Goal: Task Accomplishment & Management: Manage account settings

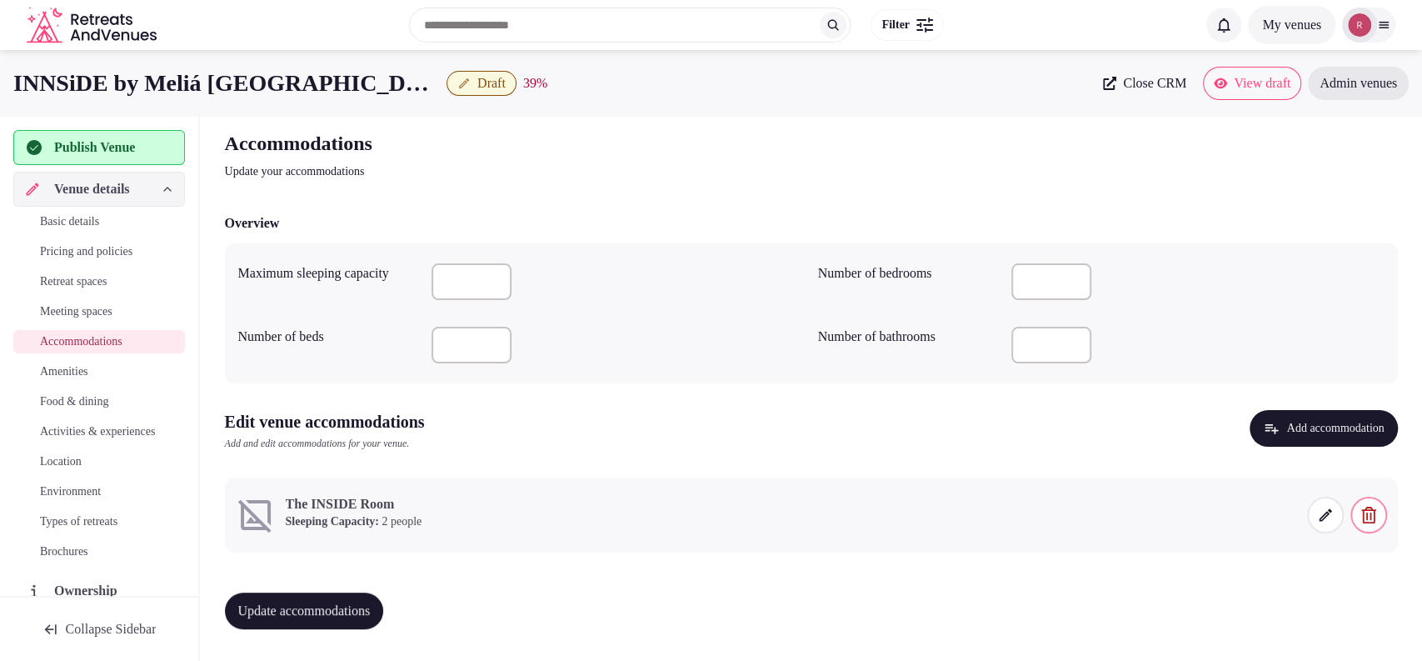
click at [1333, 512] on span at bounding box center [1325, 515] width 37 height 37
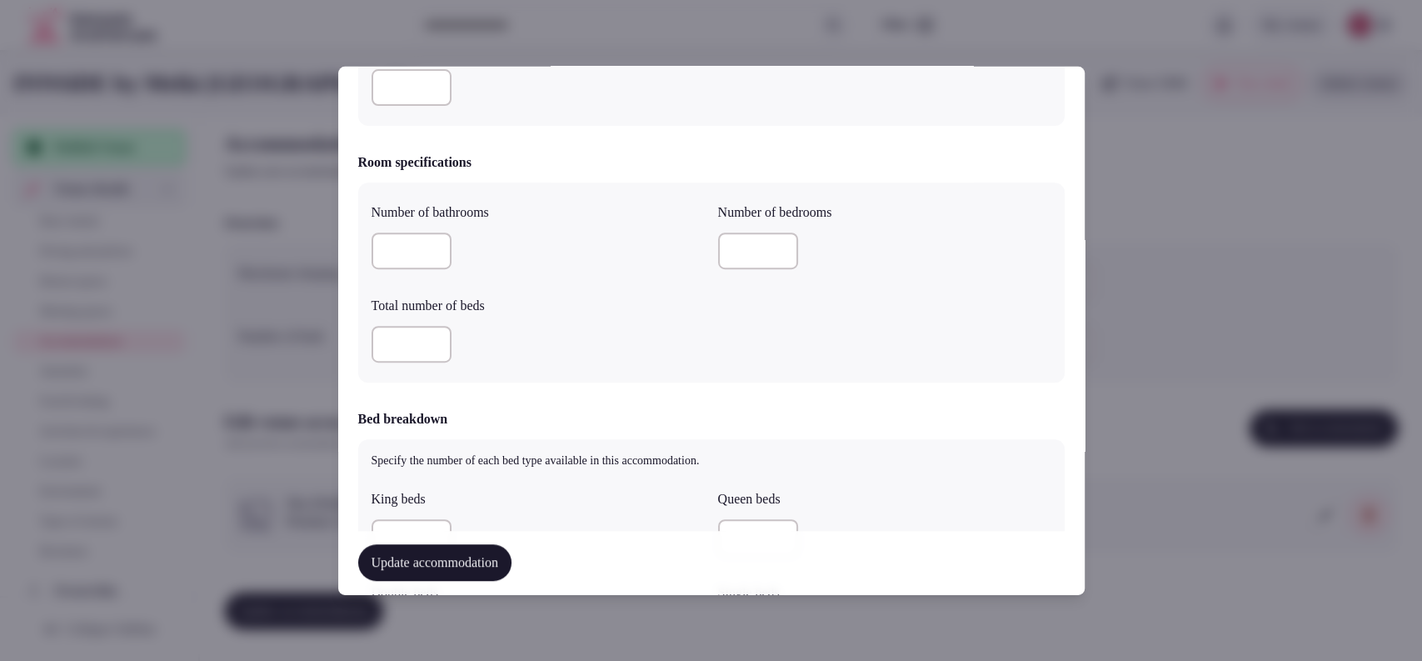
scroll to position [926, 0]
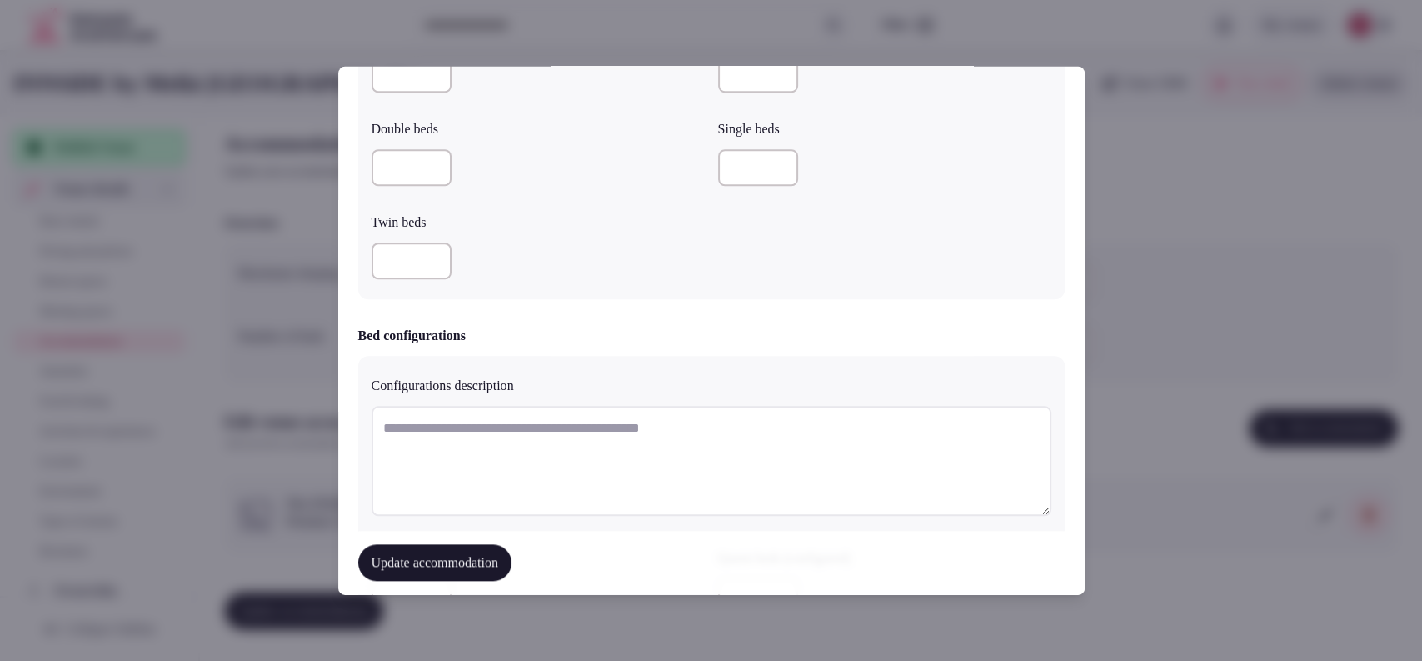
click at [419, 80] on input "number" at bounding box center [412, 74] width 80 height 37
type input "*"
click at [631, 265] on div at bounding box center [538, 260] width 333 height 37
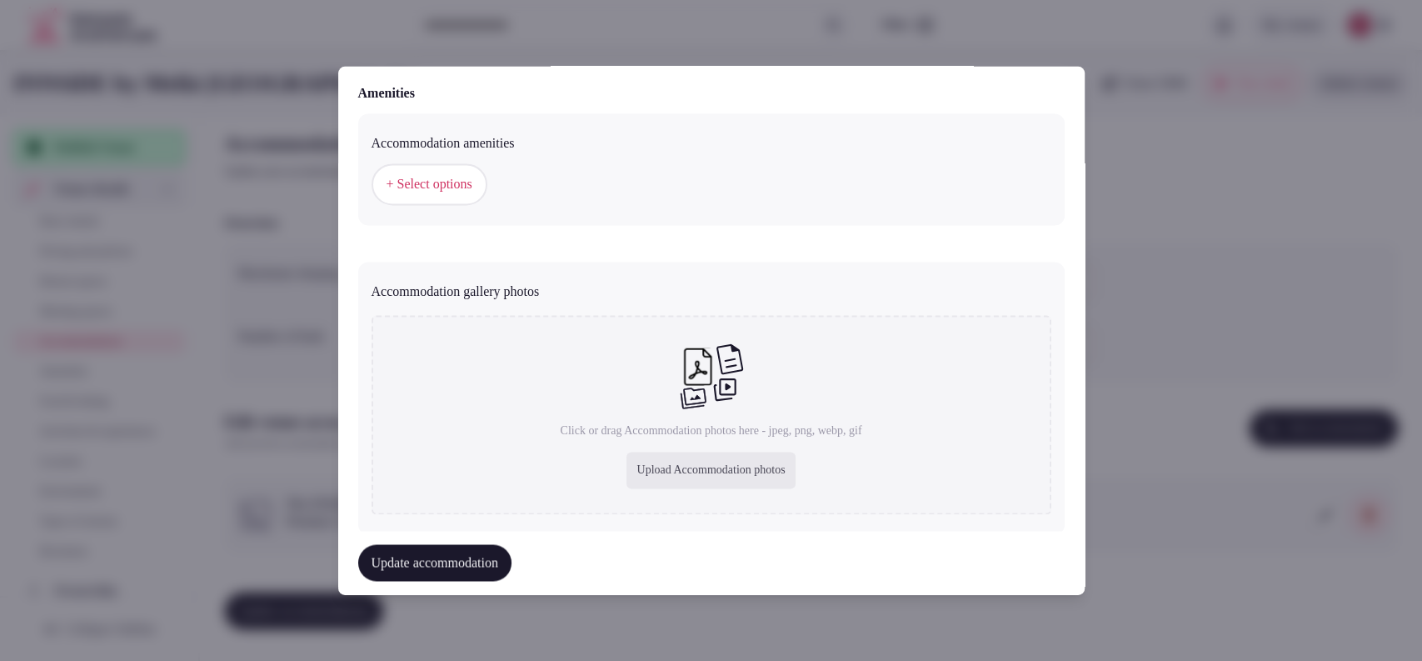
scroll to position [1631, 0]
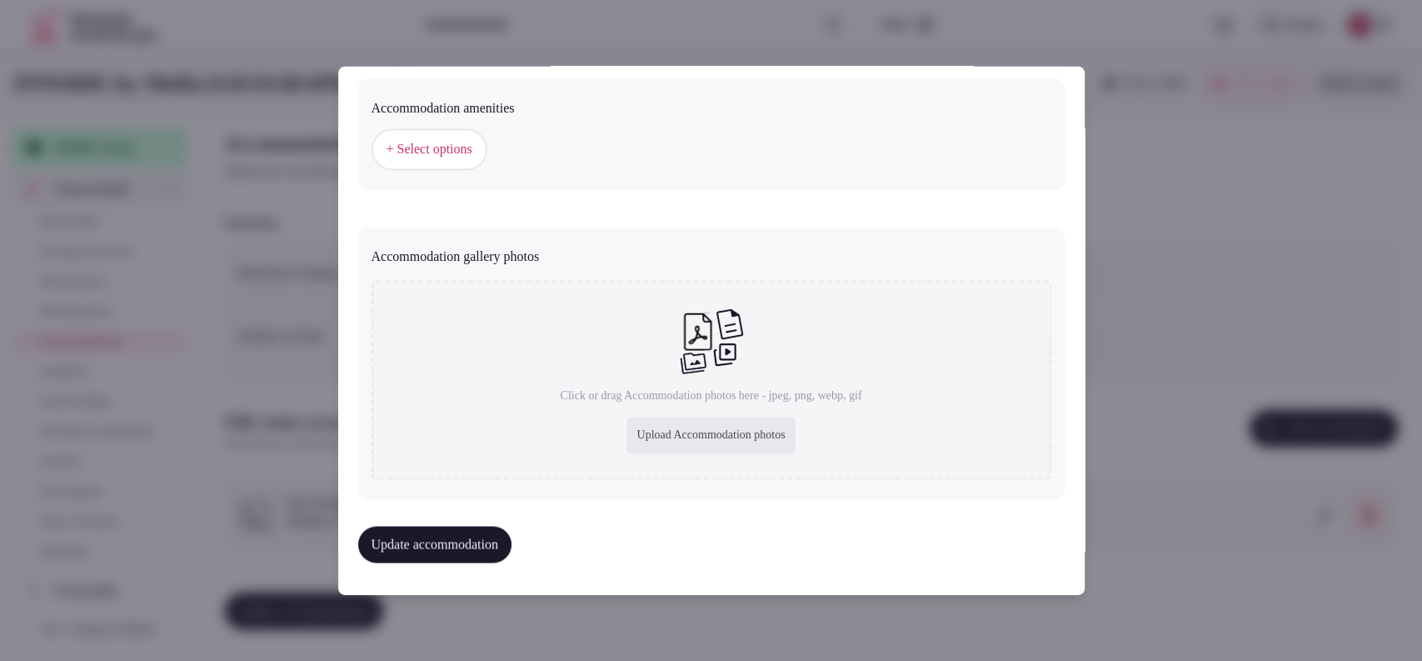
click at [448, 145] on span "+ Select options" at bounding box center [430, 150] width 86 height 18
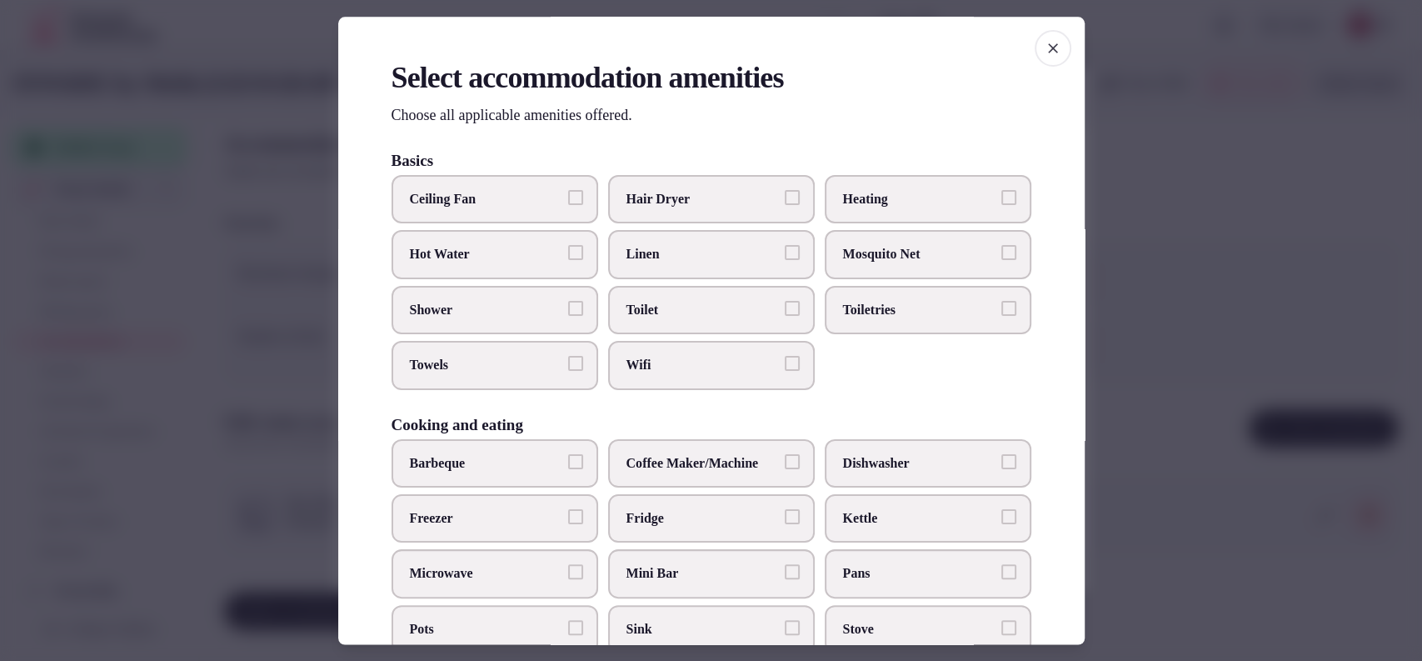
click at [652, 365] on span "Wifi" at bounding box center [702, 366] width 153 height 18
click at [785, 365] on button "Wifi" at bounding box center [792, 364] width 15 height 15
click at [655, 306] on span "Toilet" at bounding box center [702, 310] width 153 height 18
click at [785, 306] on button "Toilet" at bounding box center [792, 308] width 15 height 15
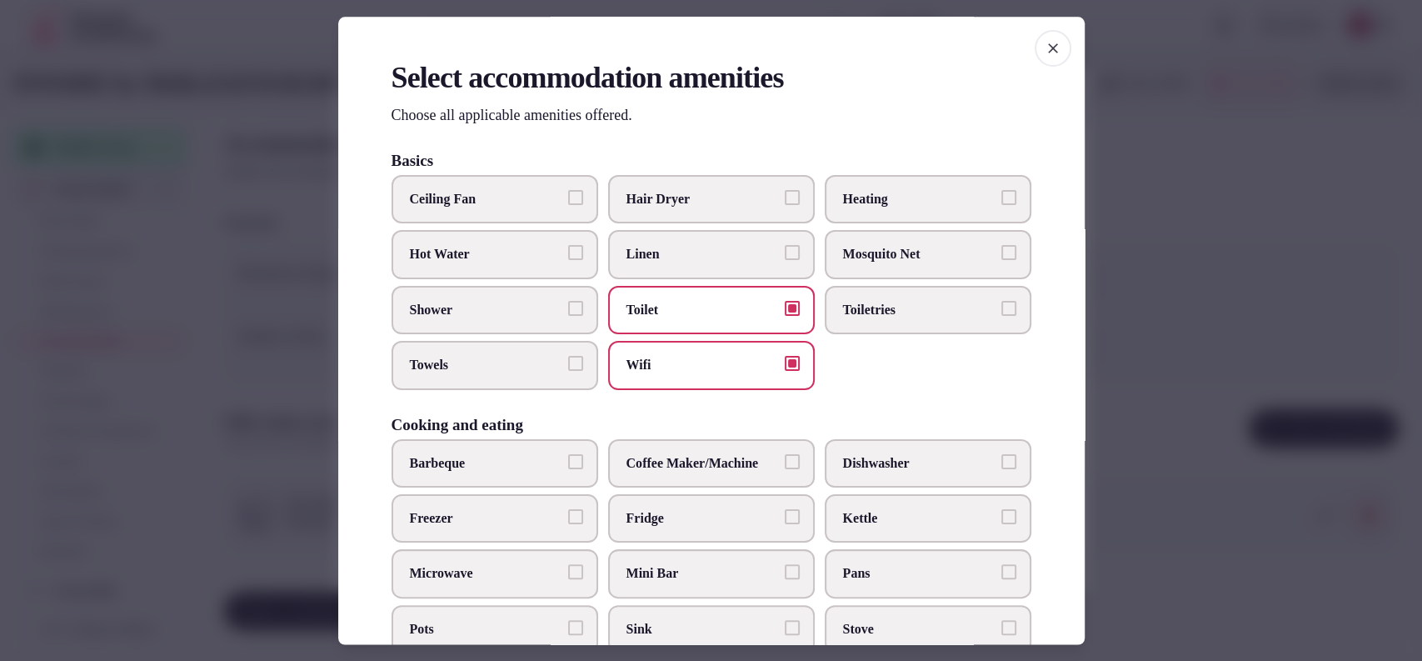
click at [859, 304] on span "Toiletries" at bounding box center [919, 310] width 153 height 18
click at [1001, 304] on button "Toiletries" at bounding box center [1008, 308] width 15 height 15
click at [718, 565] on span "Mini Bar" at bounding box center [702, 574] width 153 height 18
click at [785, 565] on button "Mini Bar" at bounding box center [792, 572] width 15 height 15
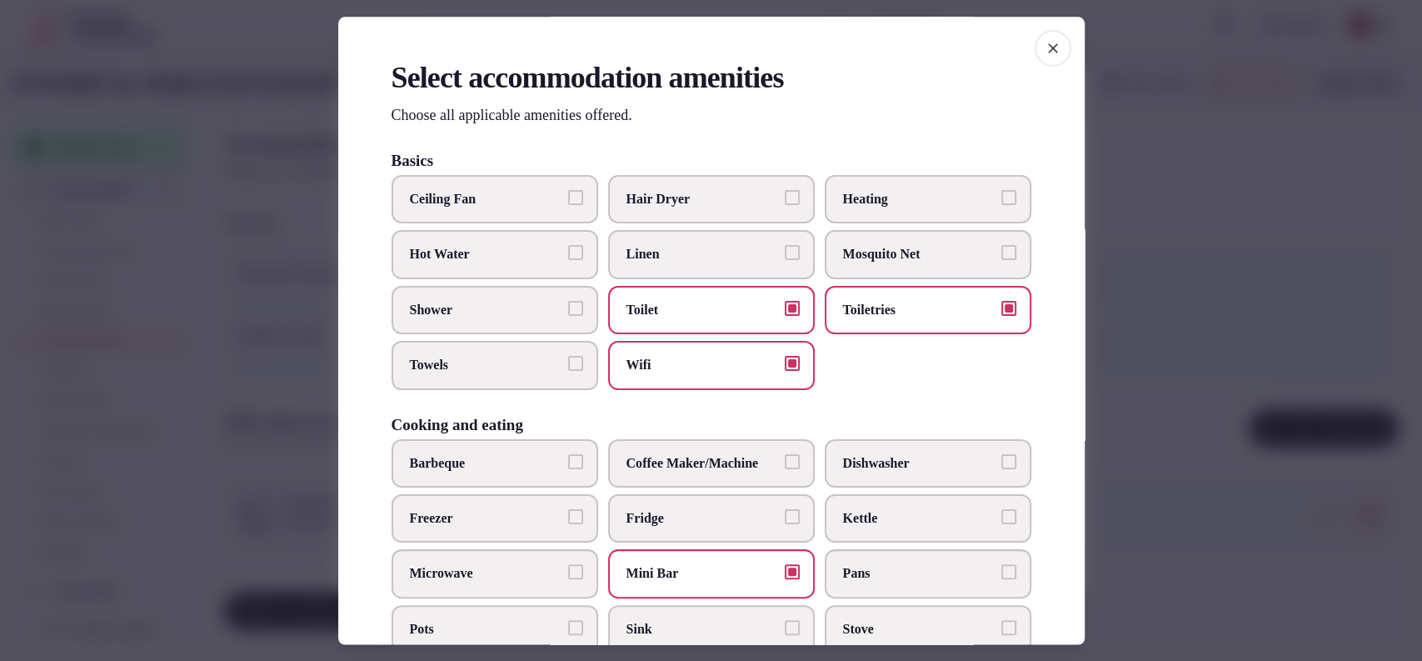
scroll to position [548, 0]
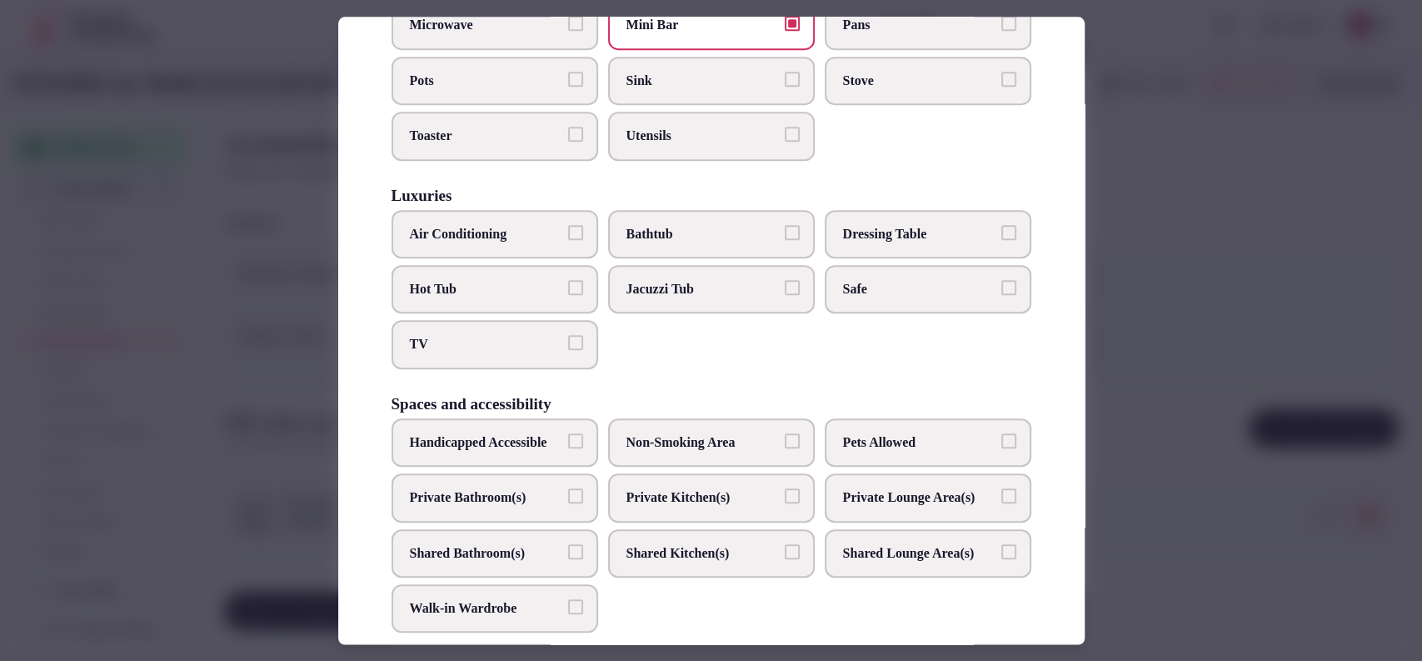
click at [431, 327] on label "TV" at bounding box center [495, 345] width 207 height 48
click at [568, 336] on button "TV" at bounding box center [575, 343] width 15 height 15
click at [468, 226] on span "Air Conditioning" at bounding box center [486, 234] width 153 height 18
click at [500, 507] on span "Private Bathroom(s)" at bounding box center [486, 497] width 153 height 18
click at [568, 503] on button "Private Bathroom(s)" at bounding box center [575, 495] width 15 height 15
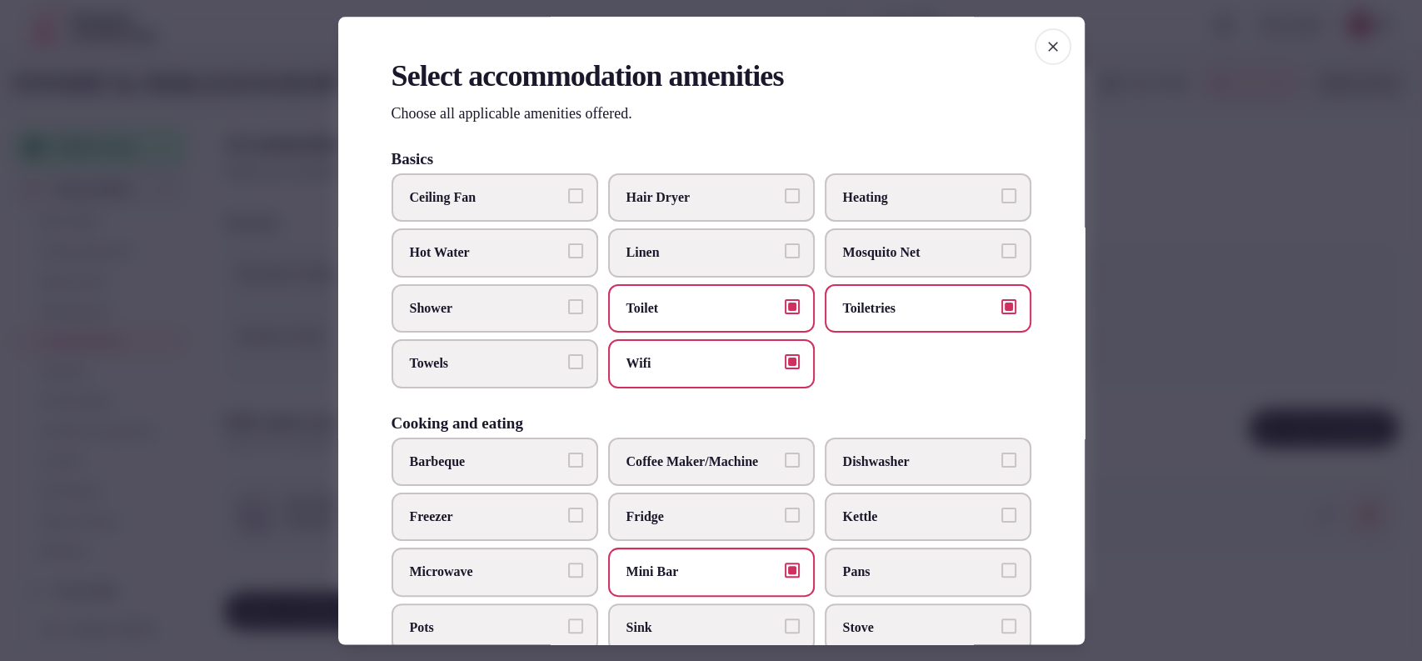
scroll to position [0, 0]
click at [711, 190] on span "Hair Dryer" at bounding box center [702, 199] width 153 height 18
click at [785, 190] on button "Hair Dryer" at bounding box center [792, 197] width 15 height 15
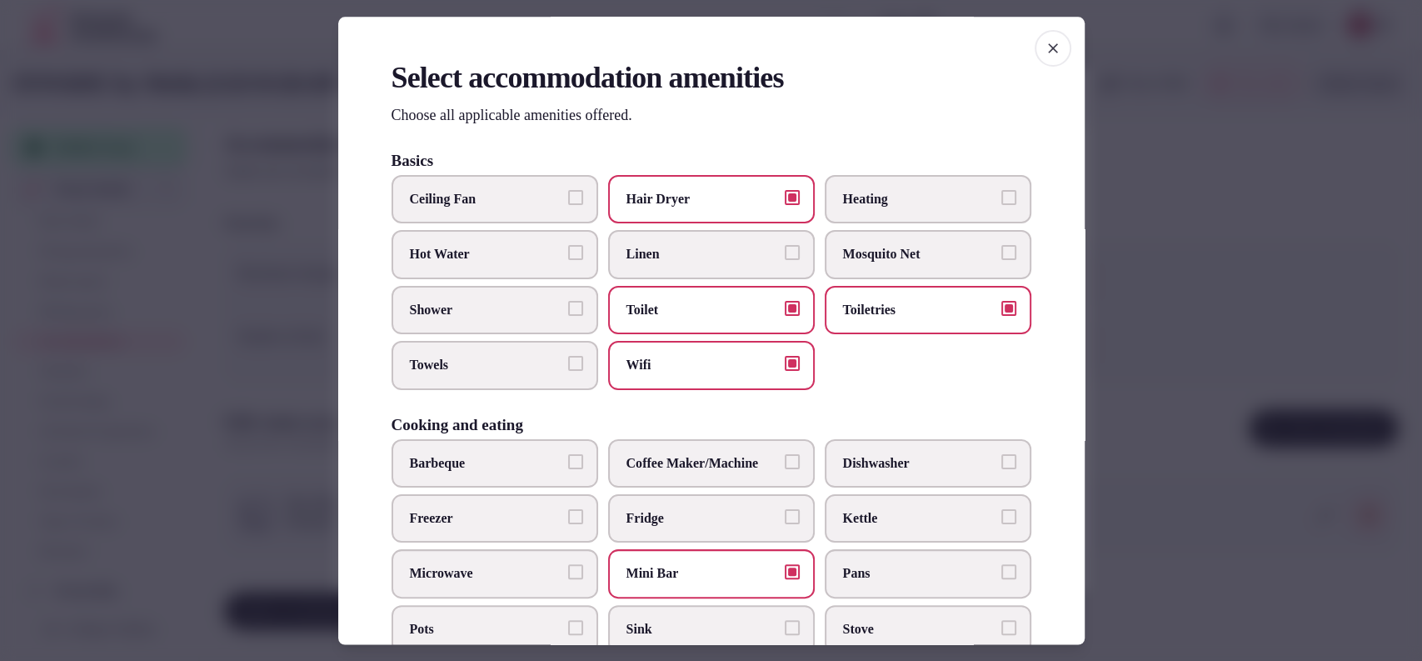
click at [514, 364] on span "Towels" at bounding box center [486, 366] width 153 height 18
click at [568, 364] on button "Towels" at bounding box center [575, 364] width 15 height 15
click at [507, 317] on span "Shower" at bounding box center [486, 310] width 153 height 18
click at [568, 316] on button "Shower" at bounding box center [575, 308] width 15 height 15
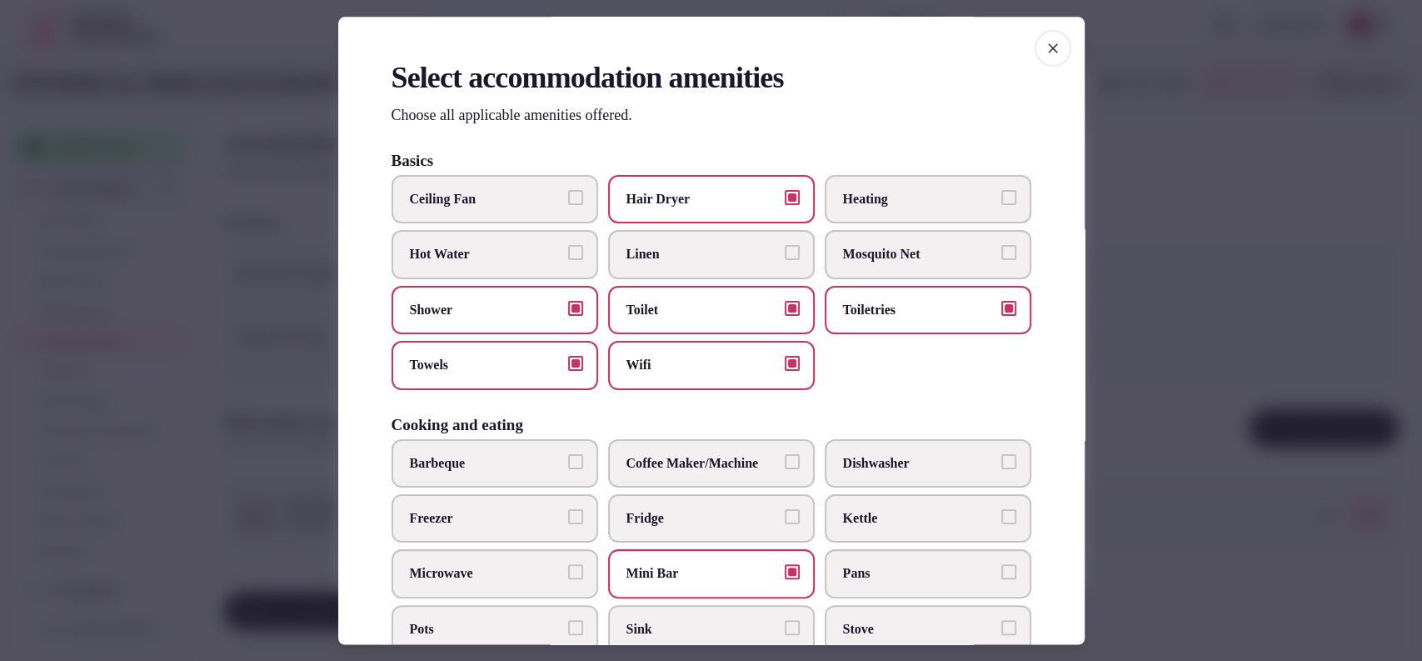
click at [652, 250] on span "Linen" at bounding box center [702, 255] width 153 height 18
click at [785, 250] on button "Linen" at bounding box center [792, 253] width 15 height 15
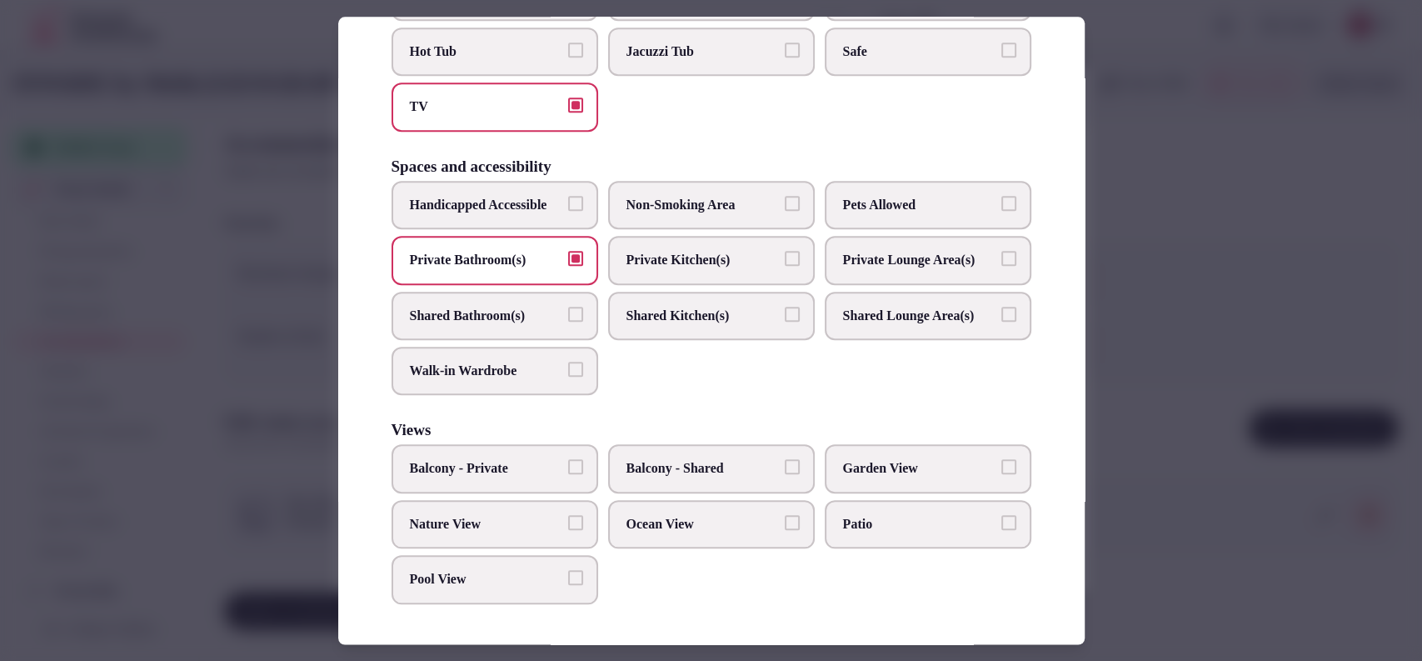
scroll to position [834, 0]
click at [1150, 363] on div at bounding box center [711, 330] width 1422 height 661
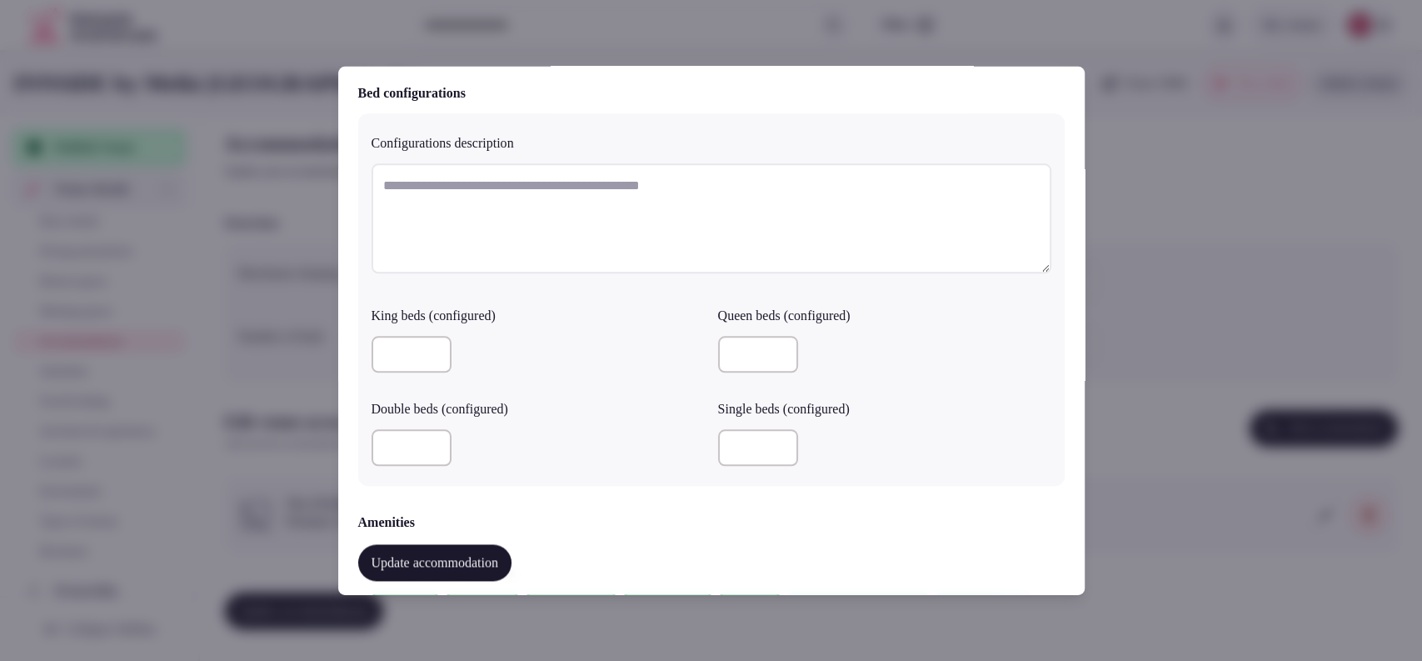
scroll to position [706, 0]
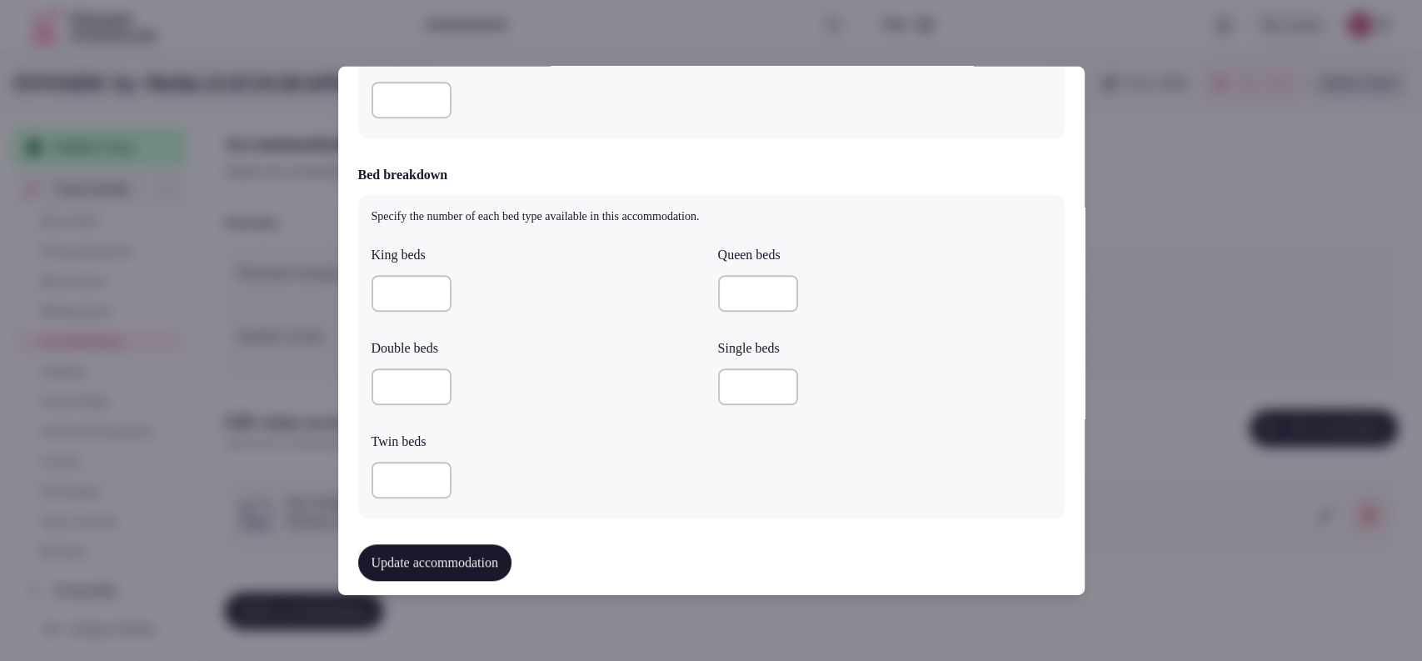
click at [393, 486] on input "number" at bounding box center [412, 480] width 80 height 37
type input "*"
click at [627, 348] on label "Double beds" at bounding box center [538, 348] width 333 height 13
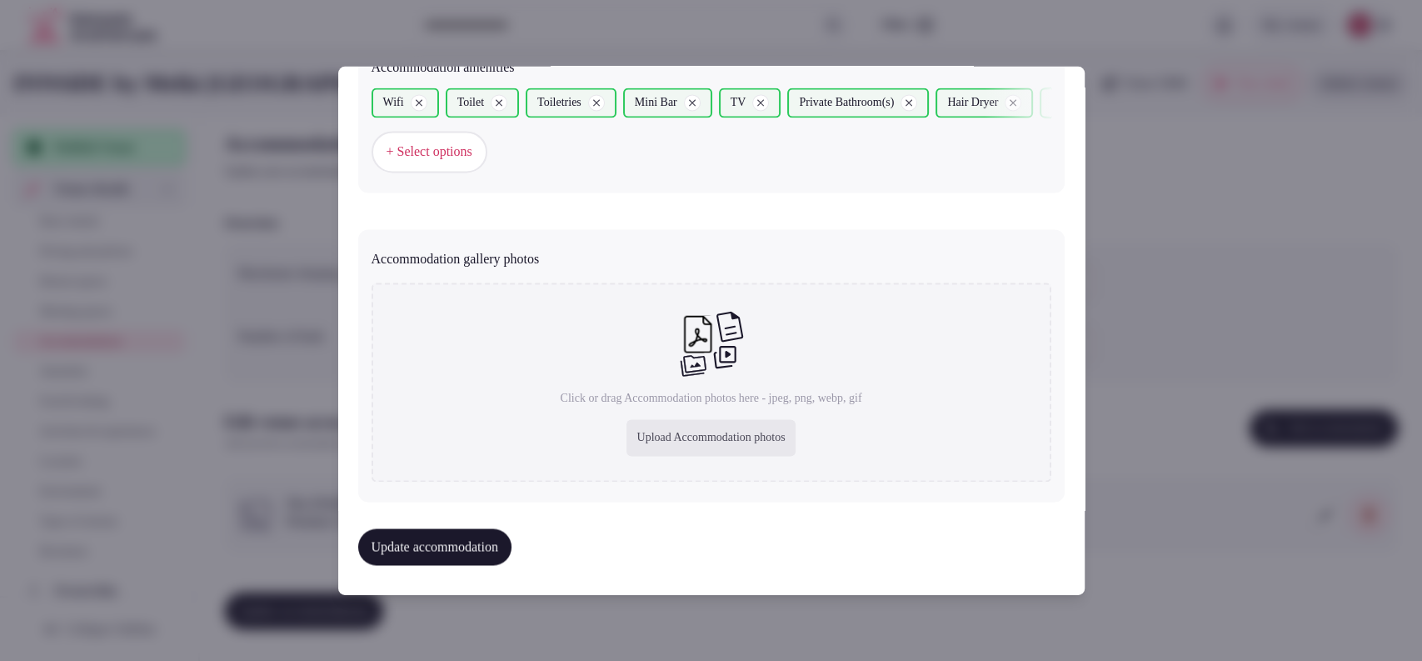
scroll to position [1674, 0]
click at [724, 458] on div "Click or drag Accommodation photos here - jpeg, png, webp, gif Upload Accommoda…" at bounding box center [712, 381] width 680 height 199
type input "**********"
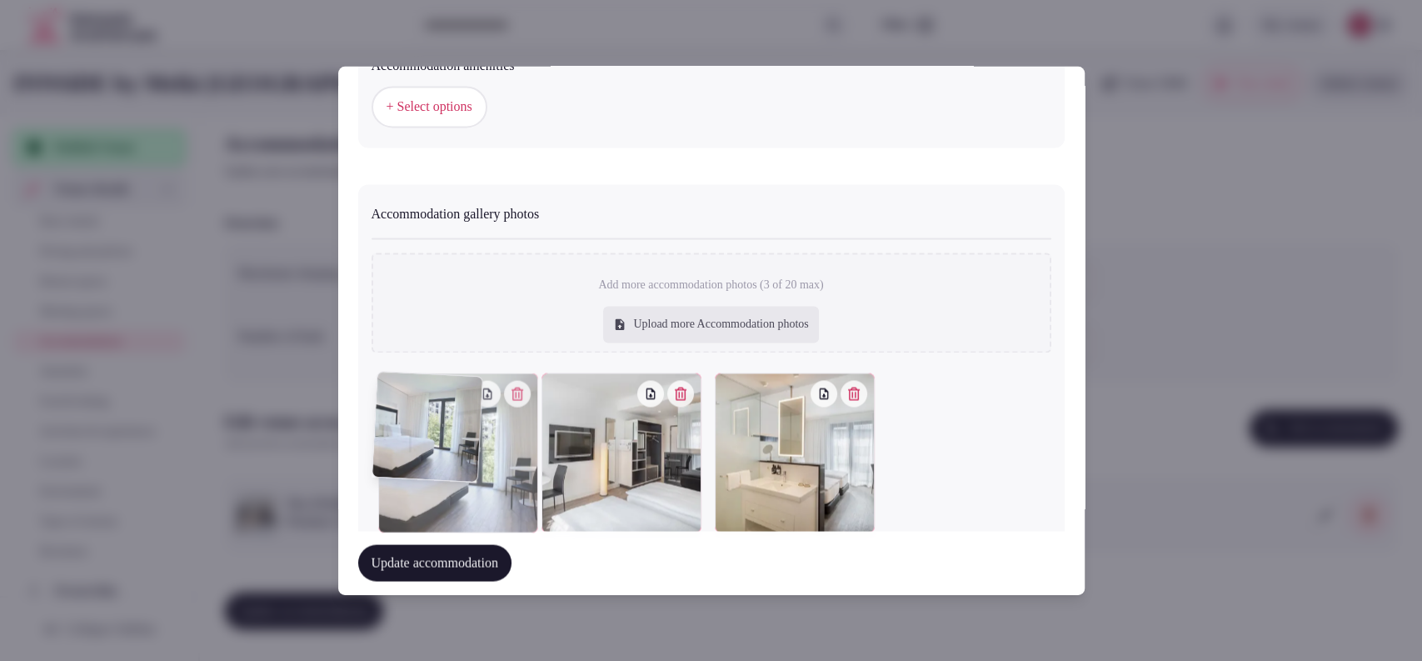
drag, startPoint x: 755, startPoint y: 458, endPoint x: 513, endPoint y: 468, distance: 241.8
click at [513, 468] on div at bounding box center [458, 453] width 160 height 160
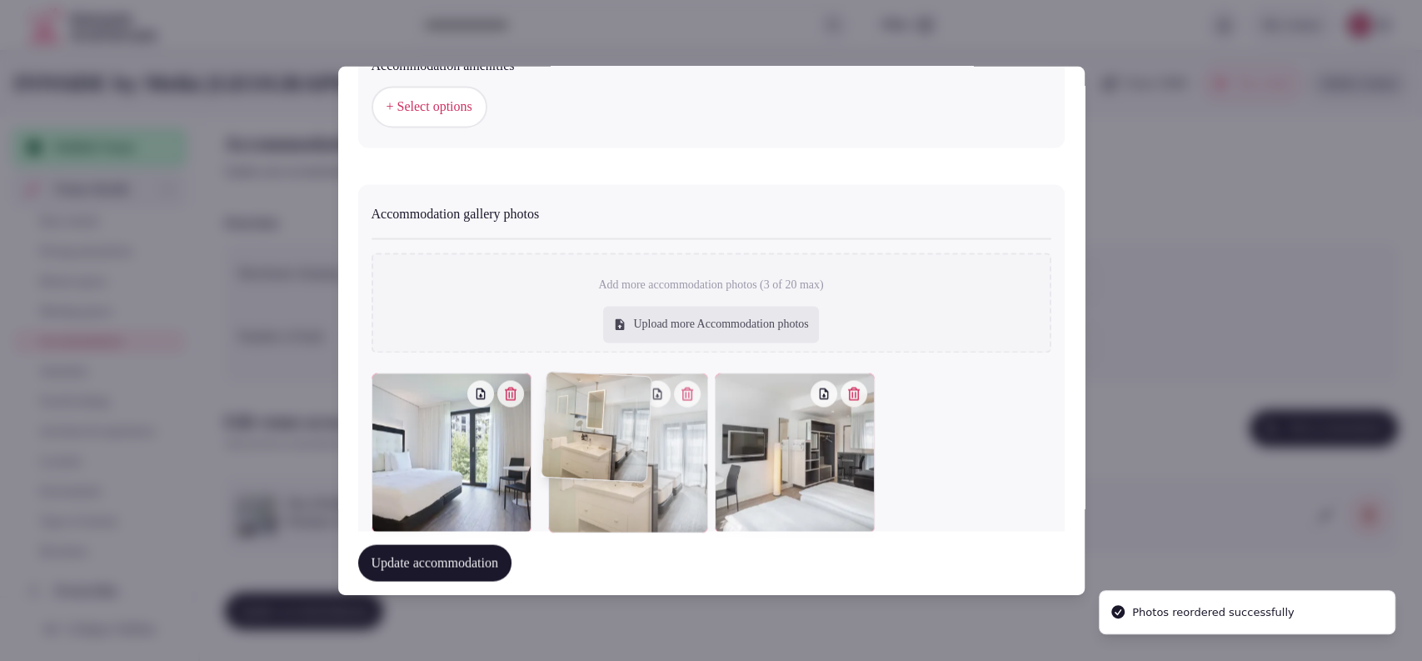
drag, startPoint x: 771, startPoint y: 458, endPoint x: 619, endPoint y: 470, distance: 152.1
click at [619, 470] on div at bounding box center [628, 453] width 160 height 160
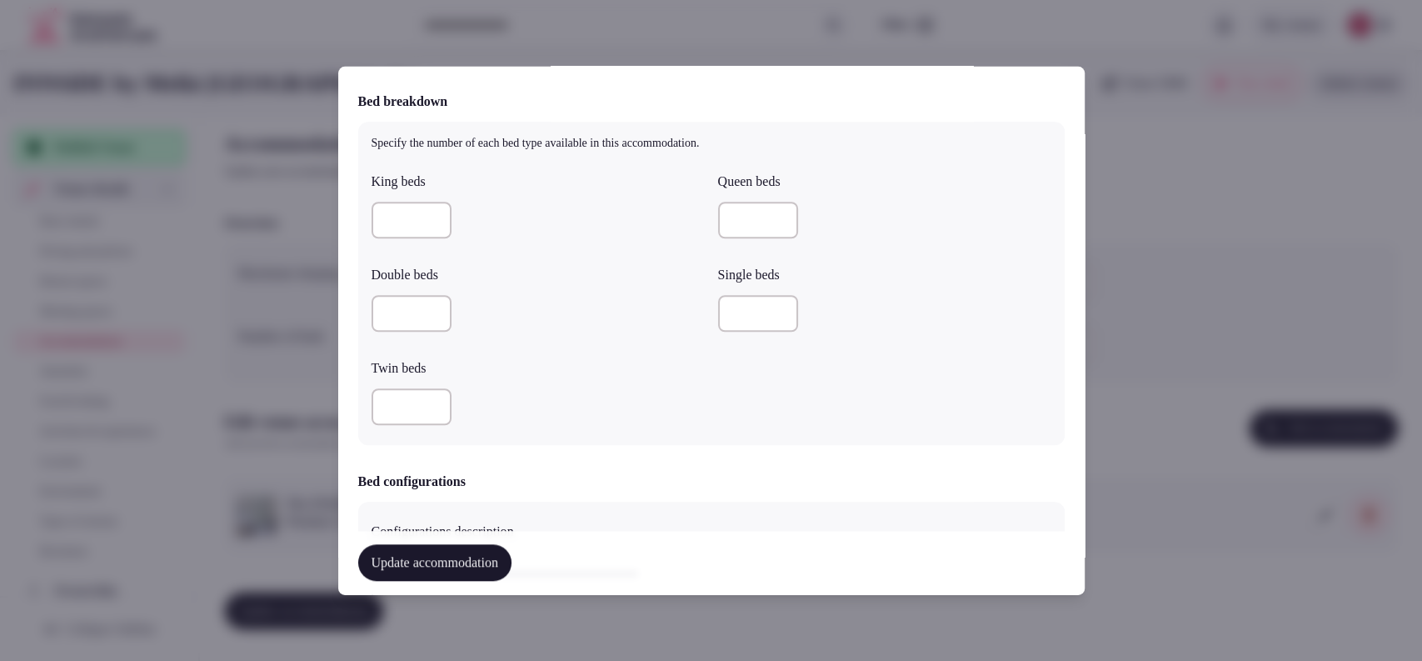
scroll to position [635, 0]
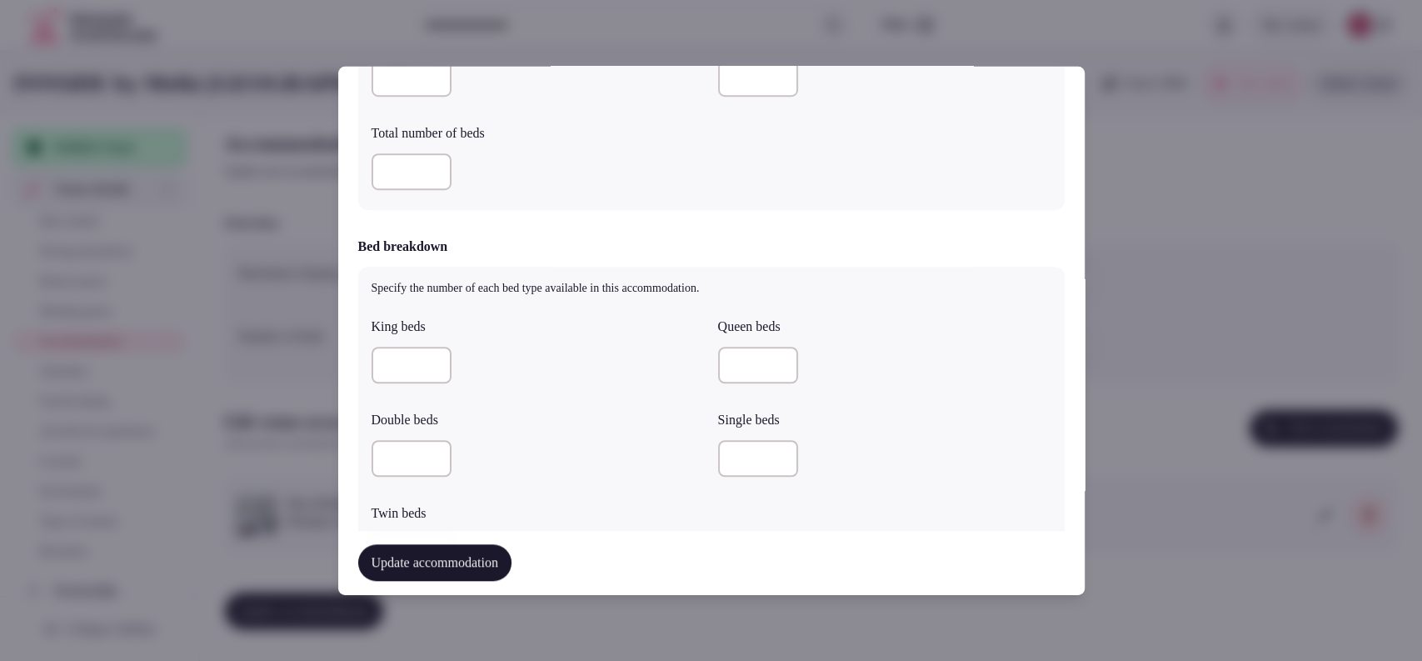
click at [407, 371] on input "number" at bounding box center [412, 365] width 80 height 37
type input "*"
click at [483, 372] on div "*" at bounding box center [538, 365] width 333 height 37
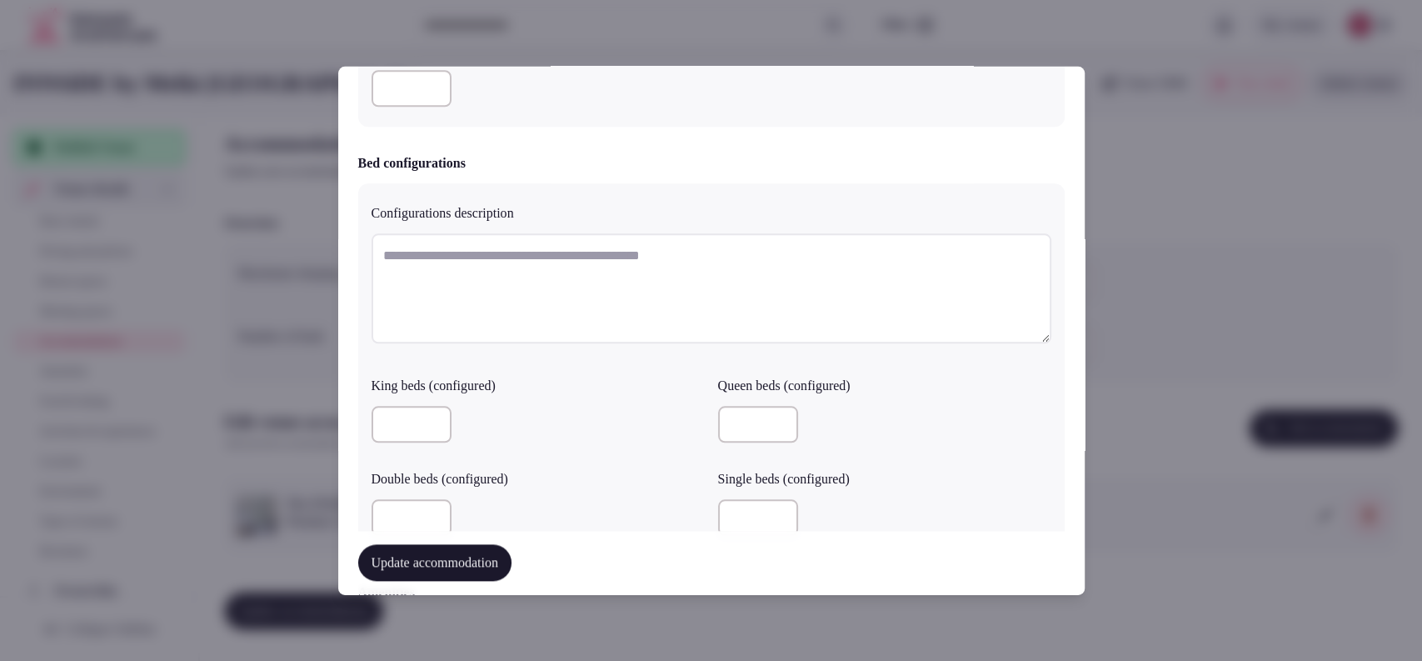
click at [405, 82] on input "number" at bounding box center [412, 88] width 80 height 37
type input "*"
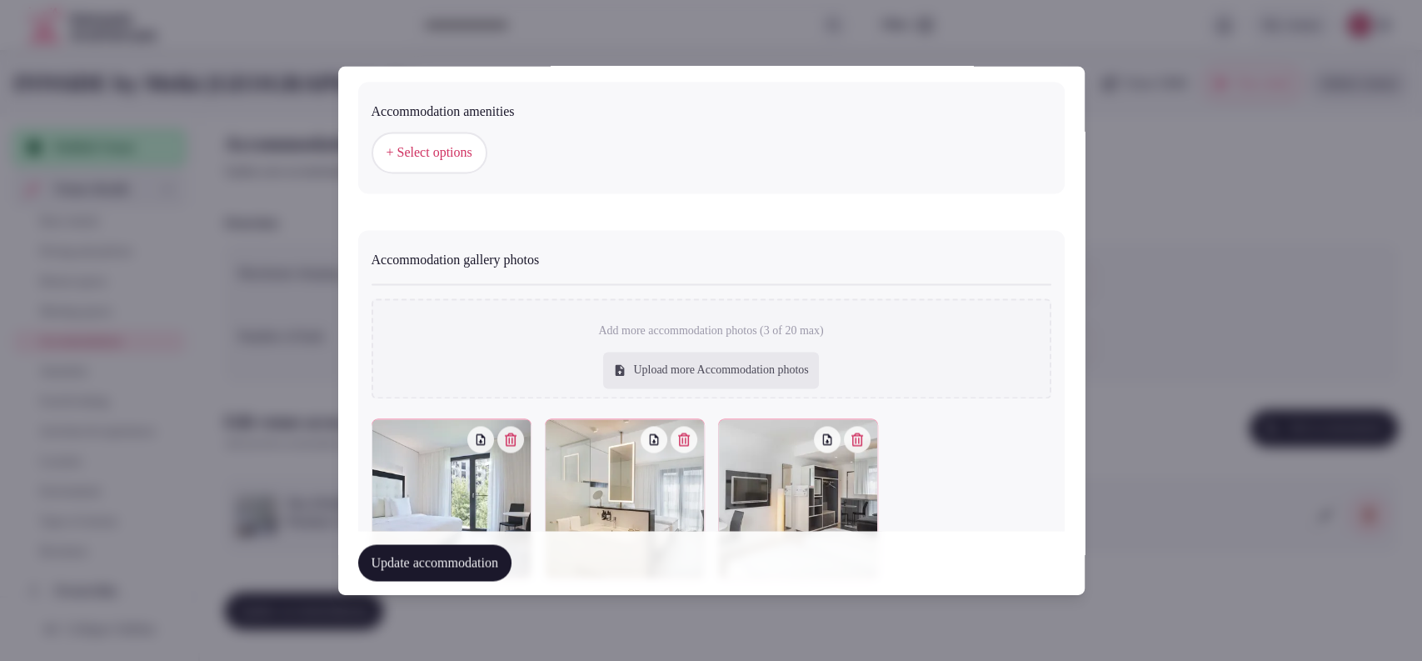
scroll to position [1506, 0]
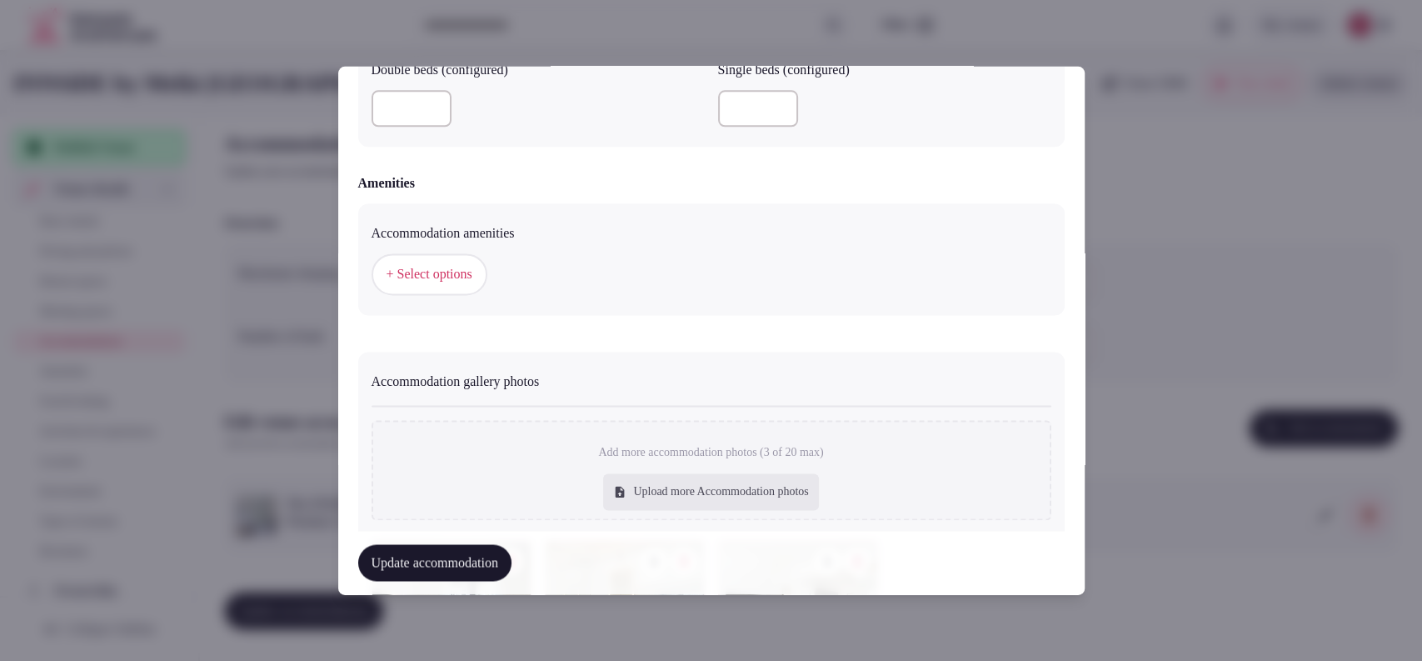
click at [448, 271] on span "+ Select options" at bounding box center [430, 275] width 86 height 18
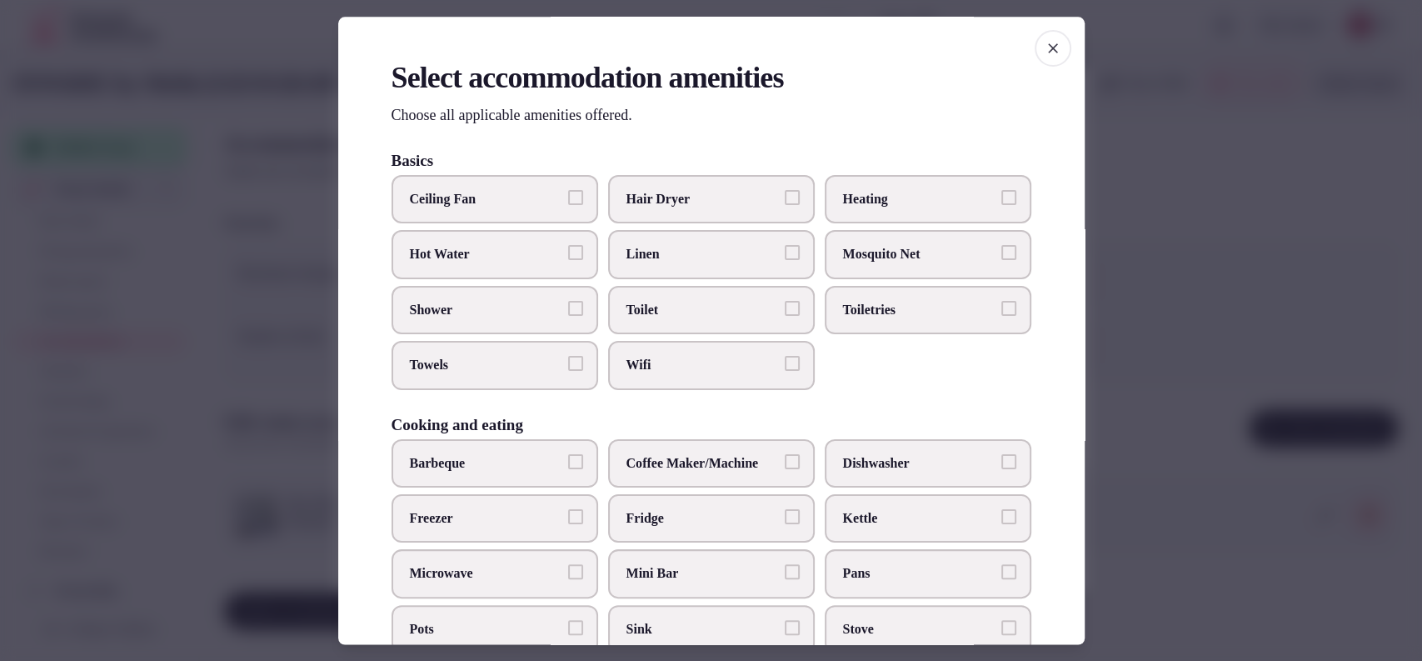
click at [733, 357] on span "Wifi" at bounding box center [702, 366] width 153 height 18
click at [785, 357] on button "Wifi" at bounding box center [792, 364] width 15 height 15
drag, startPoint x: 732, startPoint y: 313, endPoint x: 797, endPoint y: 301, distance: 66.2
click at [736, 315] on span "Toilet" at bounding box center [702, 310] width 153 height 18
click at [785, 315] on button "Toilet" at bounding box center [792, 308] width 15 height 15
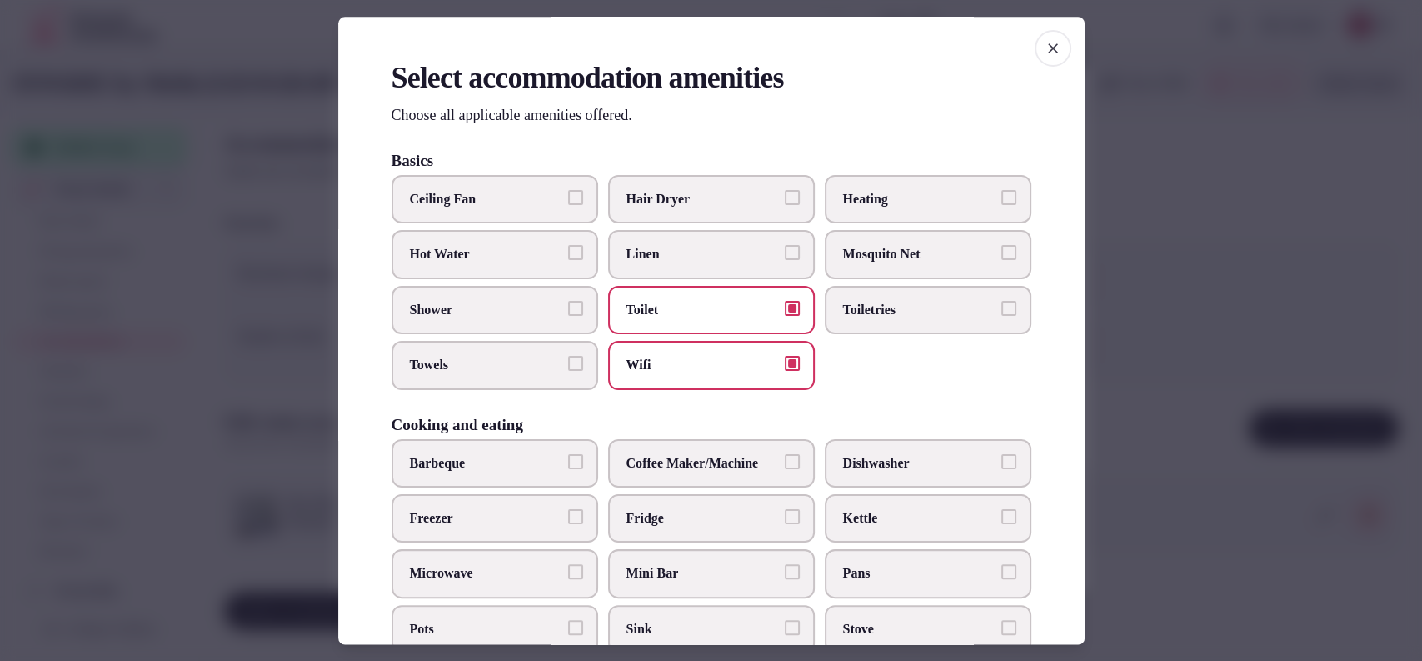
click at [877, 305] on span "Toiletries" at bounding box center [919, 310] width 153 height 18
click at [1001, 305] on button "Toiletries" at bounding box center [1008, 308] width 15 height 15
click at [507, 369] on span "Towels" at bounding box center [486, 366] width 153 height 18
click at [568, 369] on button "Towels" at bounding box center [575, 364] width 15 height 15
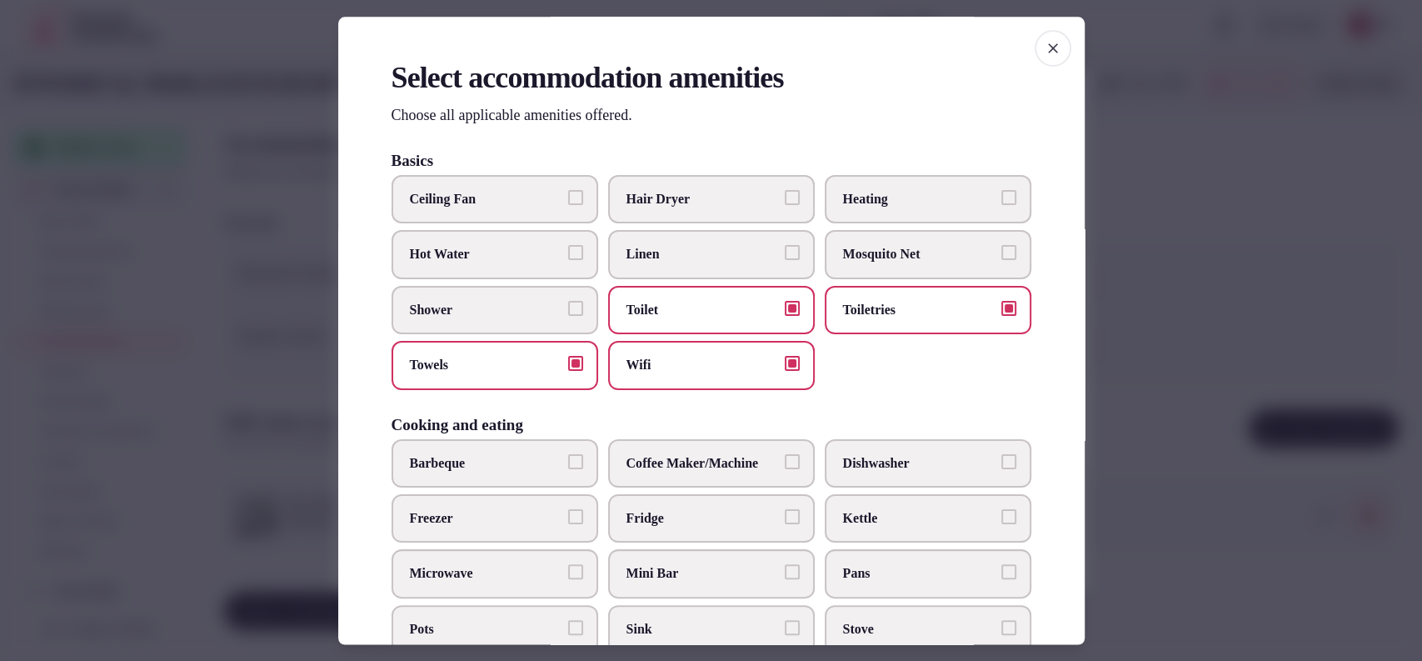
click at [507, 312] on span "Shower" at bounding box center [486, 310] width 153 height 18
click at [568, 312] on button "Shower" at bounding box center [575, 308] width 15 height 15
click at [640, 184] on label "Hair Dryer" at bounding box center [711, 199] width 207 height 48
click at [785, 190] on button "Hair Dryer" at bounding box center [792, 197] width 15 height 15
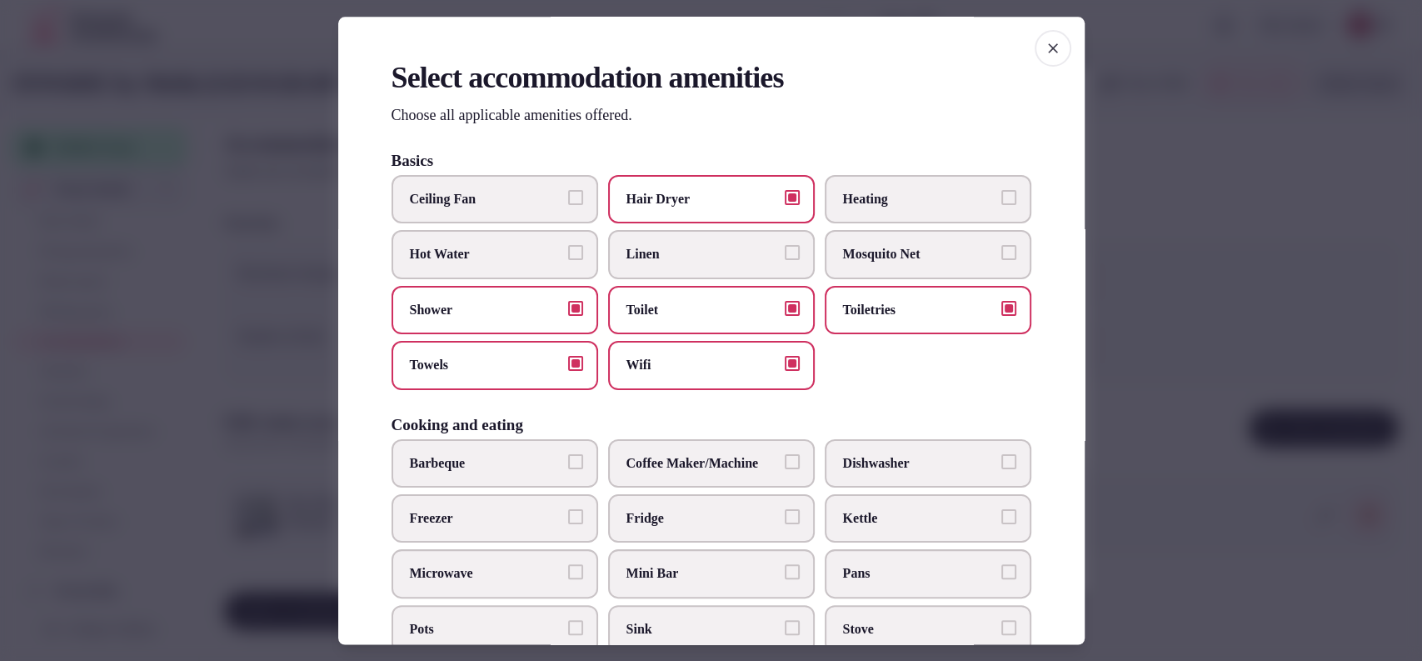
click at [648, 557] on label "Mini Bar" at bounding box center [711, 574] width 207 height 48
click at [785, 565] on button "Mini Bar" at bounding box center [792, 572] width 15 height 15
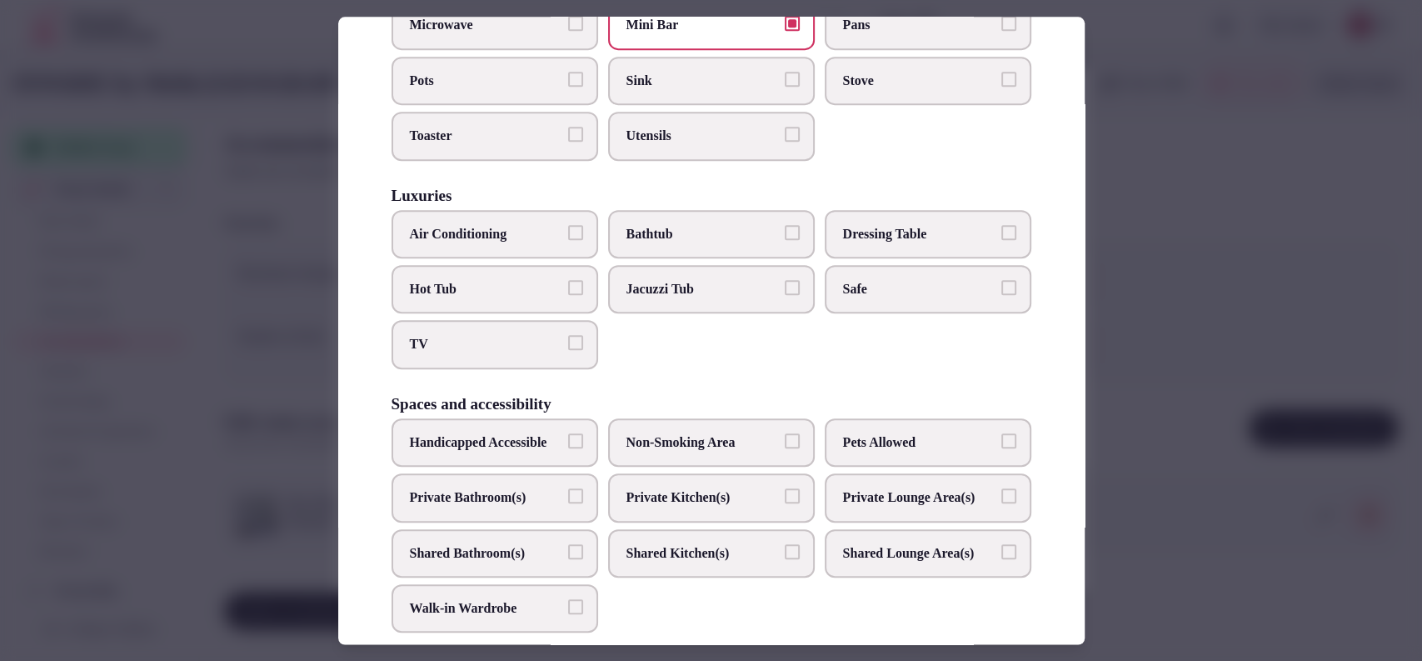
click at [511, 225] on span "Air Conditioning" at bounding box center [486, 234] width 153 height 18
click at [568, 225] on button "Air Conditioning" at bounding box center [575, 232] width 15 height 15
click at [494, 342] on span "TV" at bounding box center [486, 345] width 153 height 18
click at [568, 342] on button "TV" at bounding box center [575, 343] width 15 height 15
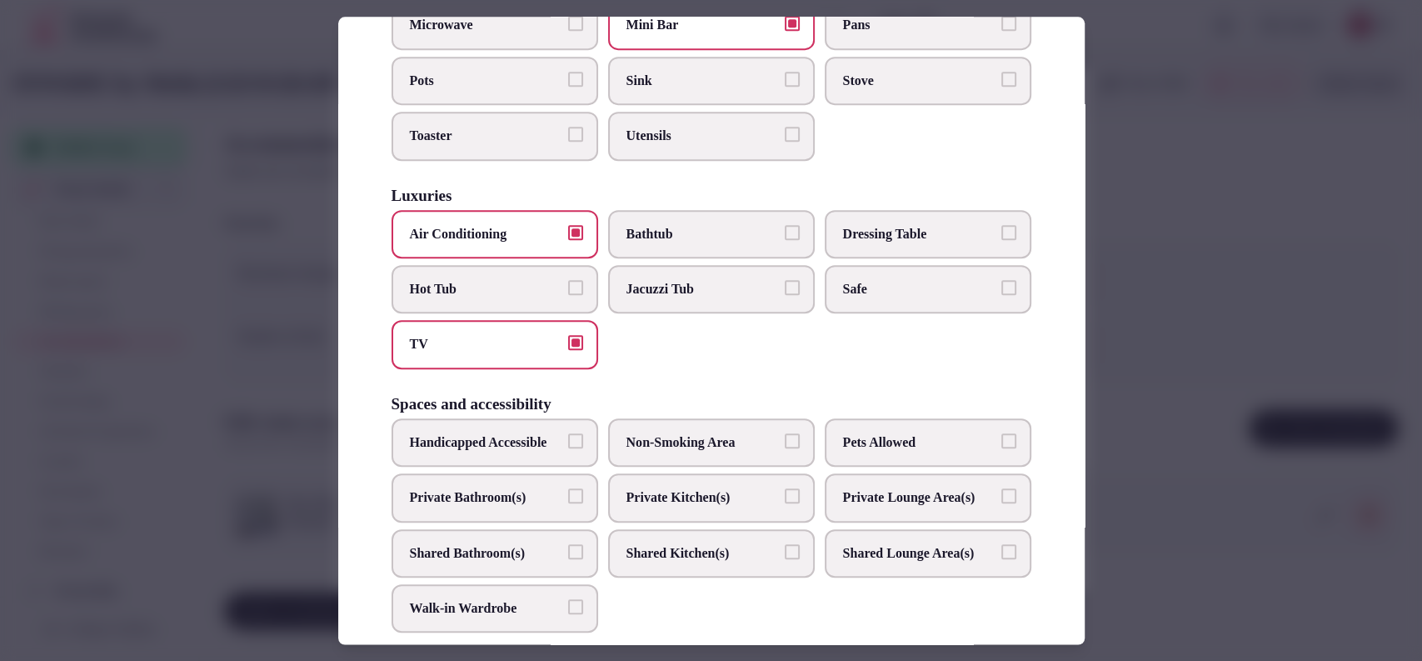
click at [487, 507] on span "Private Bathroom(s)" at bounding box center [486, 497] width 153 height 18
click at [568, 503] on button "Private Bathroom(s)" at bounding box center [575, 495] width 15 height 15
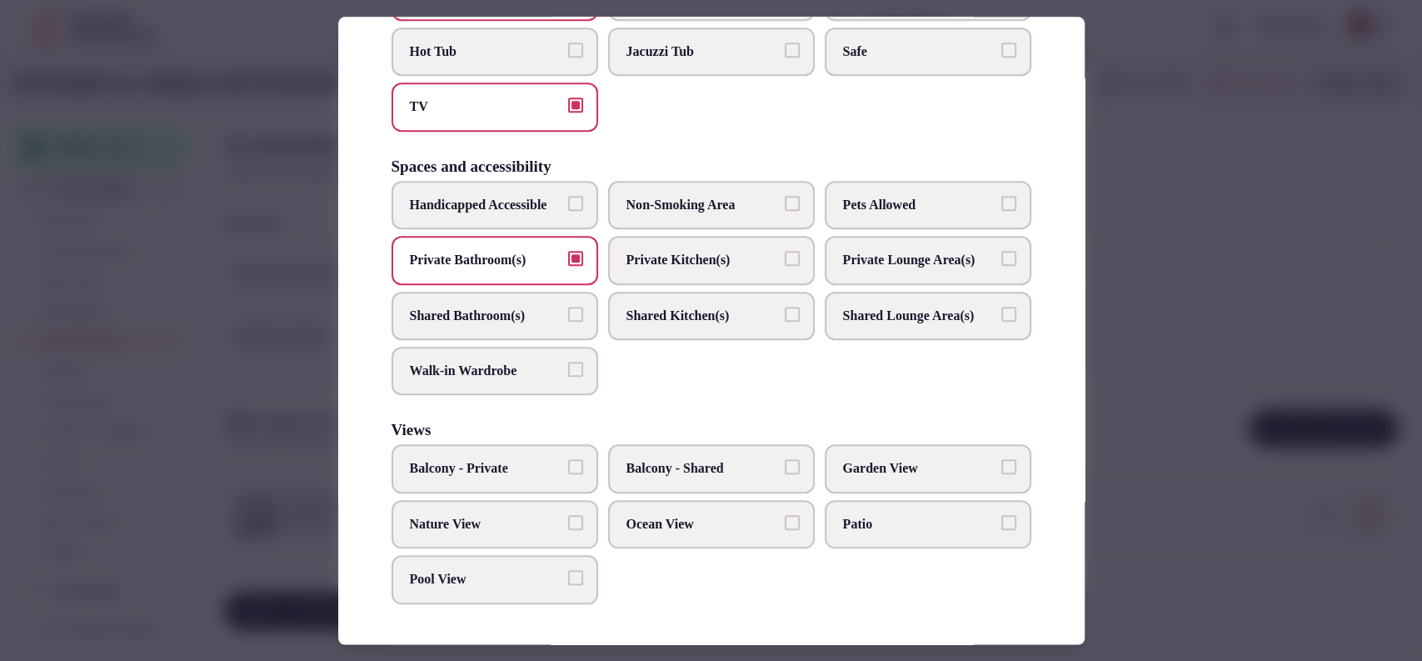
scroll to position [834, 0]
click at [1151, 243] on div at bounding box center [711, 330] width 1422 height 661
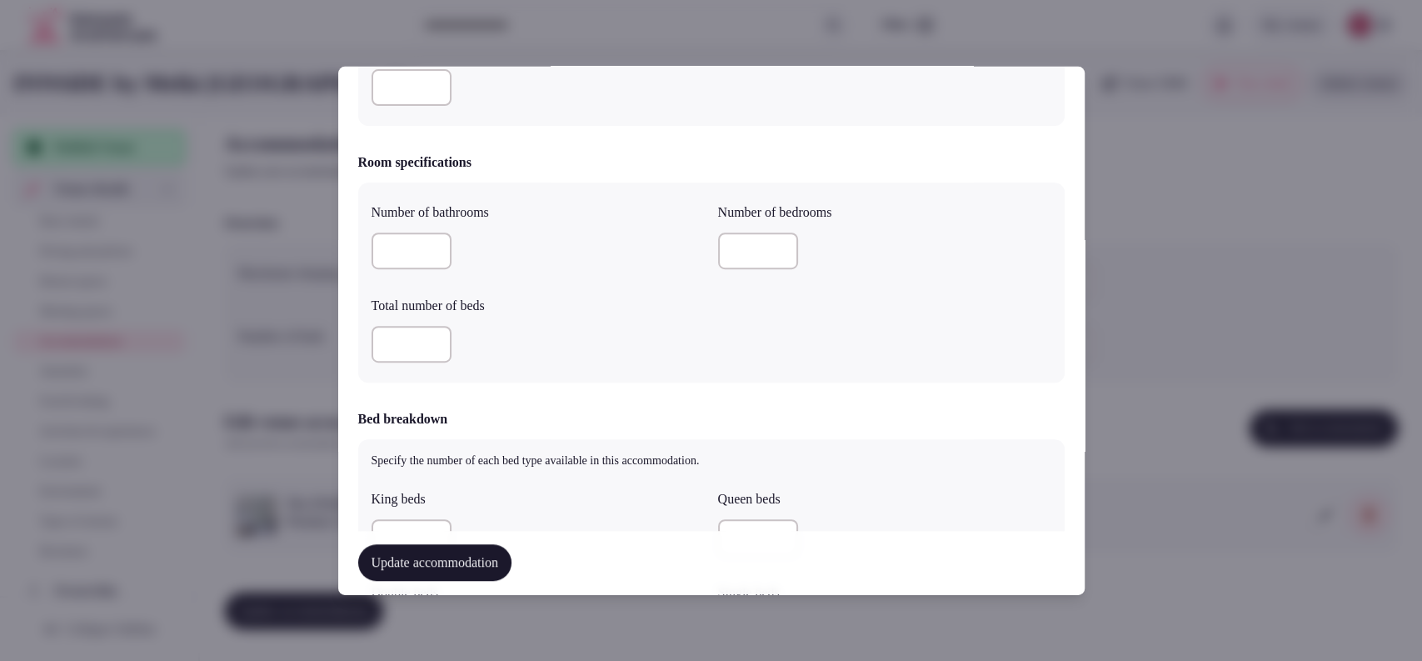
scroll to position [1766, 0]
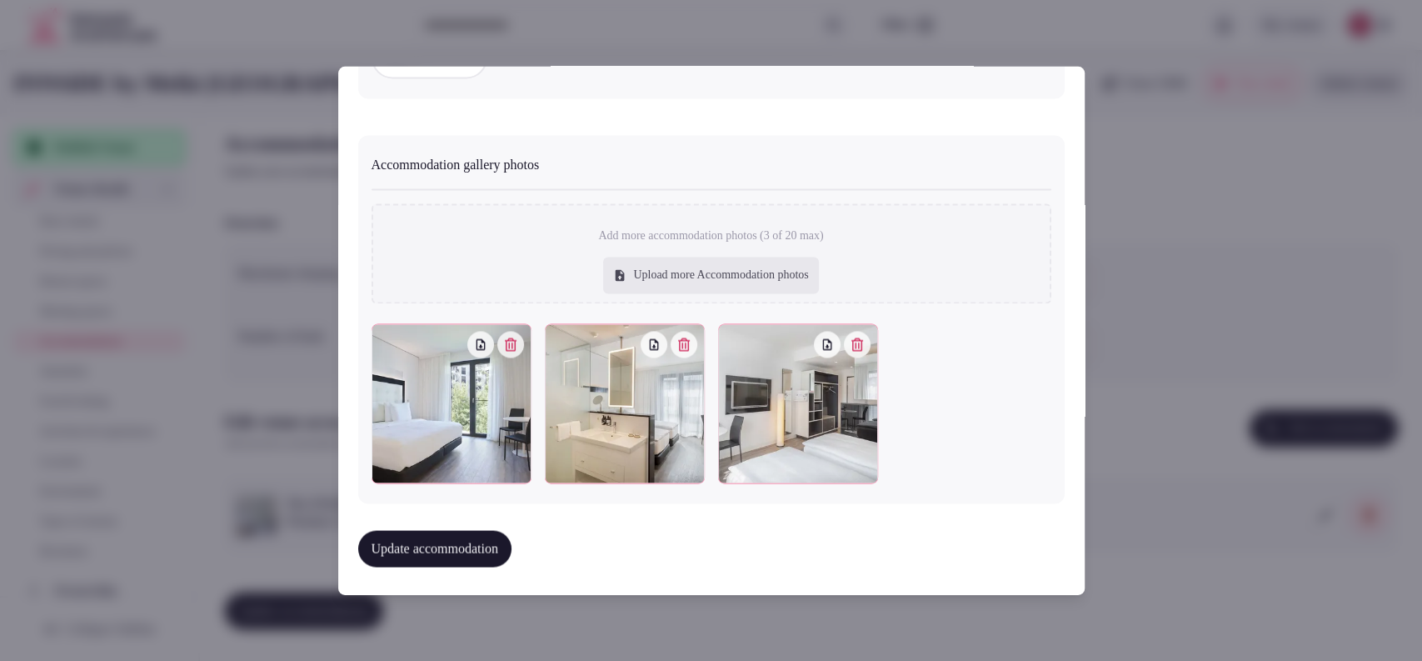
click at [439, 551] on button "Update accommodation" at bounding box center [434, 549] width 153 height 37
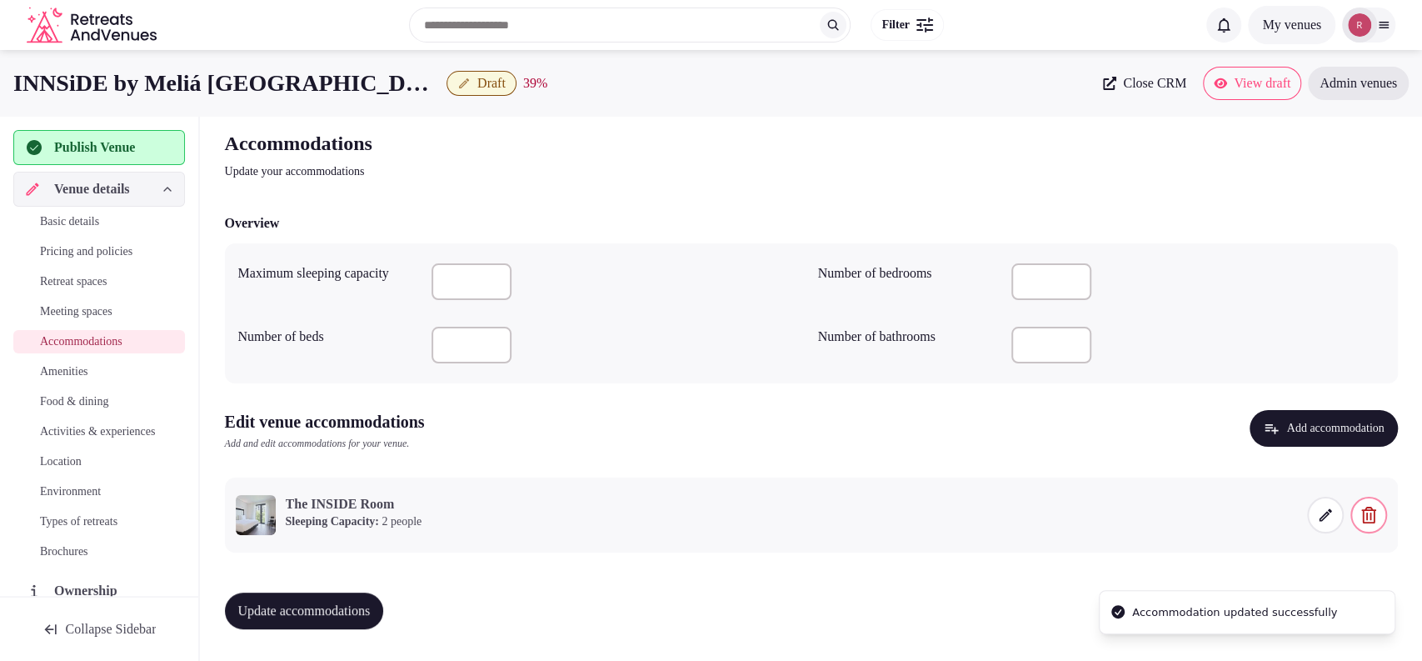
click at [344, 598] on button "Update accommodations" at bounding box center [304, 610] width 159 height 37
click at [337, 604] on span "Update accommodations" at bounding box center [304, 610] width 132 height 17
click at [83, 367] on span "Amenities" at bounding box center [64, 371] width 48 height 17
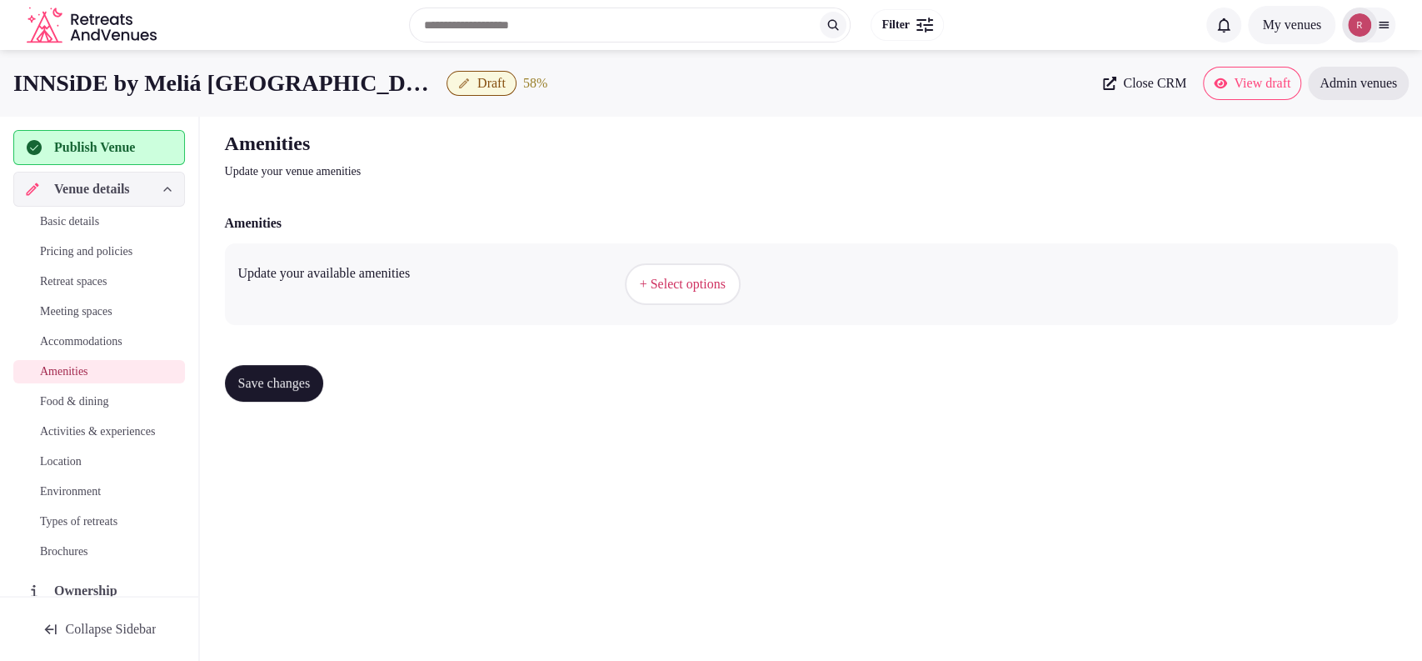
click at [724, 290] on span "+ Select options" at bounding box center [683, 284] width 86 height 18
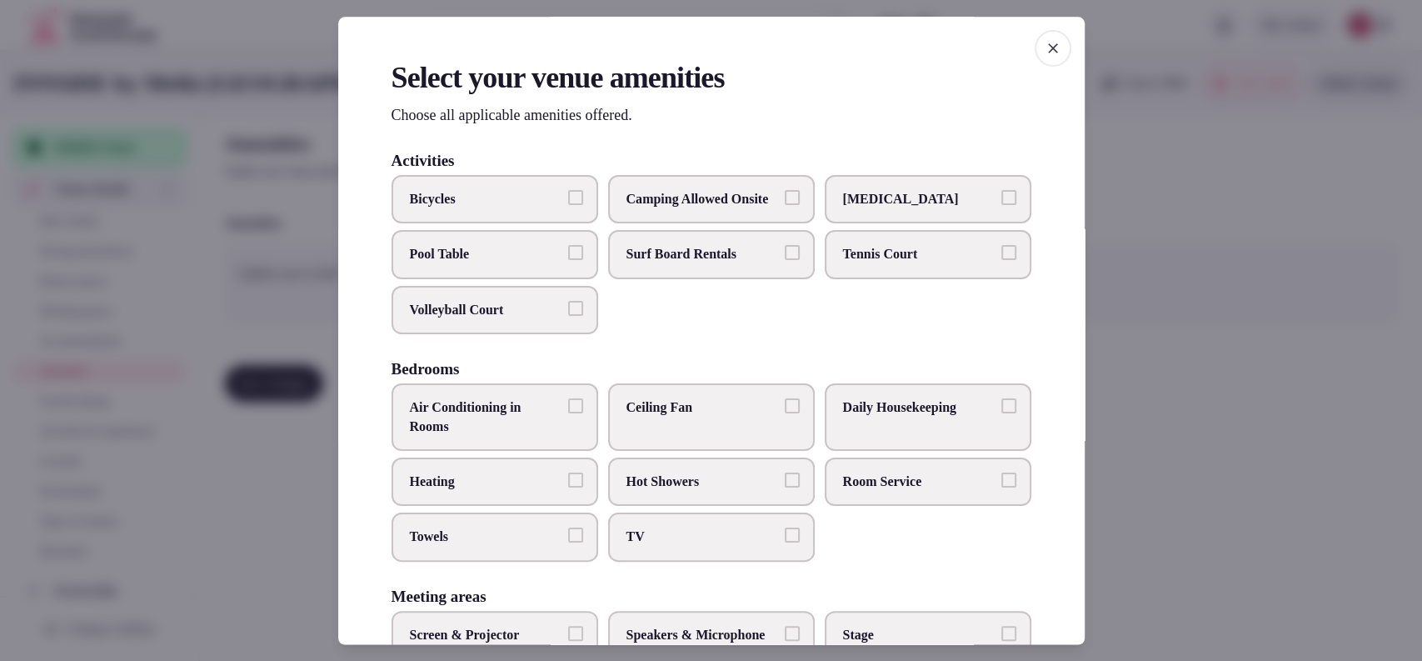
click at [537, 434] on span "Air Conditioning in Rooms" at bounding box center [486, 417] width 153 height 37
click at [568, 414] on button "Air Conditioning in Rooms" at bounding box center [575, 406] width 15 height 15
click at [550, 547] on span "Towels" at bounding box center [486, 537] width 153 height 18
click at [568, 543] on button "Towels" at bounding box center [575, 535] width 15 height 15
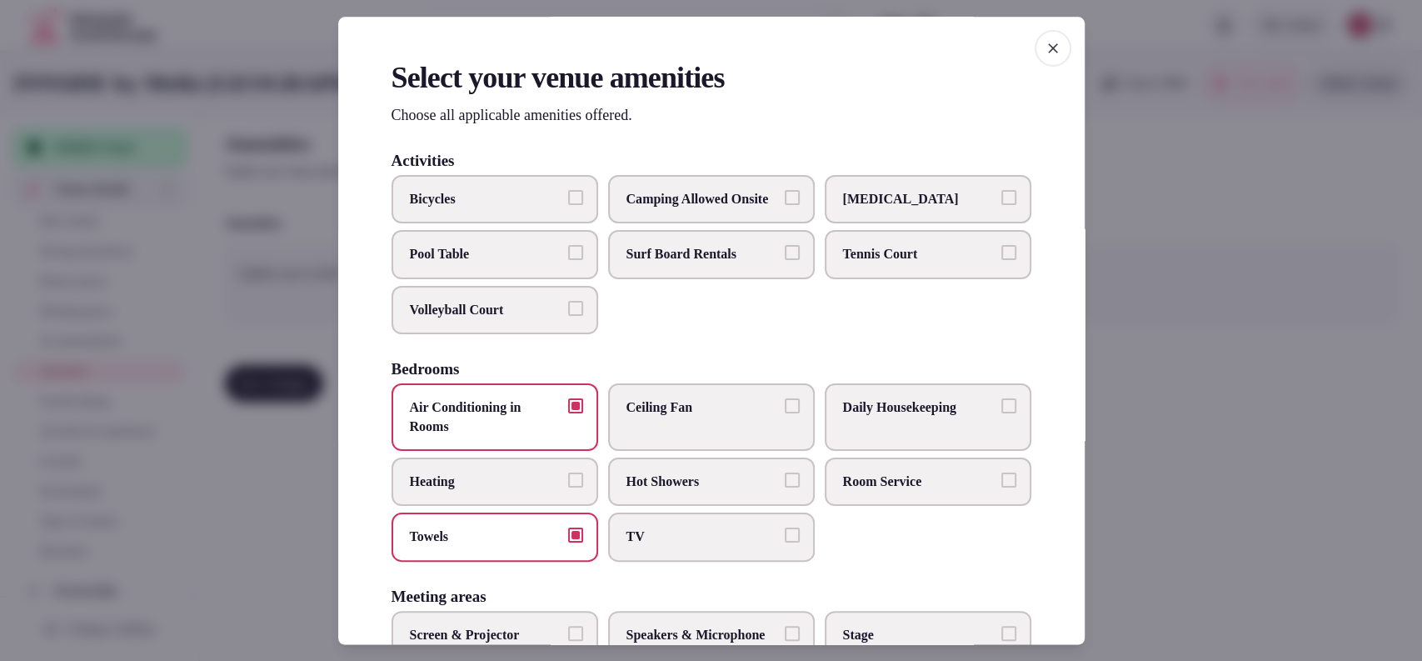
click at [646, 547] on span "TV" at bounding box center [702, 537] width 153 height 18
click at [785, 543] on button "TV" at bounding box center [792, 535] width 15 height 15
click at [845, 491] on span "Room Service" at bounding box center [919, 481] width 153 height 18
click at [1001, 487] on button "Room Service" at bounding box center [1008, 479] width 15 height 15
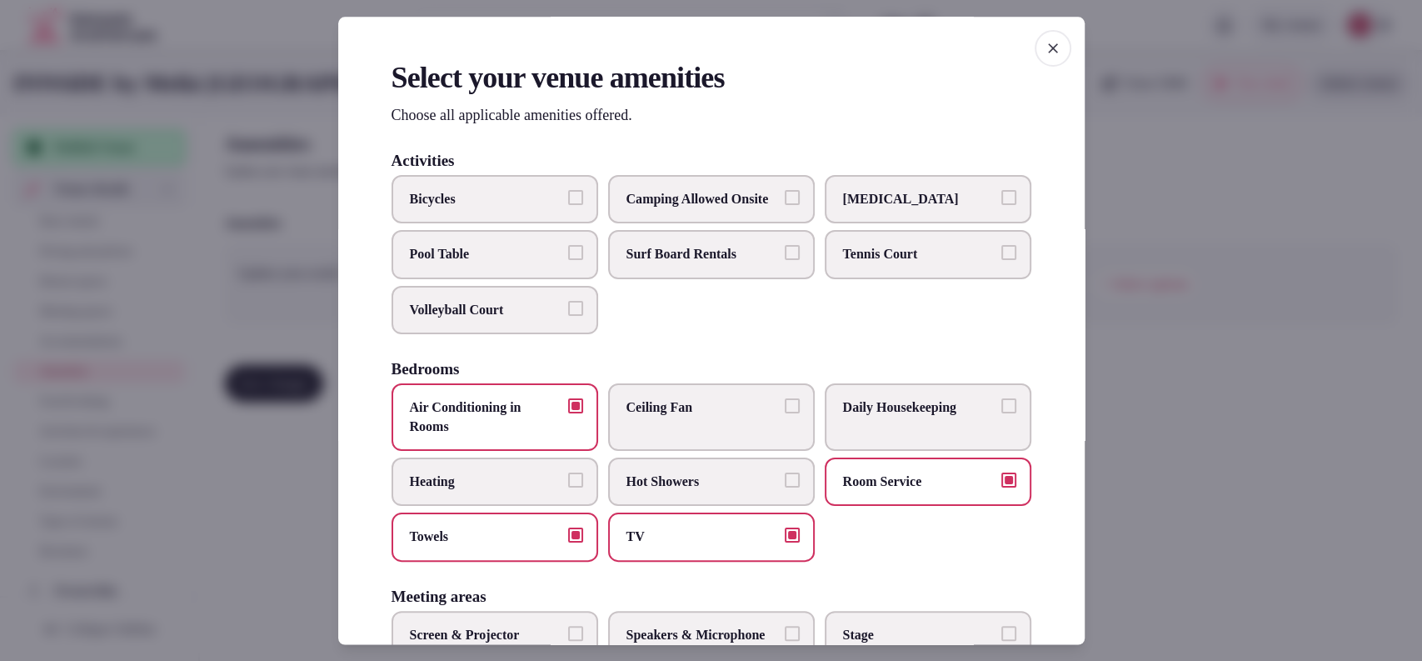
click at [879, 417] on span "Daily Housekeeping" at bounding box center [919, 408] width 153 height 18
click at [1001, 414] on button "Daily Housekeeping" at bounding box center [1008, 406] width 15 height 15
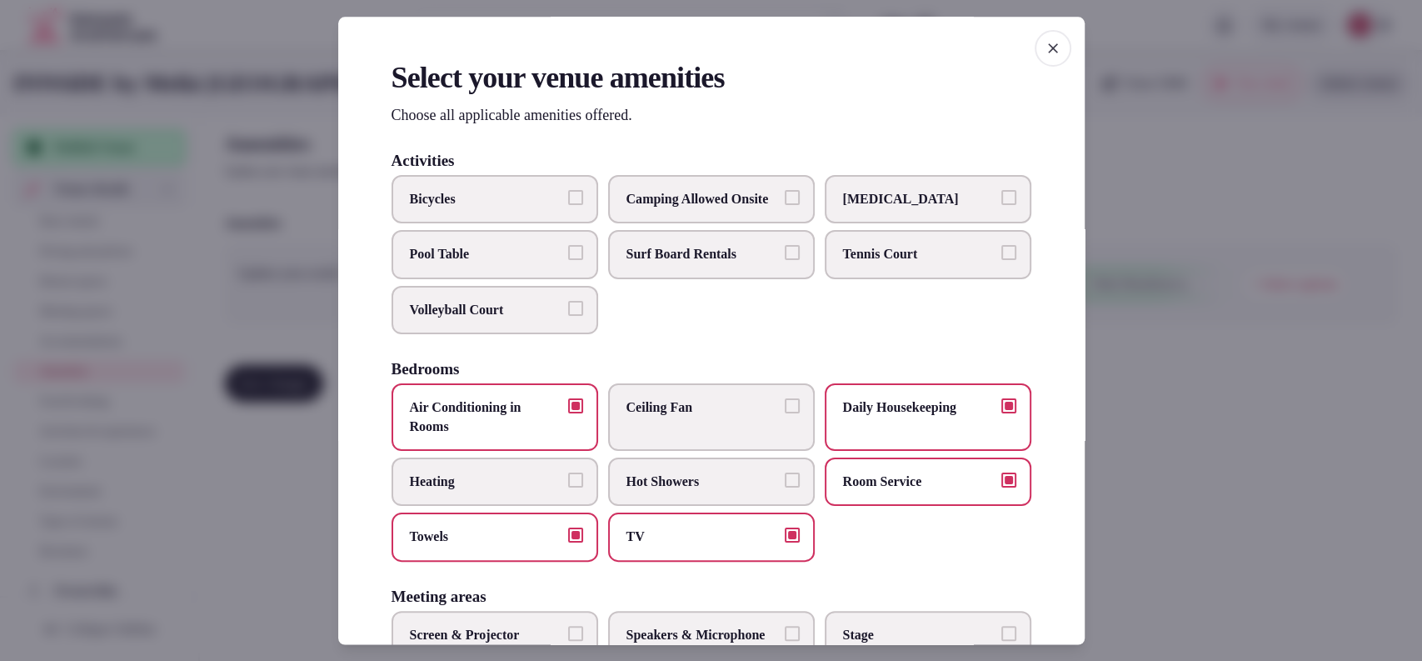
scroll to position [548, 0]
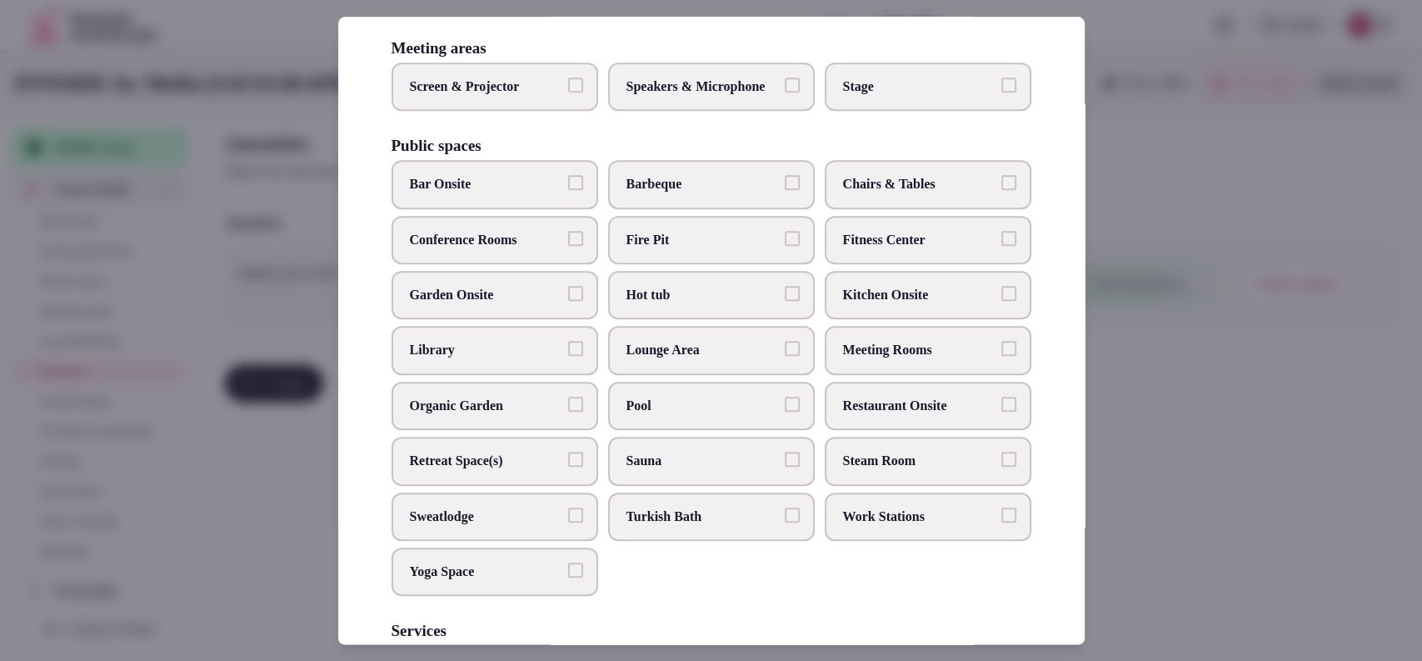
click at [866, 194] on span "Chairs & Tables" at bounding box center [919, 185] width 153 height 18
click at [1001, 191] on button "Chairs & Tables" at bounding box center [1008, 183] width 15 height 15
click at [862, 249] on span "Fitness Center" at bounding box center [919, 240] width 153 height 18
click at [1001, 246] on button "Fitness Center" at bounding box center [1008, 238] width 15 height 15
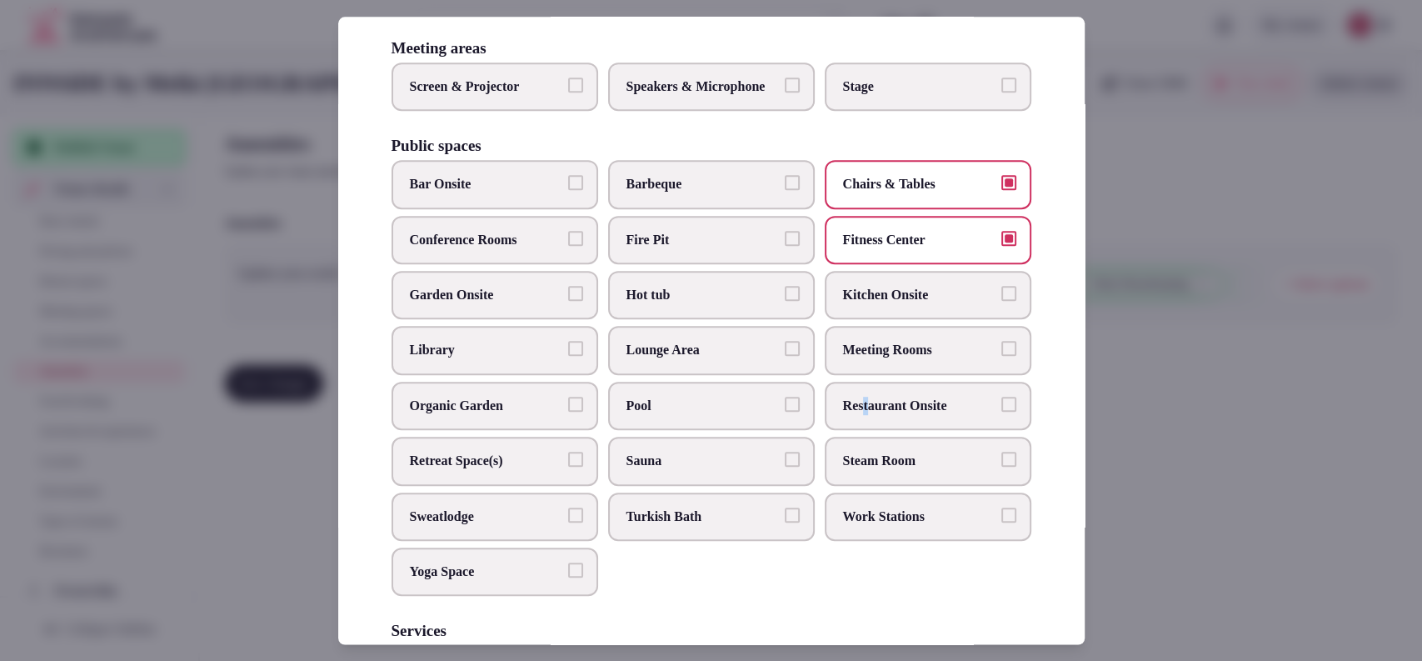
click at [857, 415] on span "Restaurant Onsite" at bounding box center [919, 406] width 153 height 18
click at [870, 375] on label "Meeting Rooms" at bounding box center [928, 351] width 207 height 48
click at [1001, 357] on button "Meeting Rooms" at bounding box center [1008, 349] width 15 height 15
click at [927, 415] on span "Restaurant Onsite" at bounding box center [919, 406] width 153 height 18
click at [1001, 412] on button "Restaurant Onsite" at bounding box center [1008, 404] width 15 height 15
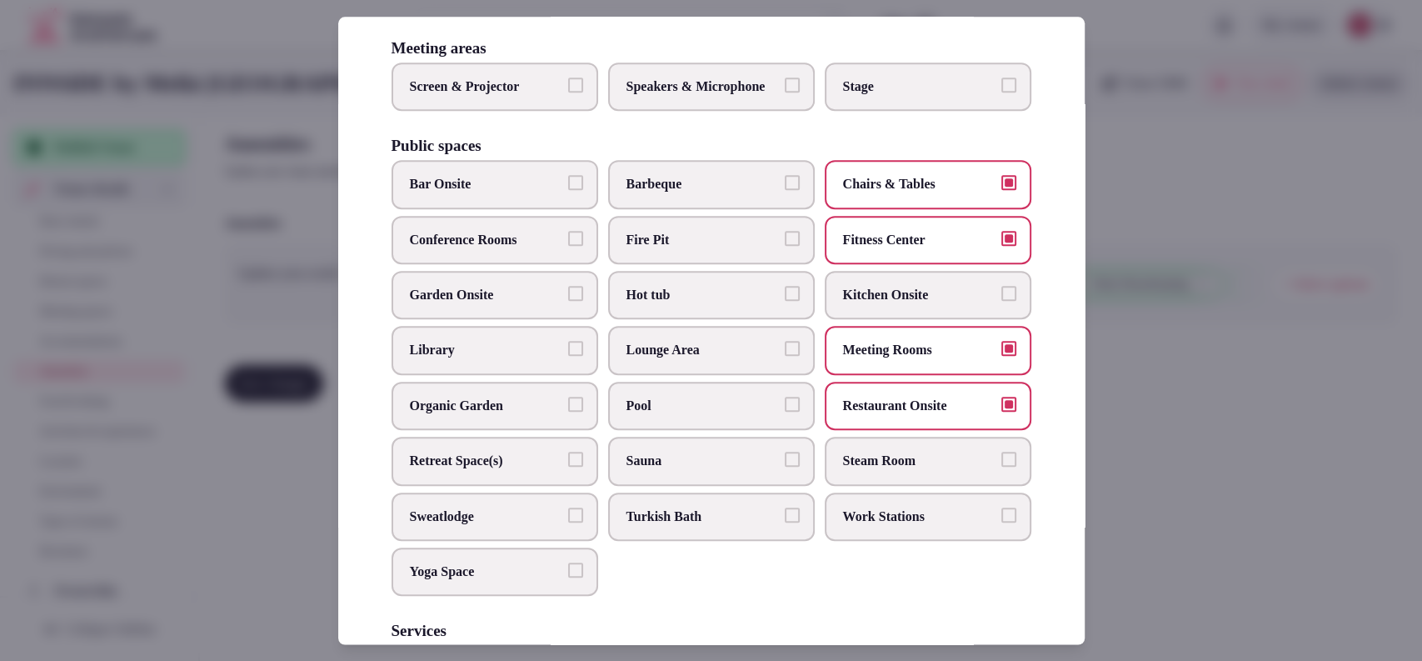
click at [475, 249] on span "Conference Rooms" at bounding box center [486, 240] width 153 height 18
click at [568, 246] on button "Conference Rooms" at bounding box center [575, 238] width 15 height 15
click at [498, 194] on span "Bar Onsite" at bounding box center [486, 185] width 153 height 18
click at [568, 191] on button "Bar Onsite" at bounding box center [575, 183] width 15 height 15
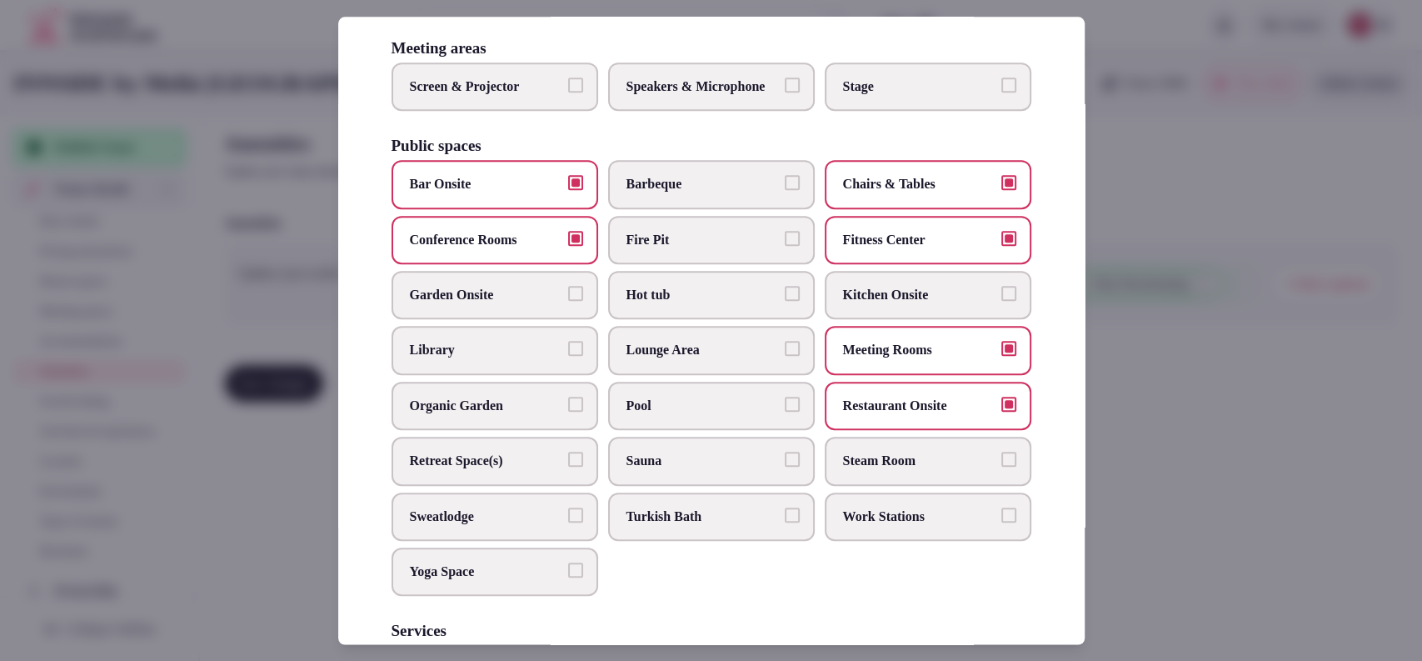
click at [684, 470] on span "Sauna" at bounding box center [702, 461] width 153 height 18
click at [785, 467] on button "Sauna" at bounding box center [792, 459] width 15 height 15
click at [880, 470] on span "Steam Room" at bounding box center [919, 461] width 153 height 18
click at [1001, 467] on button "Steam Room" at bounding box center [1008, 459] width 15 height 15
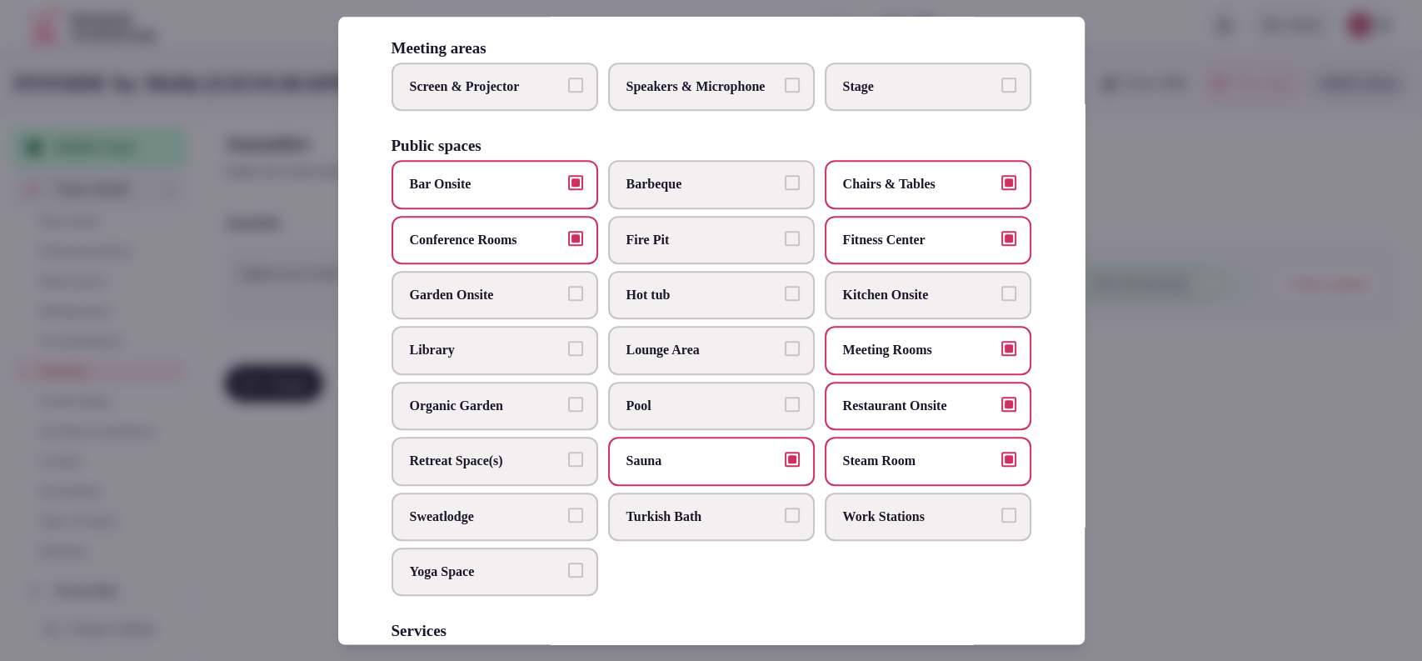
drag, startPoint x: 441, startPoint y: 100, endPoint x: 720, endPoint y: 132, distance: 280.9
click at [442, 96] on span "Screen & Projector" at bounding box center [486, 86] width 153 height 18
click at [568, 92] on button "Screen & Projector" at bounding box center [575, 84] width 15 height 15
click at [720, 111] on label "Speakers & Microphone" at bounding box center [711, 86] width 207 height 48
click at [785, 92] on button "Speakers & Microphone" at bounding box center [792, 84] width 15 height 15
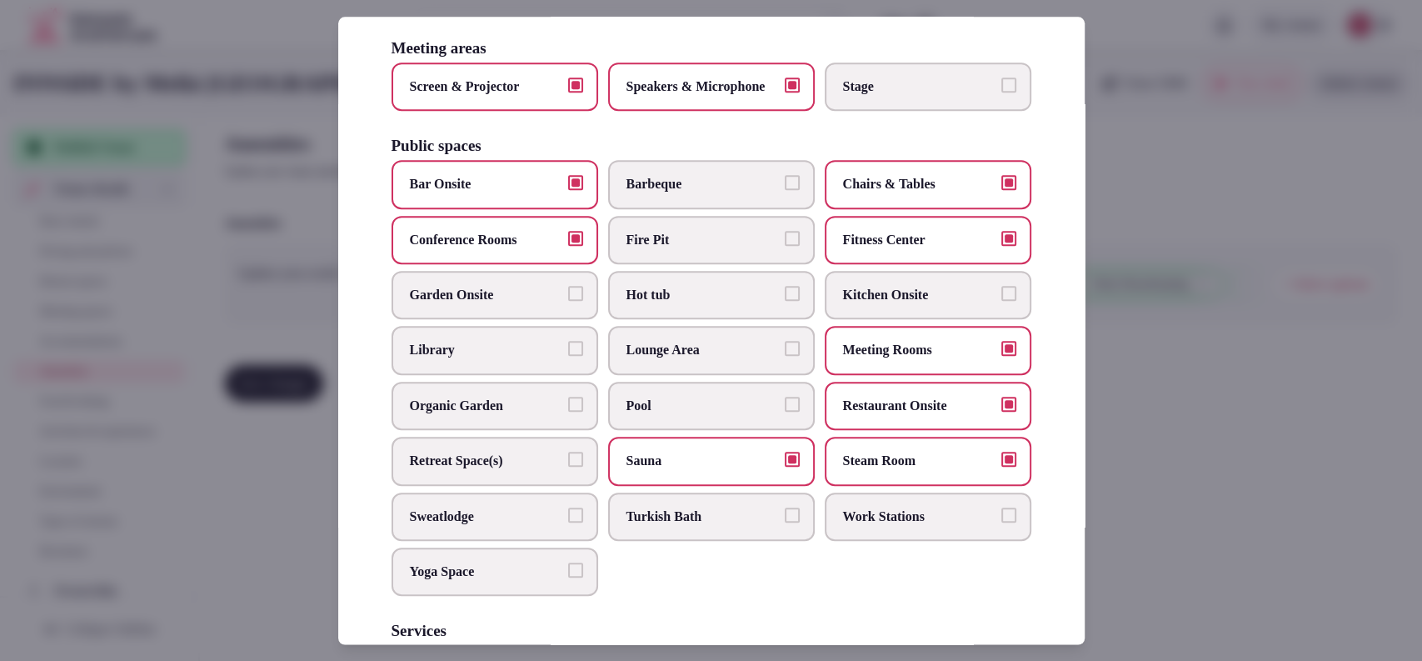
click at [911, 96] on span "Stage" at bounding box center [919, 86] width 153 height 18
click at [1001, 92] on button "Stage" at bounding box center [1008, 84] width 15 height 15
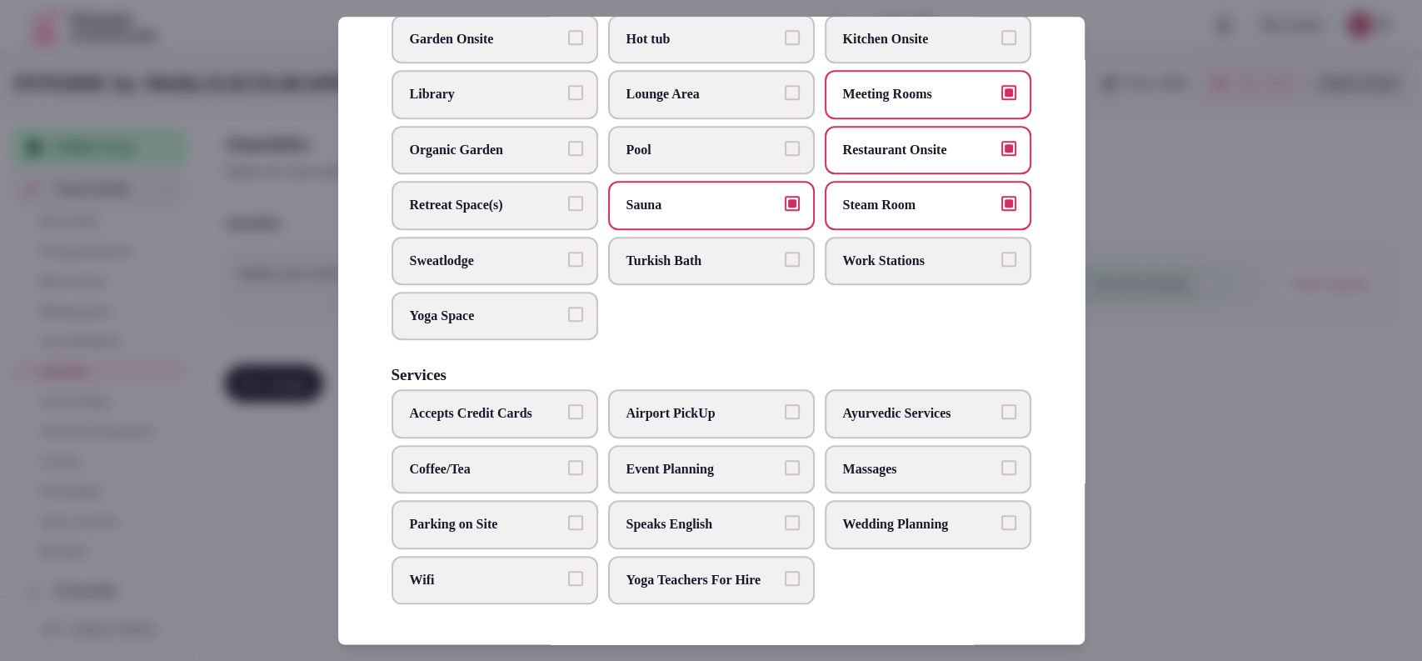
scroll to position [853, 0]
click at [544, 460] on span "Coffee/Tea" at bounding box center [486, 469] width 153 height 18
click at [568, 460] on button "Coffee/Tea" at bounding box center [575, 467] width 15 height 15
click at [539, 515] on span "Parking on Site" at bounding box center [486, 524] width 153 height 18
click at [568, 515] on button "Parking on Site" at bounding box center [575, 522] width 15 height 15
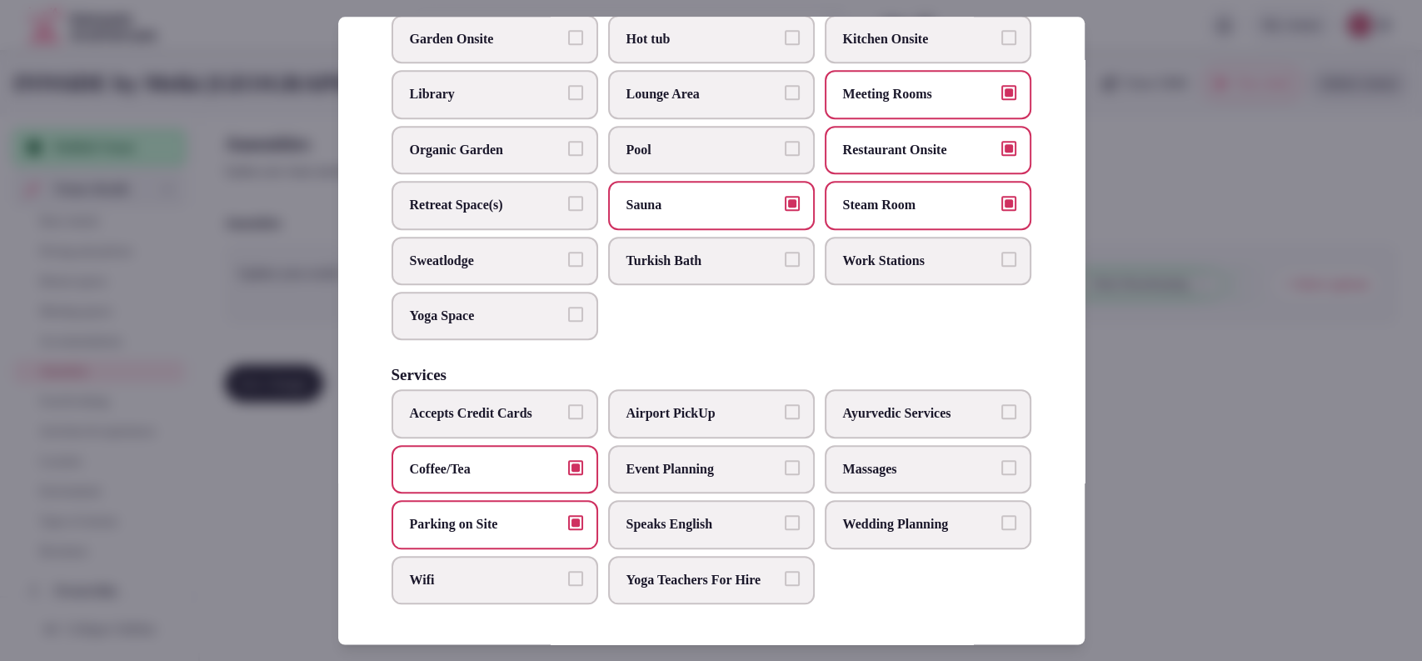
click at [681, 515] on span "Speaks English" at bounding box center [702, 524] width 153 height 18
click at [785, 515] on button "Speaks English" at bounding box center [792, 522] width 15 height 15
click at [765, 445] on label "Event Planning" at bounding box center [711, 469] width 207 height 48
click at [785, 460] on button "Event Planning" at bounding box center [792, 467] width 15 height 15
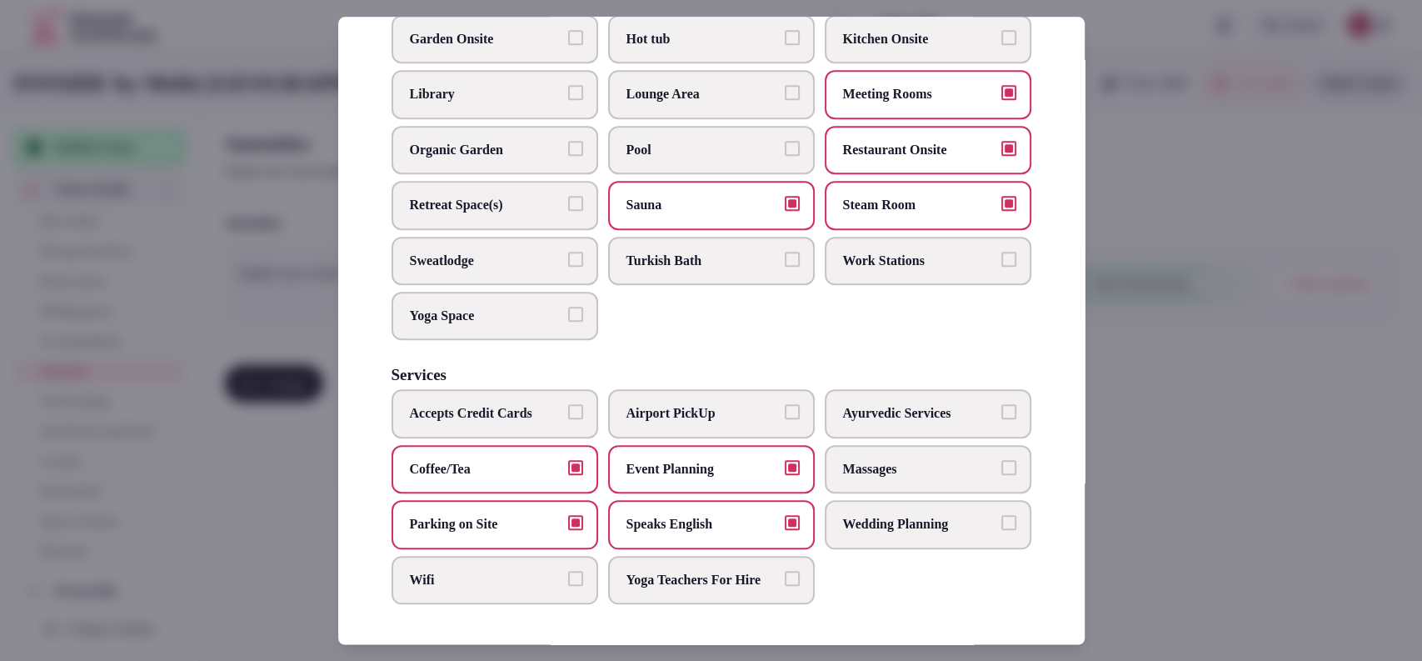
click at [488, 571] on span "Wifi" at bounding box center [486, 580] width 153 height 18
click at [568, 571] on button "Wifi" at bounding box center [575, 578] width 15 height 15
click at [515, 407] on label "Accepts Credit Cards" at bounding box center [495, 414] width 207 height 48
click at [568, 407] on button "Accepts Credit Cards" at bounding box center [575, 412] width 15 height 15
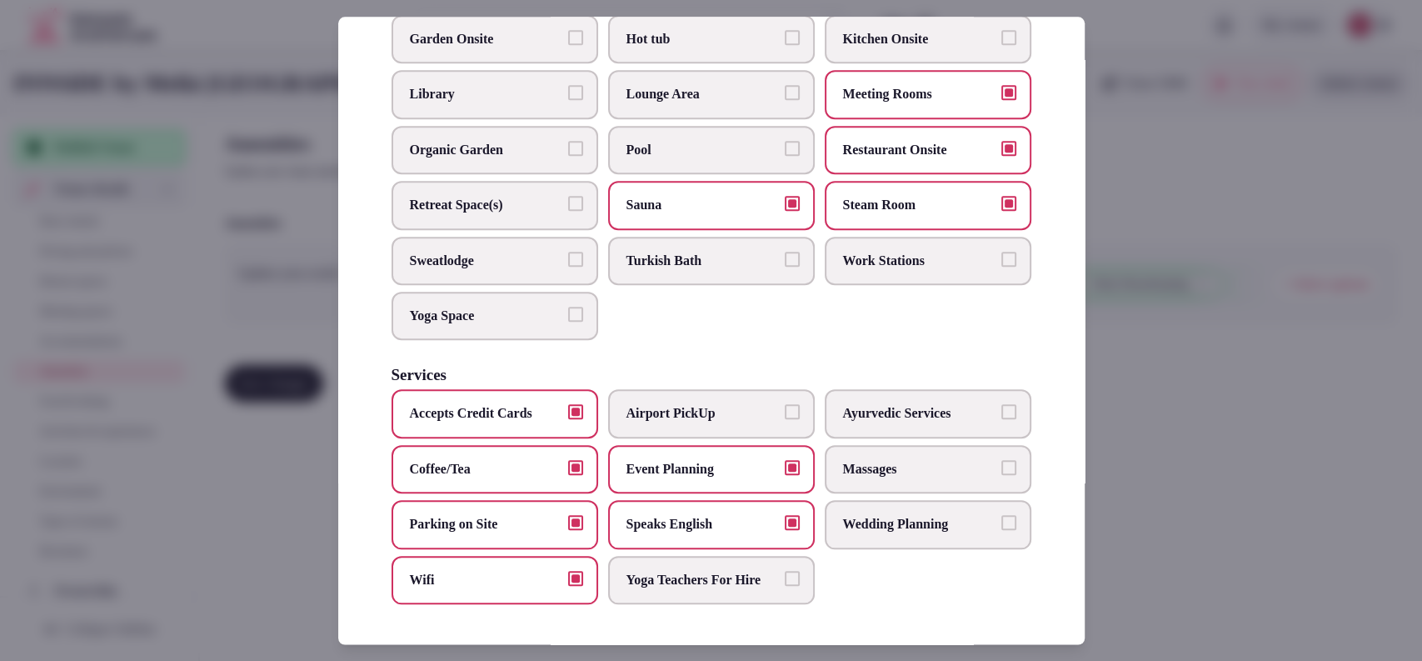
click at [1138, 298] on div at bounding box center [711, 330] width 1422 height 661
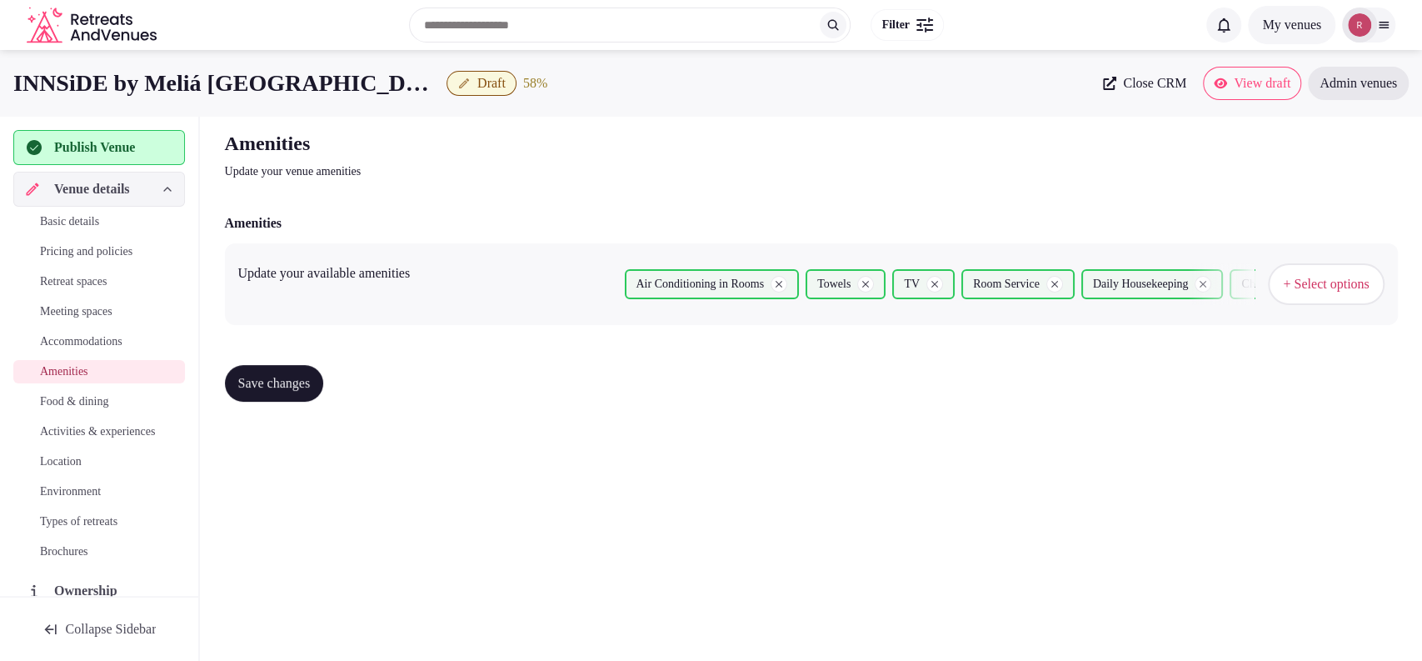
click at [278, 395] on button "Save changes" at bounding box center [274, 383] width 99 height 37
click at [70, 401] on span "Food & dining" at bounding box center [74, 401] width 68 height 17
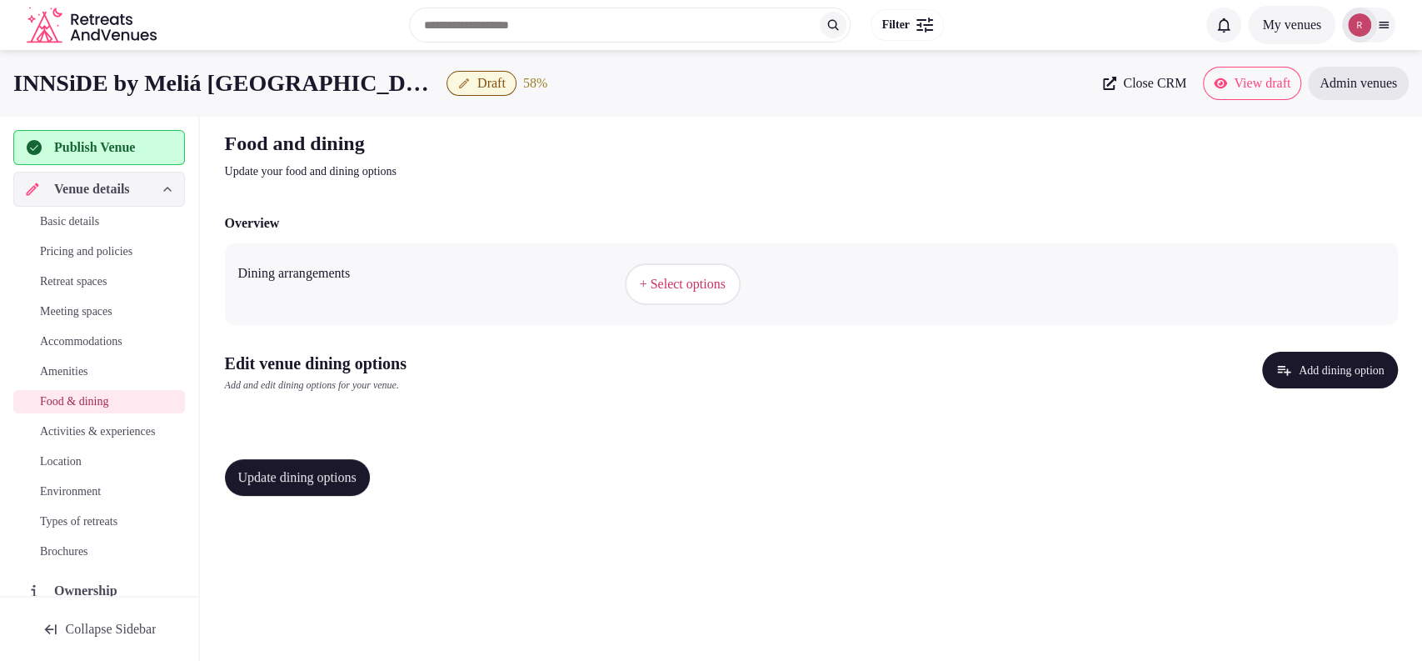
click at [686, 278] on span "+ Select options" at bounding box center [683, 284] width 86 height 18
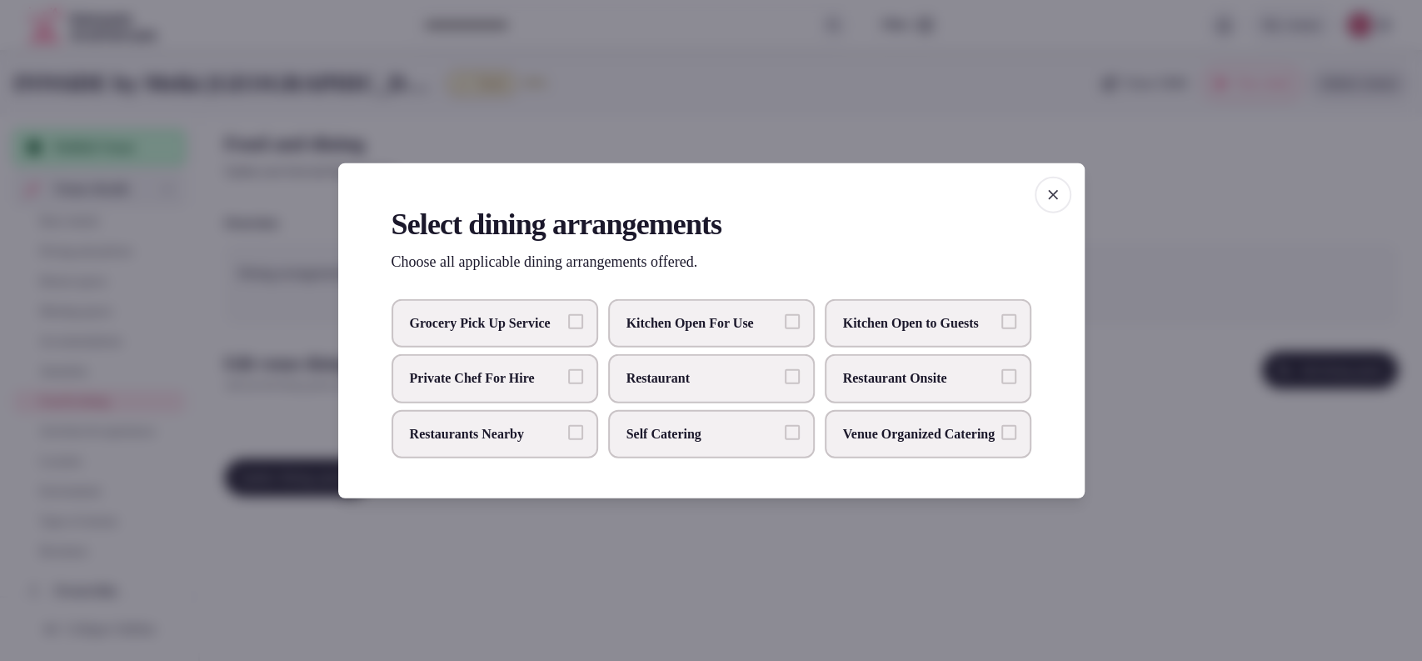
click at [881, 372] on span "Restaurant Onsite" at bounding box center [919, 378] width 153 height 18
click at [1001, 372] on button "Restaurant Onsite" at bounding box center [1008, 376] width 15 height 15
click at [1269, 470] on div at bounding box center [711, 330] width 1422 height 661
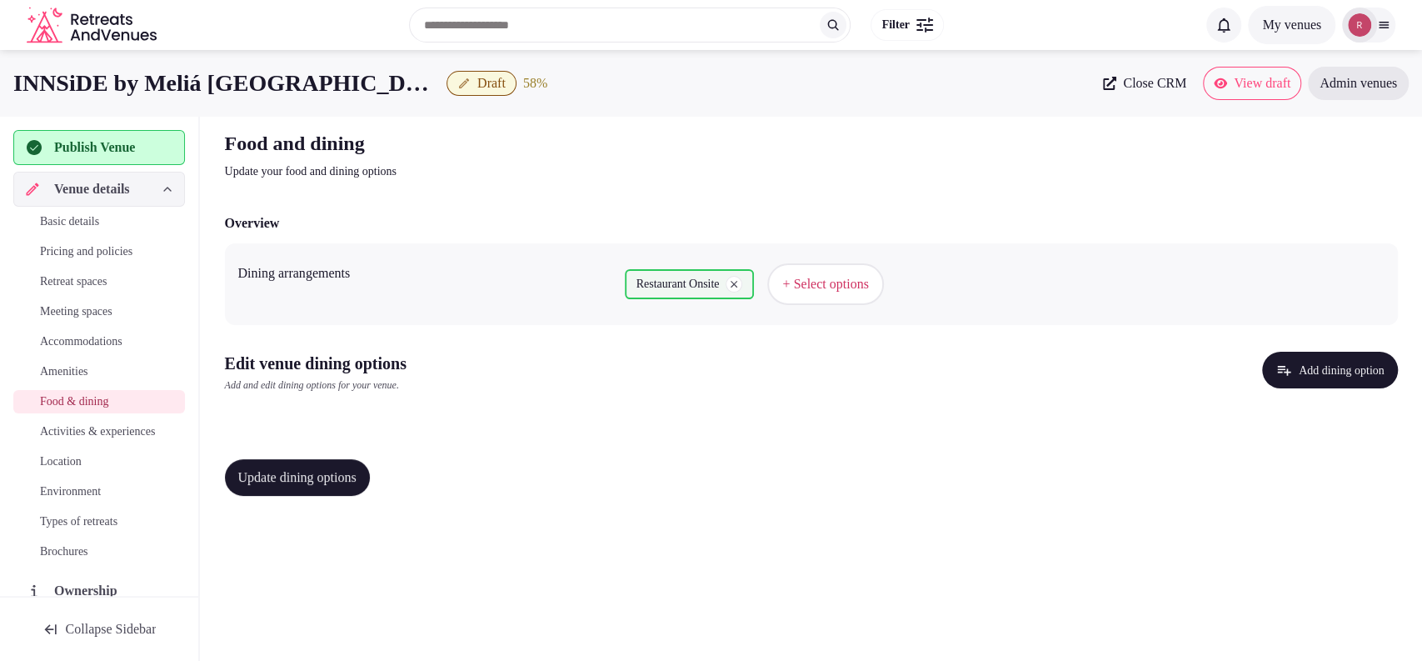
click at [1280, 367] on button "Add dining option" at bounding box center [1330, 370] width 136 height 37
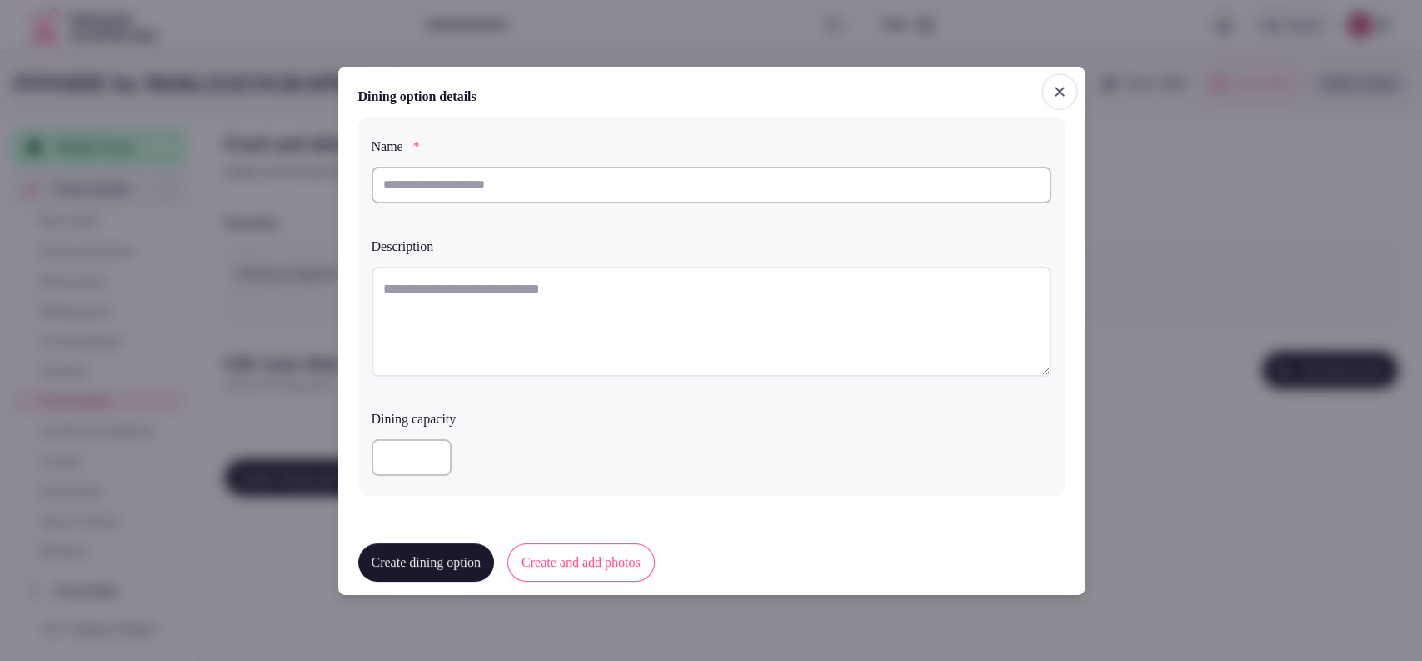
click at [1177, 449] on div at bounding box center [711, 330] width 1422 height 661
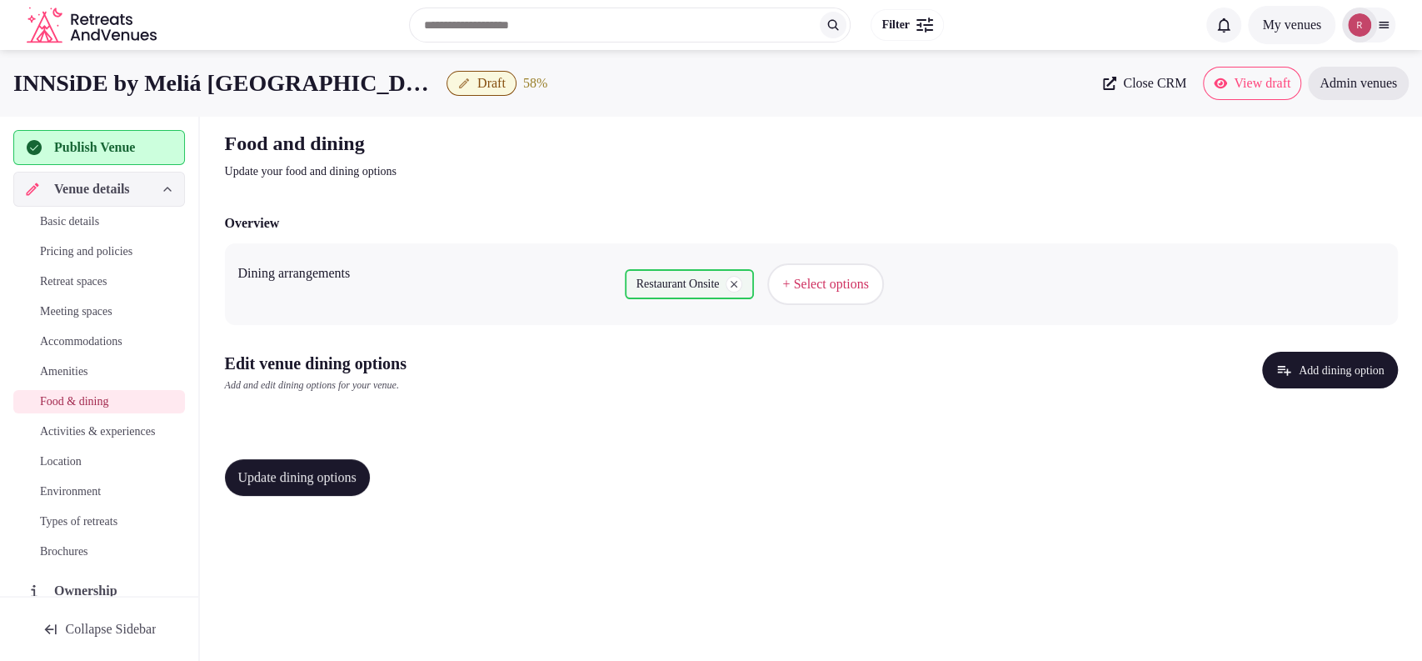
click at [1284, 365] on button "Add dining option" at bounding box center [1330, 370] width 136 height 37
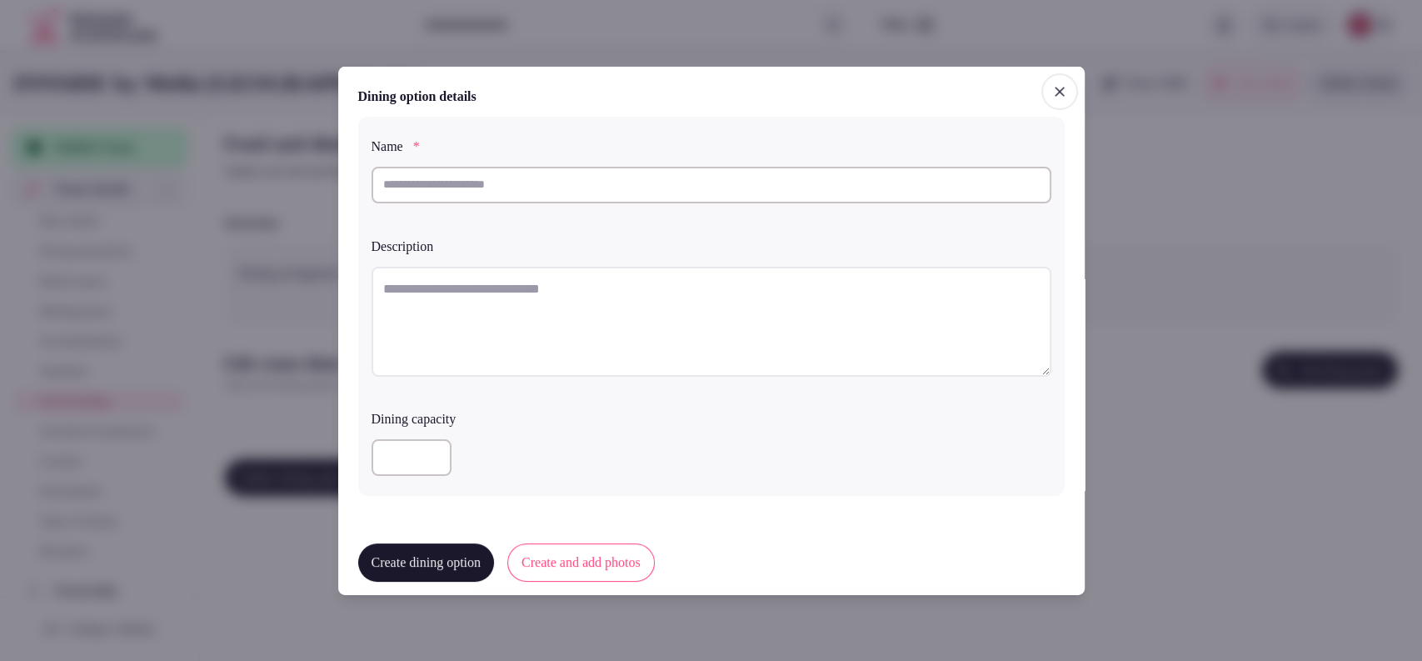
click at [605, 175] on input "text" at bounding box center [712, 184] width 680 height 37
paste input "**********"
type input "**********"
click at [538, 264] on div at bounding box center [712, 323] width 680 height 129
click at [527, 285] on textarea at bounding box center [712, 321] width 680 height 110
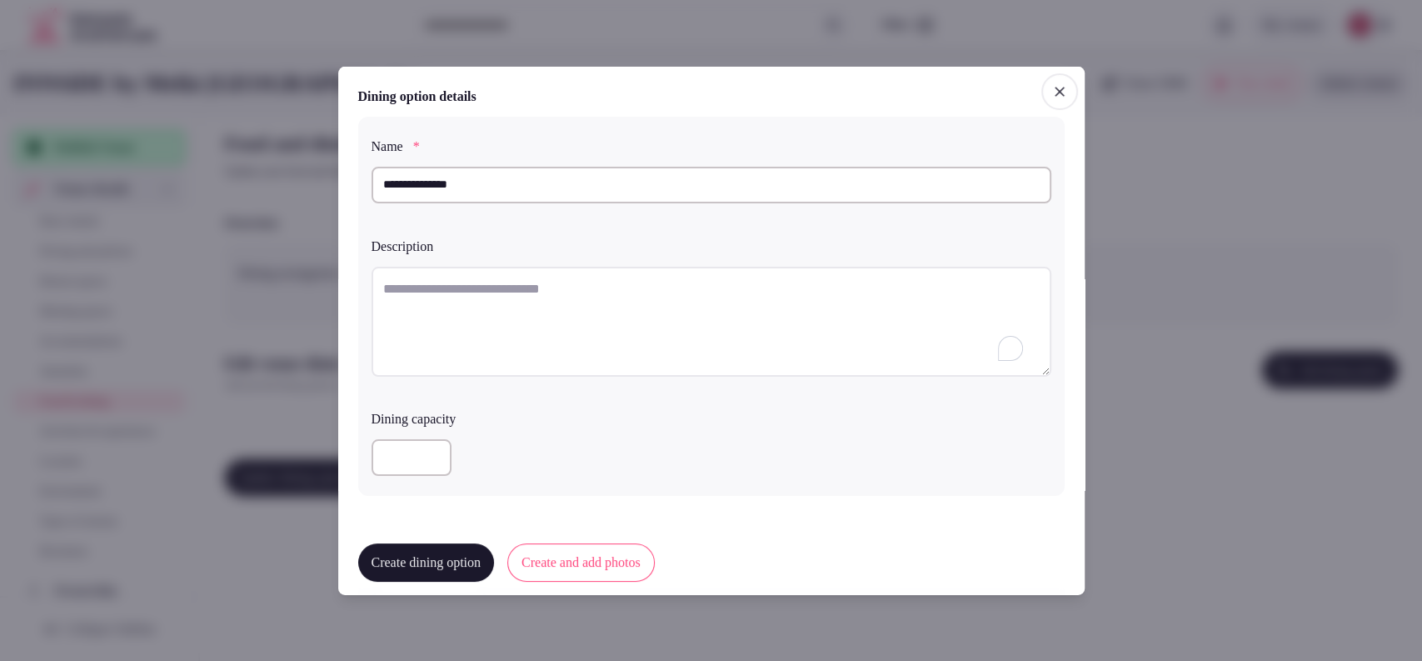
paste textarea "**********"
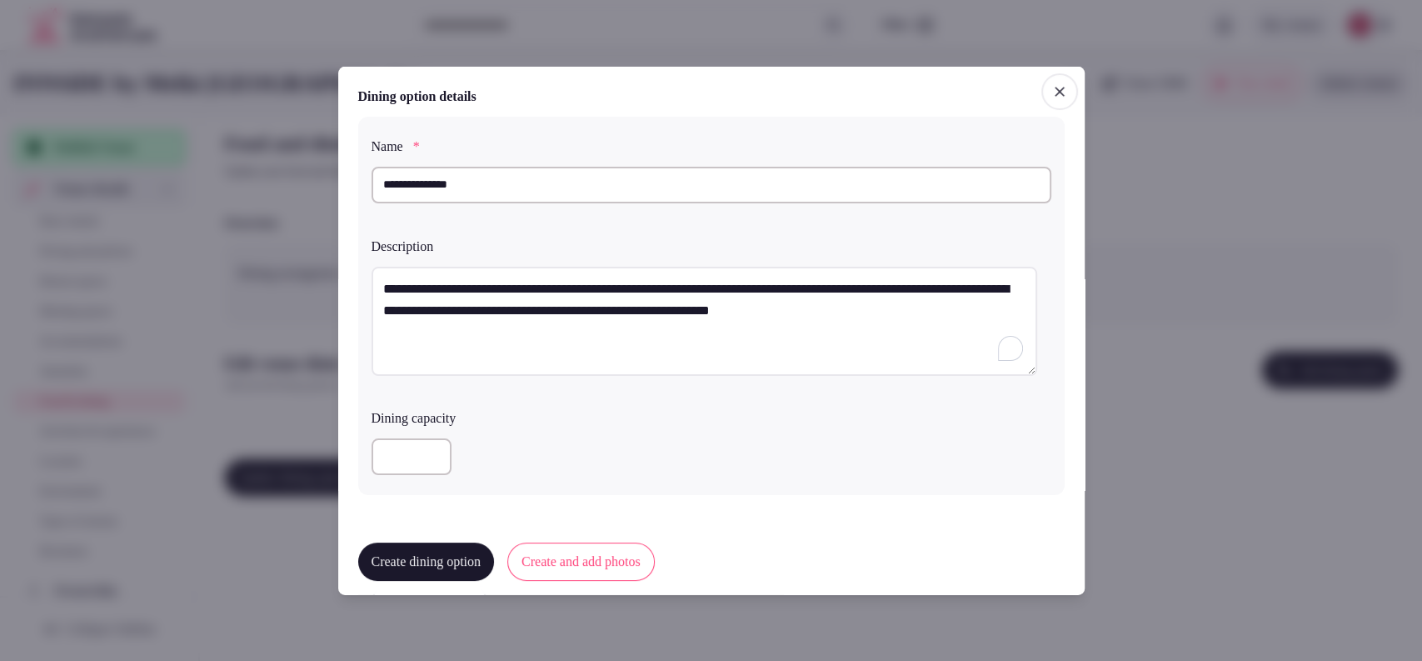
scroll to position [398, 0]
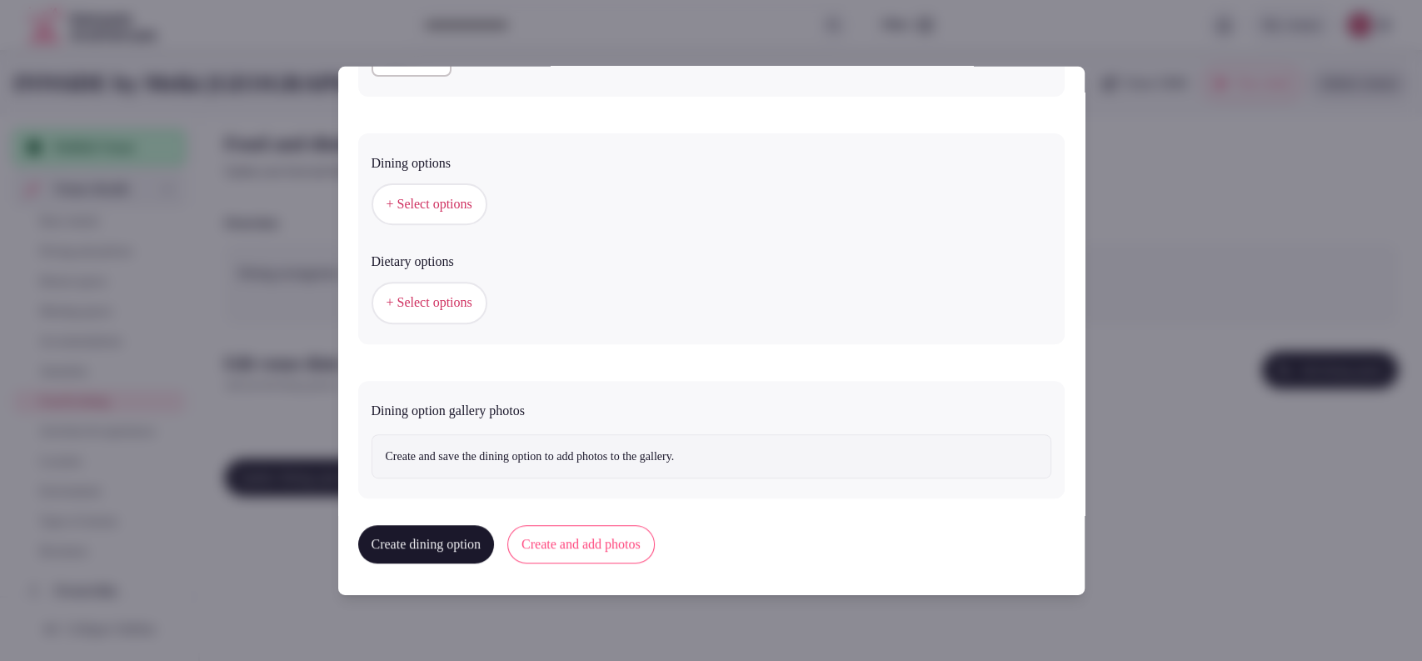
type textarea "**********"
click at [430, 217] on button "+ Select options" at bounding box center [430, 204] width 116 height 42
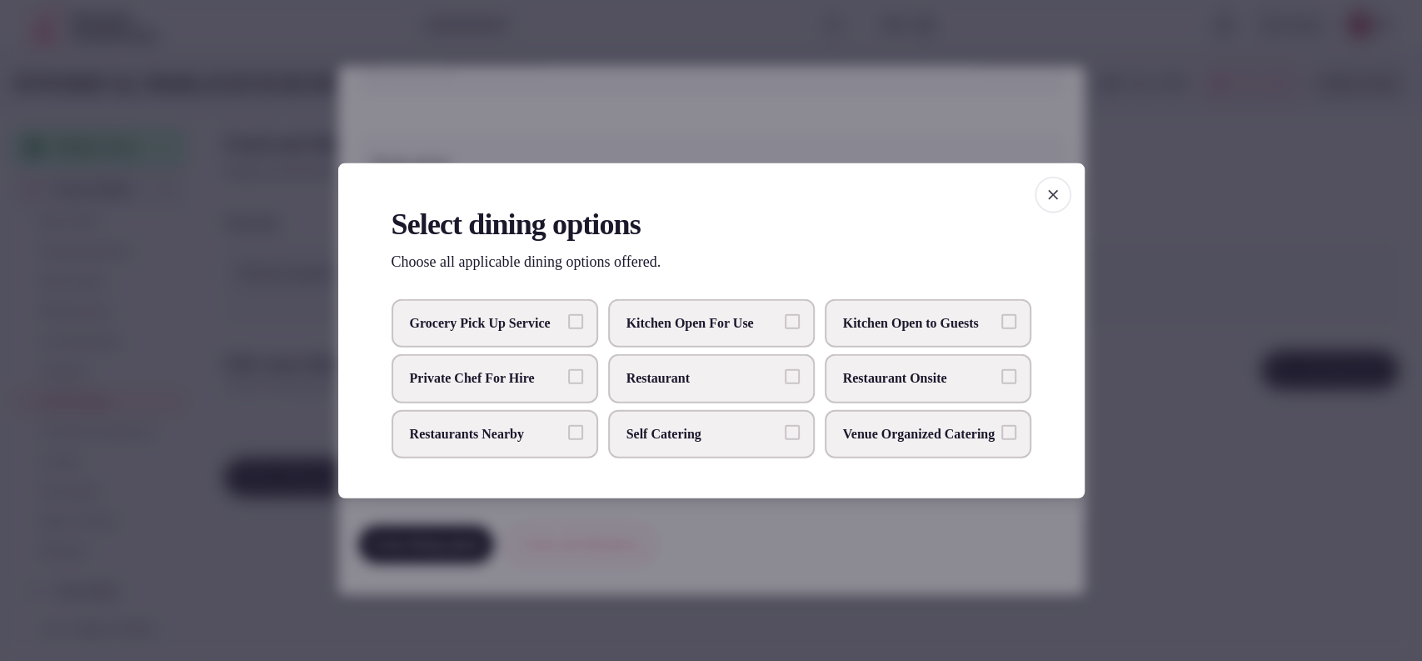
click at [872, 378] on span "Restaurant Onsite" at bounding box center [919, 378] width 153 height 18
click at [1001, 378] on button "Restaurant Onsite" at bounding box center [1008, 376] width 15 height 15
click at [894, 211] on h2 "Select dining options" at bounding box center [712, 223] width 640 height 42
click at [1026, 119] on div at bounding box center [711, 330] width 1422 height 661
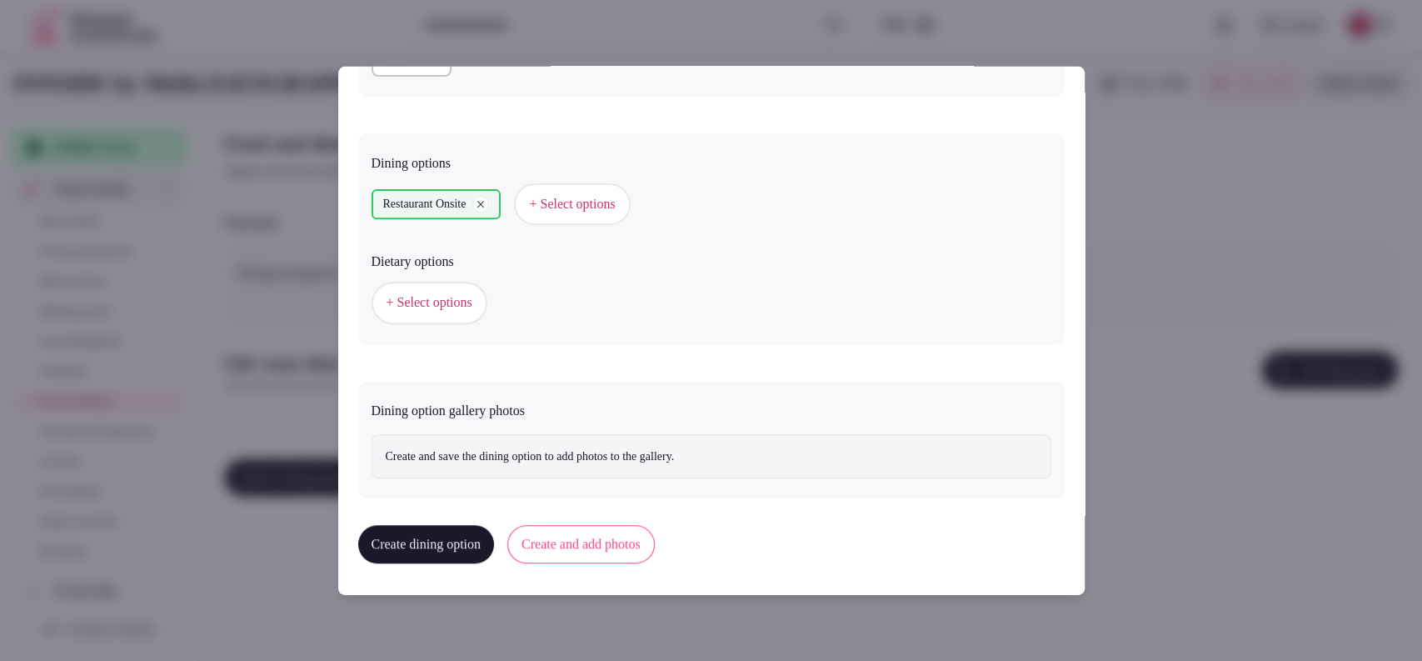
click at [457, 307] on span "+ Select options" at bounding box center [430, 302] width 86 height 18
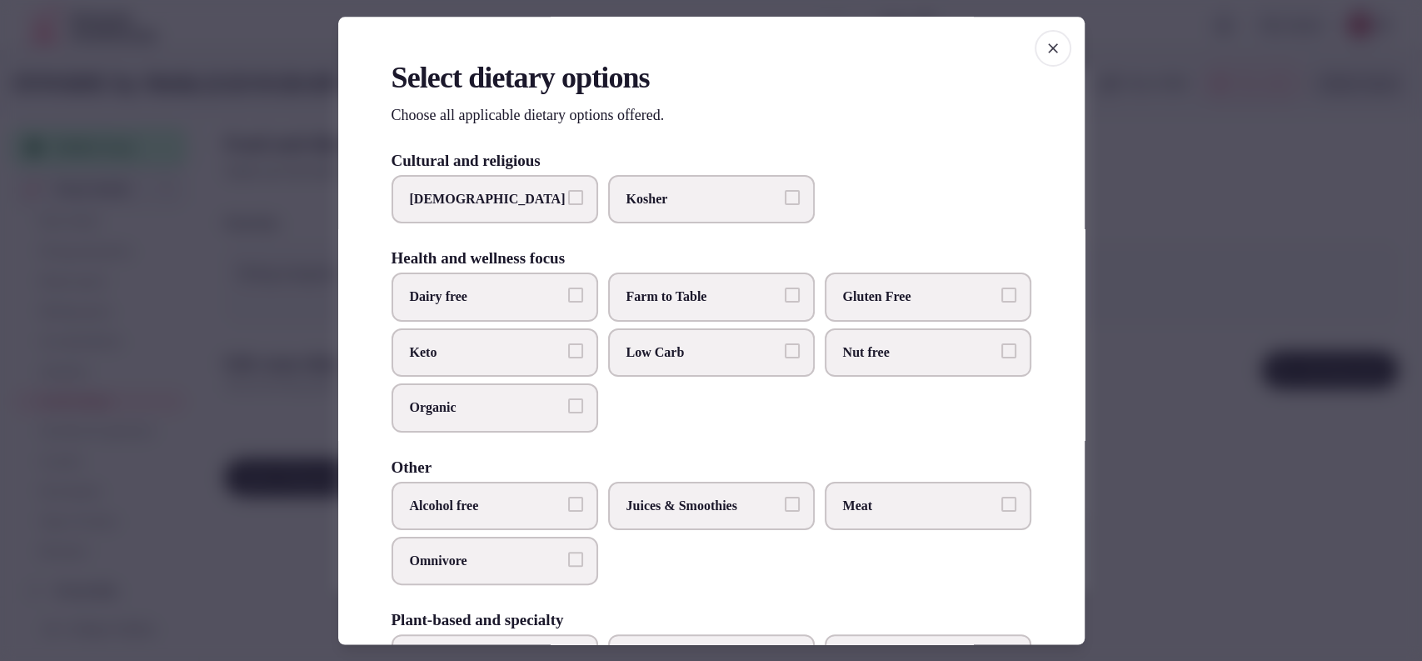
click at [1035, 44] on span "button" at bounding box center [1053, 48] width 37 height 37
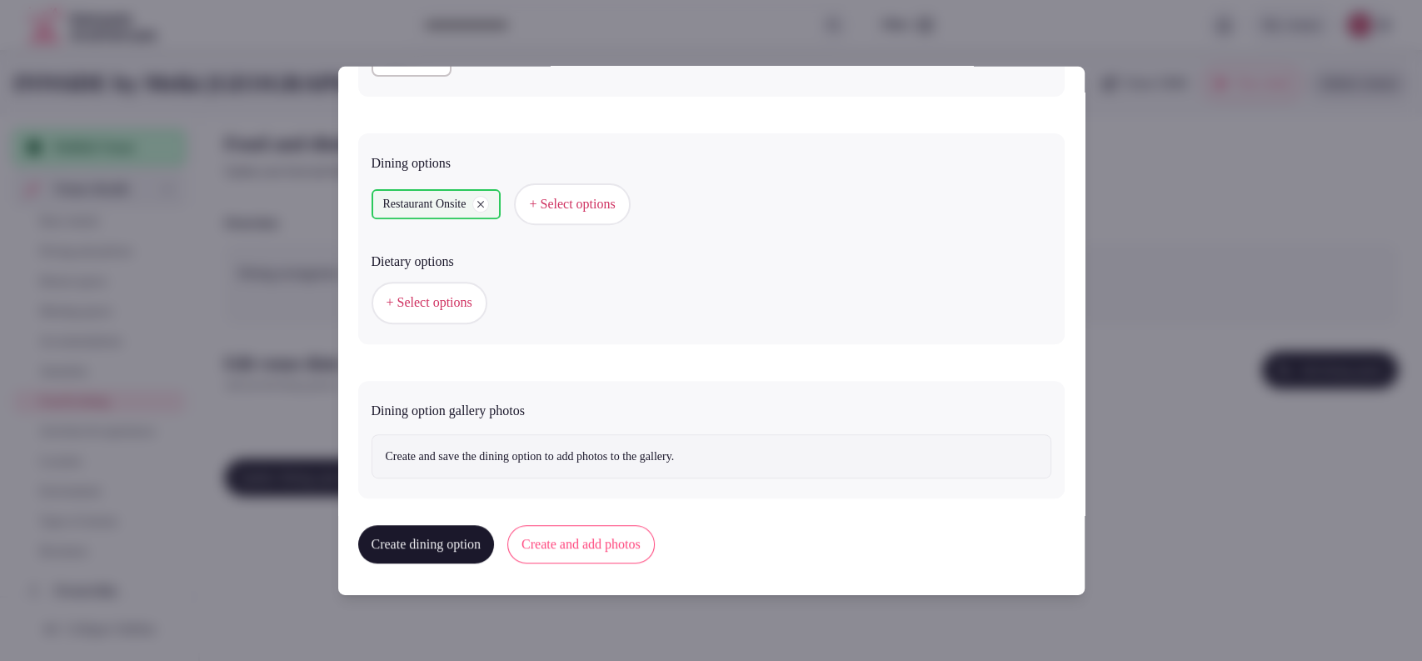
click at [563, 540] on button "Create and add photos" at bounding box center [580, 544] width 147 height 38
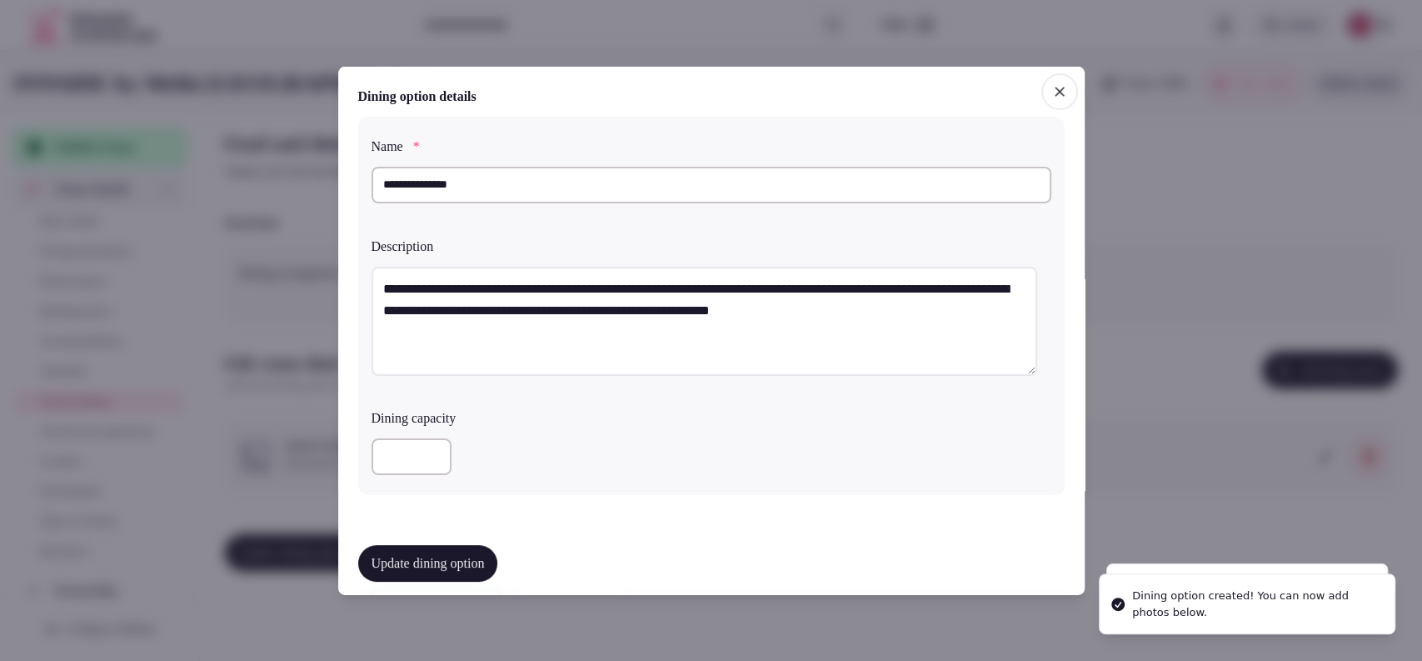
scroll to position [462, 0]
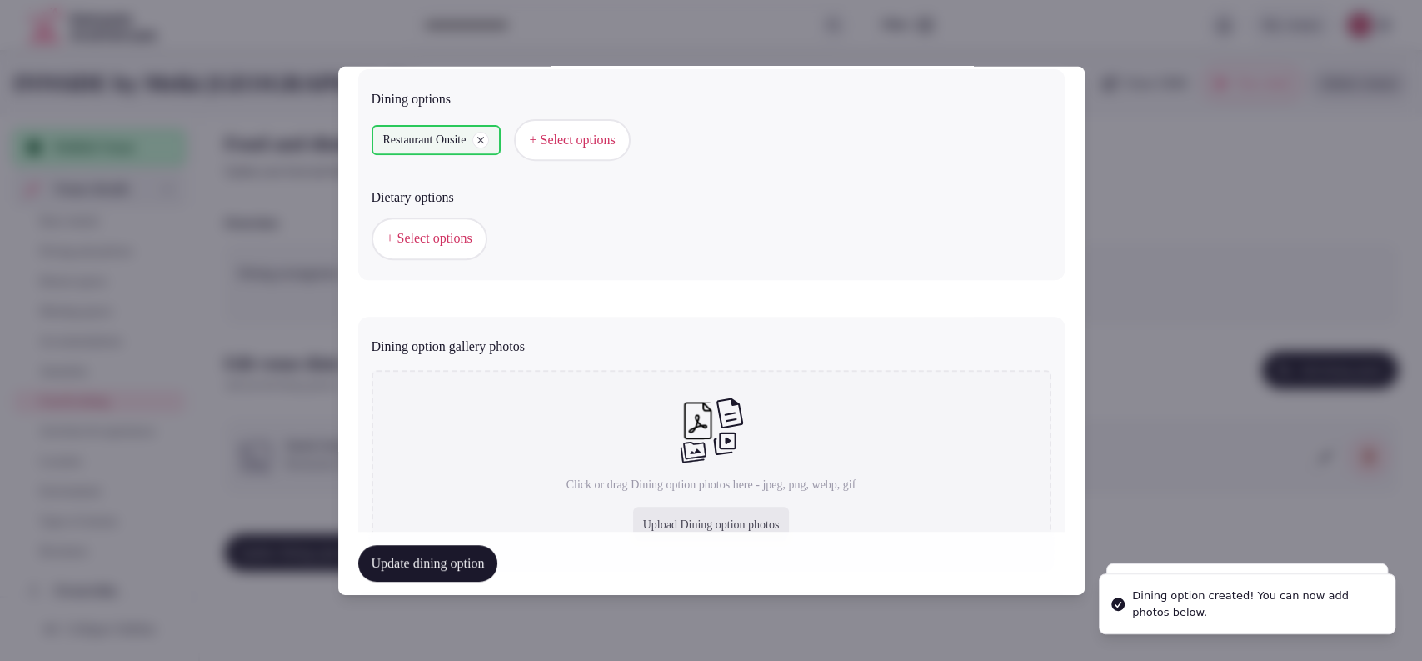
click at [694, 512] on div "Upload Dining option photos" at bounding box center [711, 525] width 157 height 37
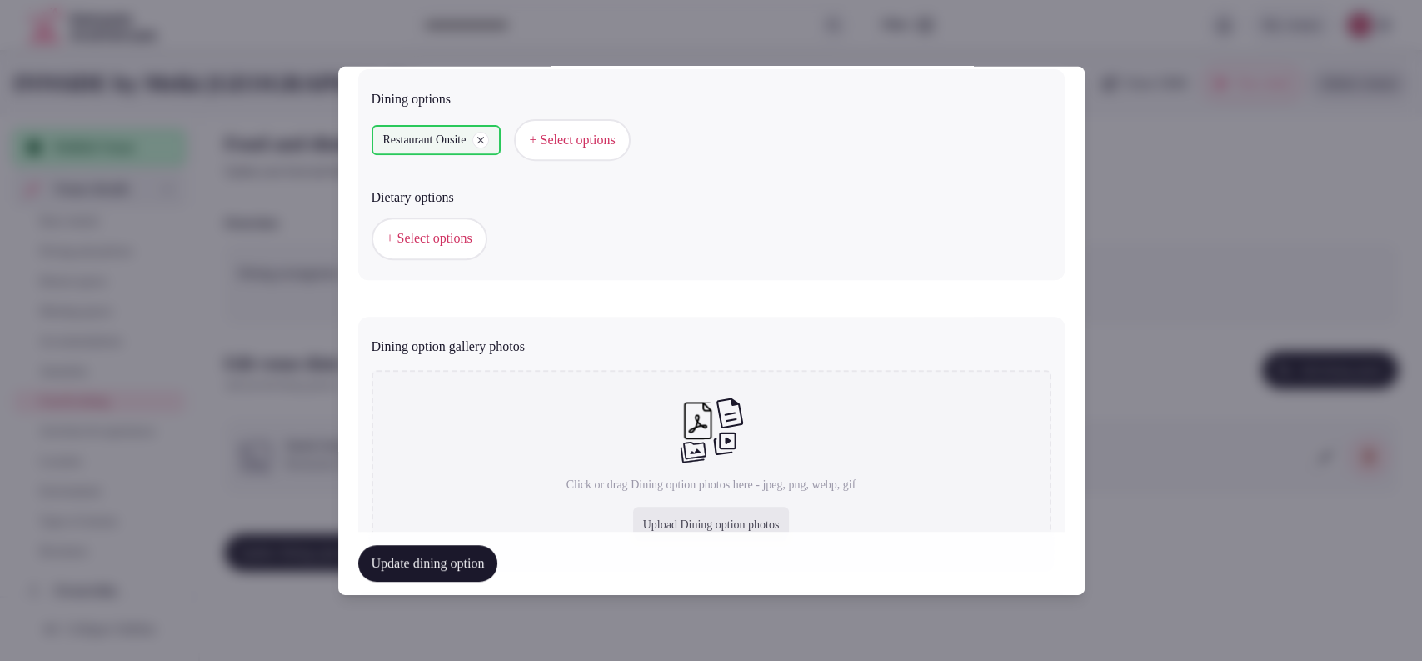
type input "**********"
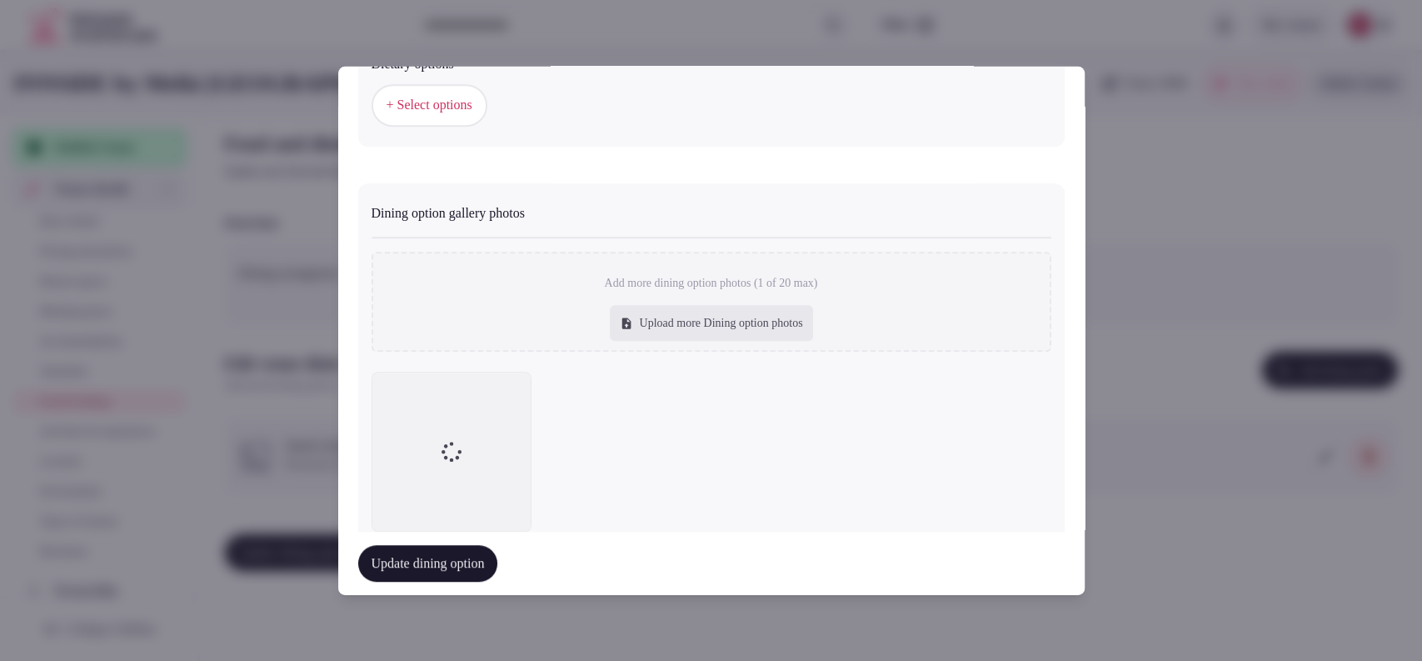
scroll to position [643, 0]
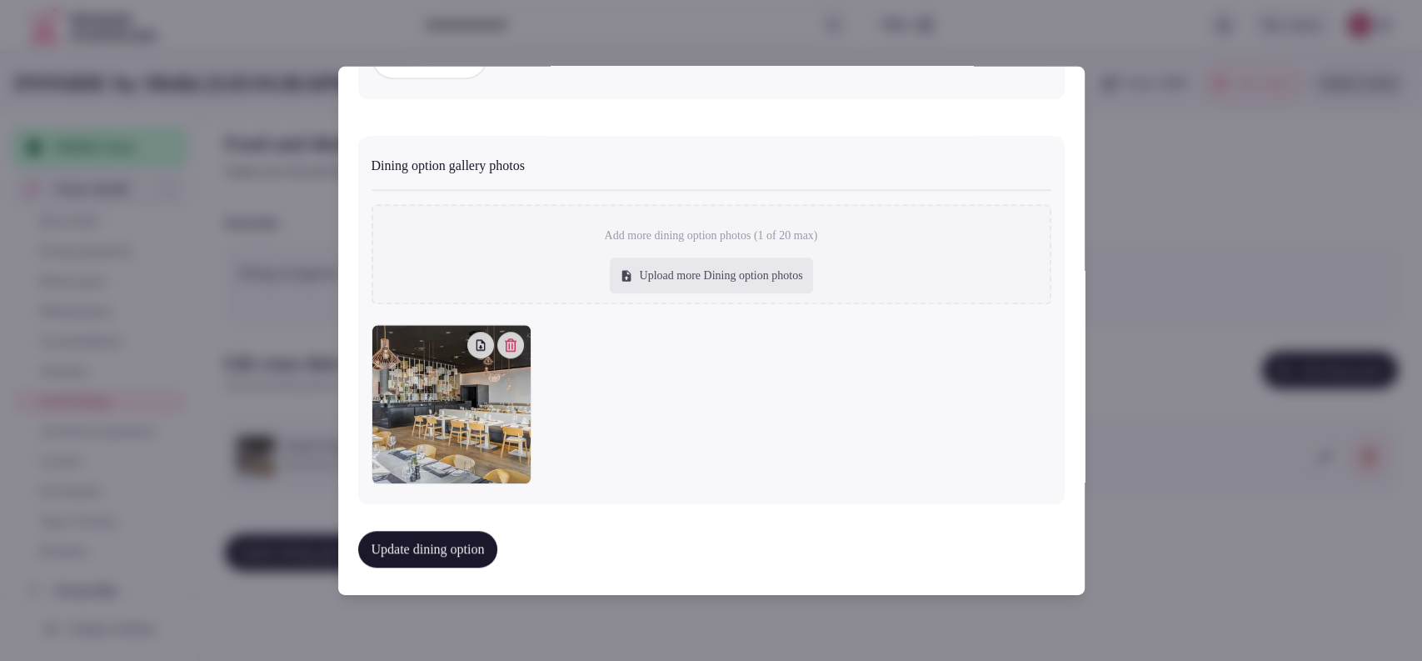
click at [730, 282] on div "Upload more Dining option photos" at bounding box center [711, 275] width 203 height 37
type input "**********"
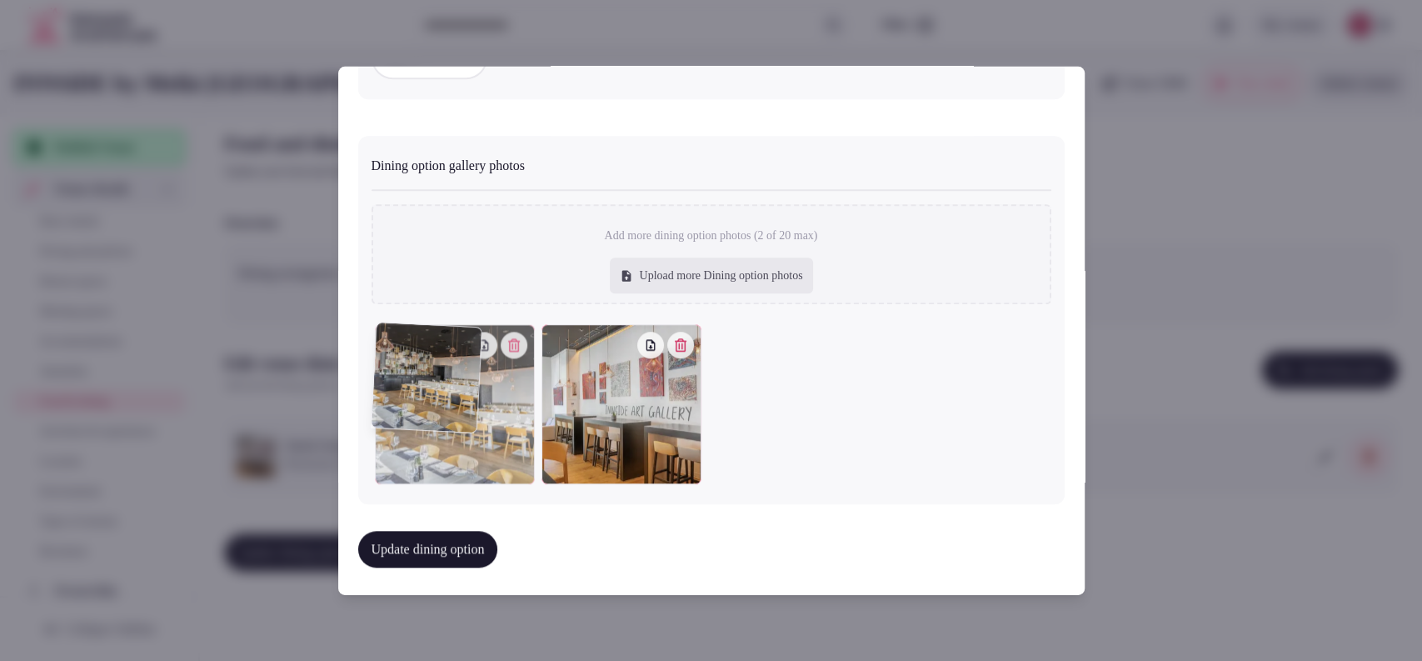
drag, startPoint x: 646, startPoint y: 412, endPoint x: 470, endPoint y: 416, distance: 176.7
click at [470, 416] on div at bounding box center [455, 404] width 160 height 160
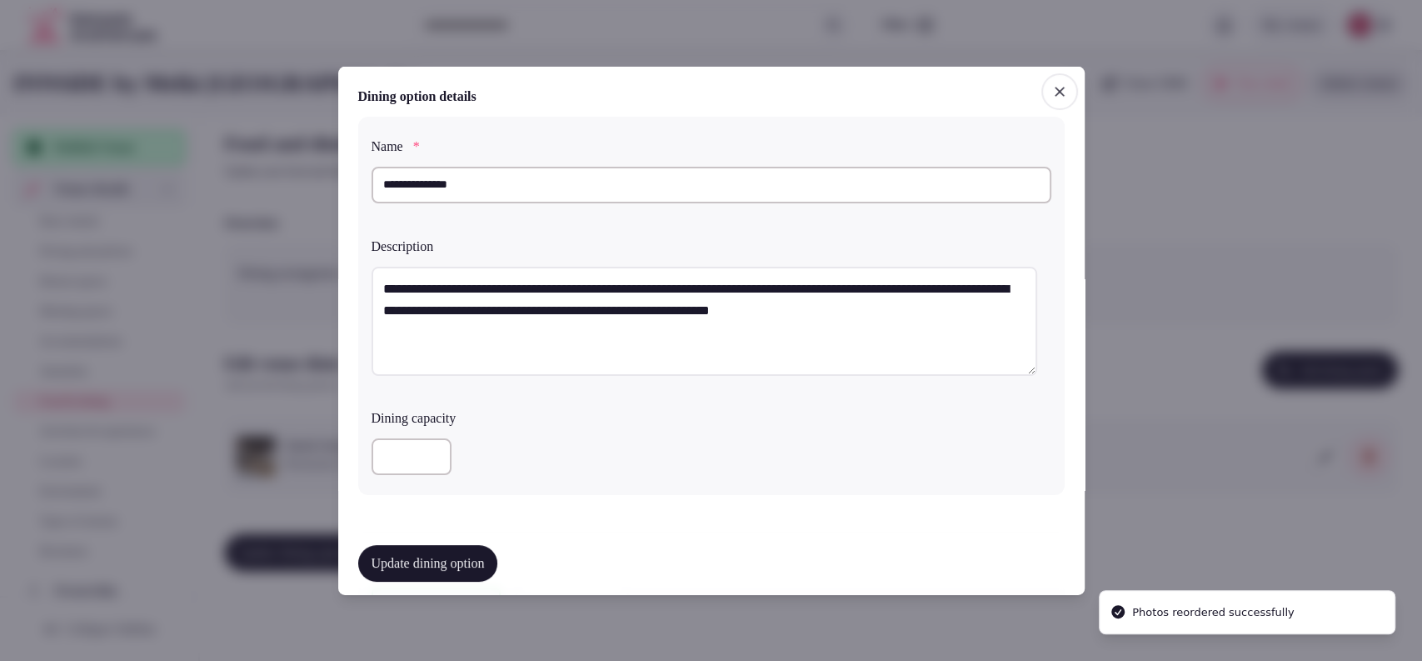
scroll to position [462, 0]
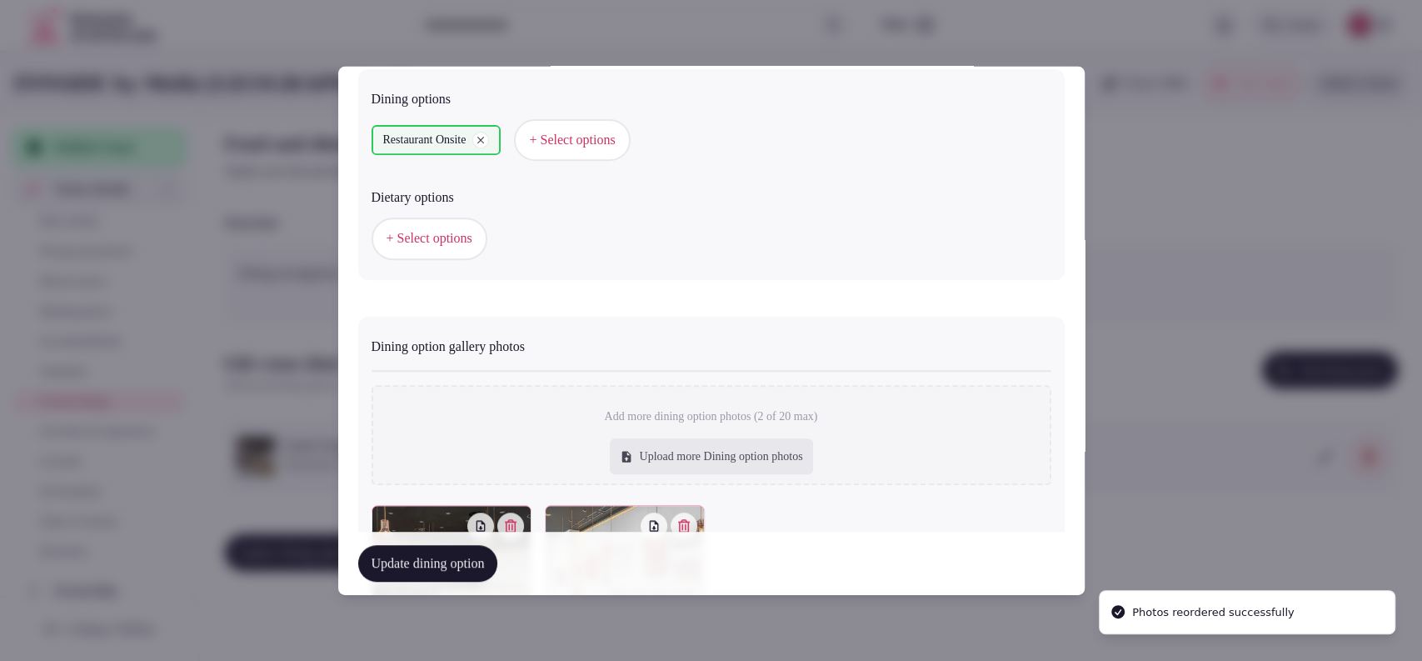
click at [494, 561] on button "Update dining option" at bounding box center [428, 563] width 140 height 37
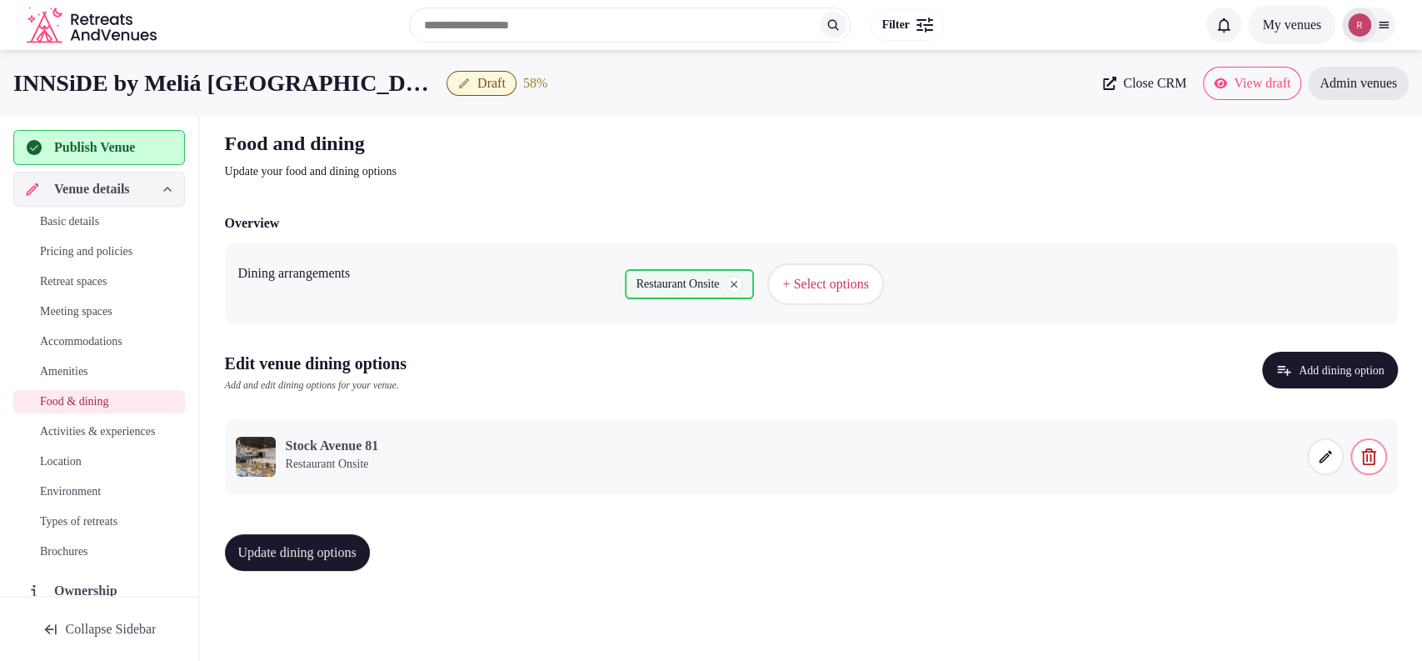
click at [299, 546] on span "Update dining options" at bounding box center [297, 552] width 118 height 17
click at [74, 440] on span "Activities & experiences" at bounding box center [97, 431] width 115 height 17
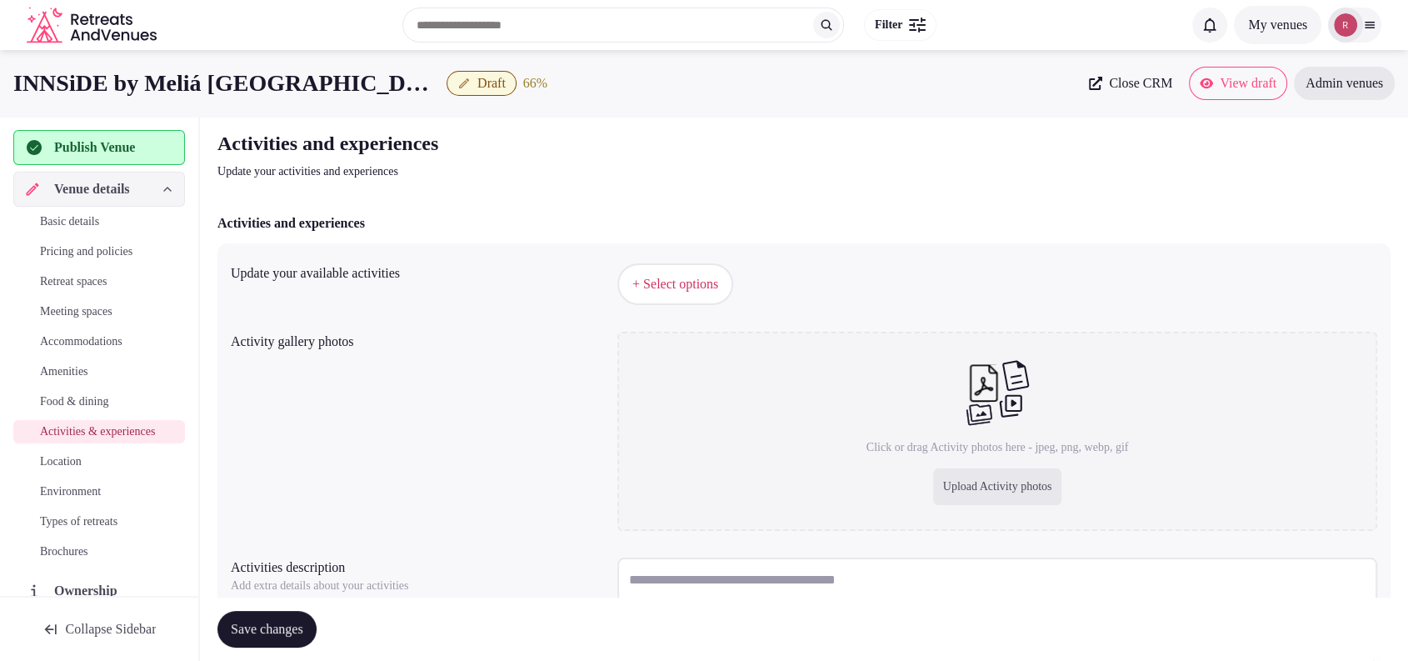
click at [674, 269] on button "+ Select options" at bounding box center [675, 284] width 116 height 42
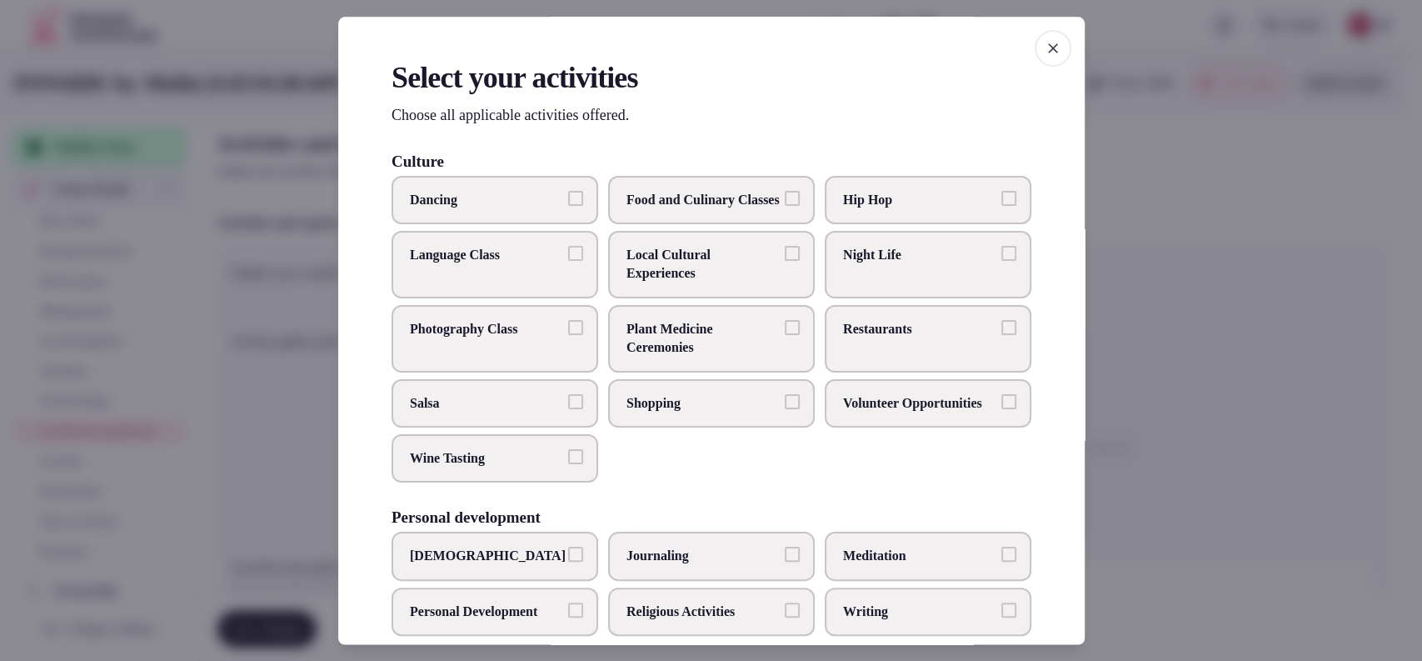
click at [739, 279] on span "Local Cultural Experiences" at bounding box center [702, 264] width 153 height 37
click at [785, 261] on button "Local Cultural Experiences" at bounding box center [792, 253] width 15 height 15
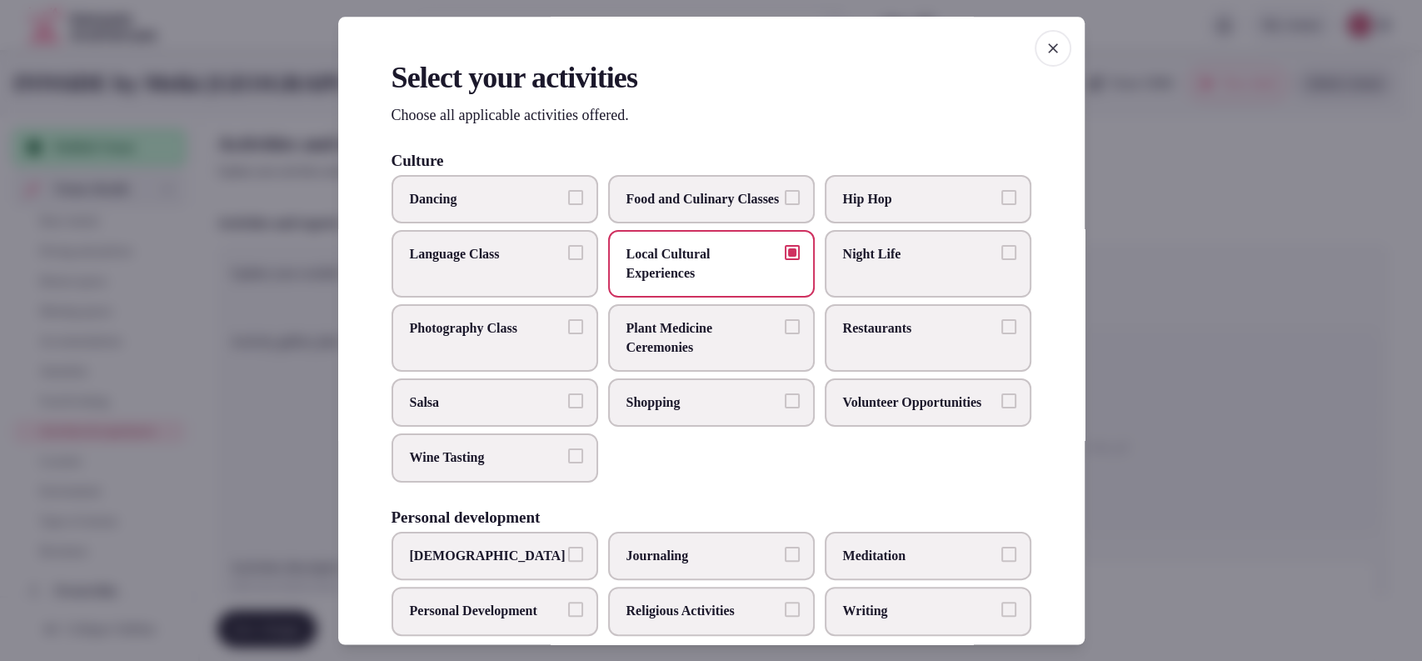
click at [692, 397] on label "Shopping" at bounding box center [711, 402] width 207 height 48
click at [785, 397] on button "Shopping" at bounding box center [792, 400] width 15 height 15
click at [852, 292] on label "Night Life" at bounding box center [928, 264] width 207 height 67
click at [1001, 261] on button "Night Life" at bounding box center [1008, 253] width 15 height 15
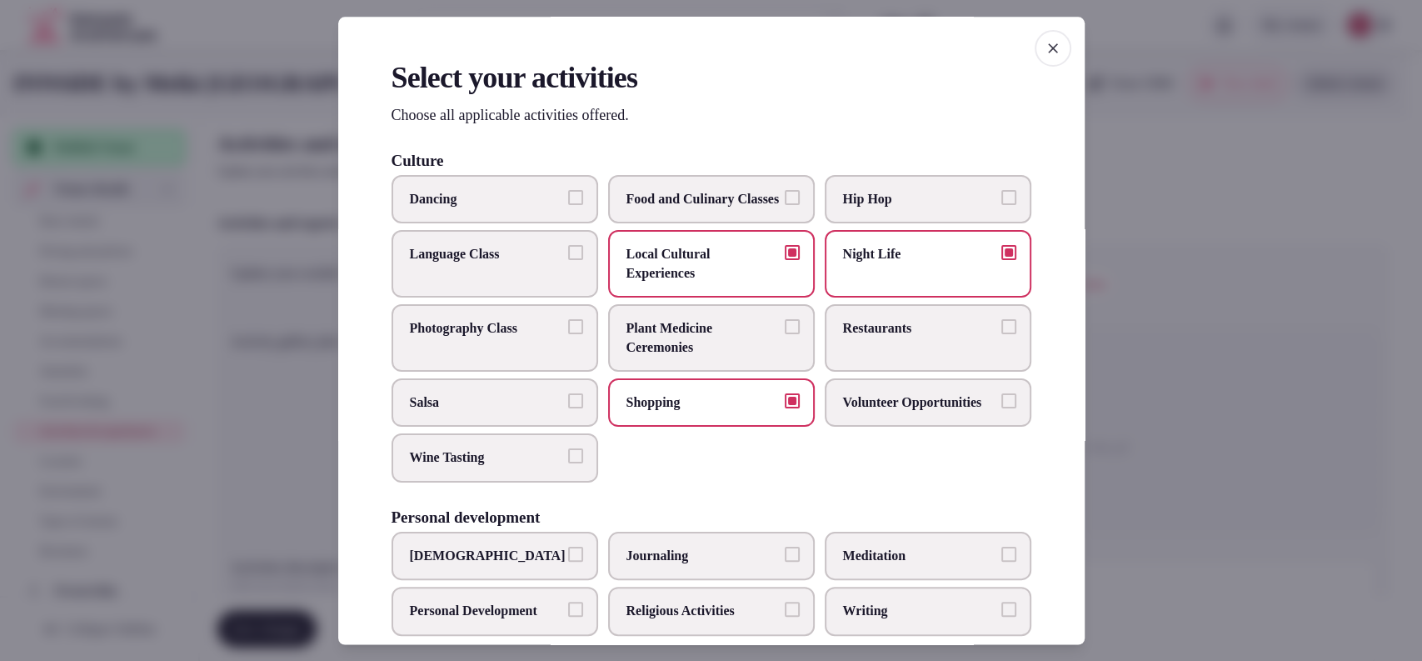
click at [843, 338] on span "Restaurants" at bounding box center [919, 329] width 153 height 18
click at [1001, 335] on button "Restaurants" at bounding box center [1008, 327] width 15 height 15
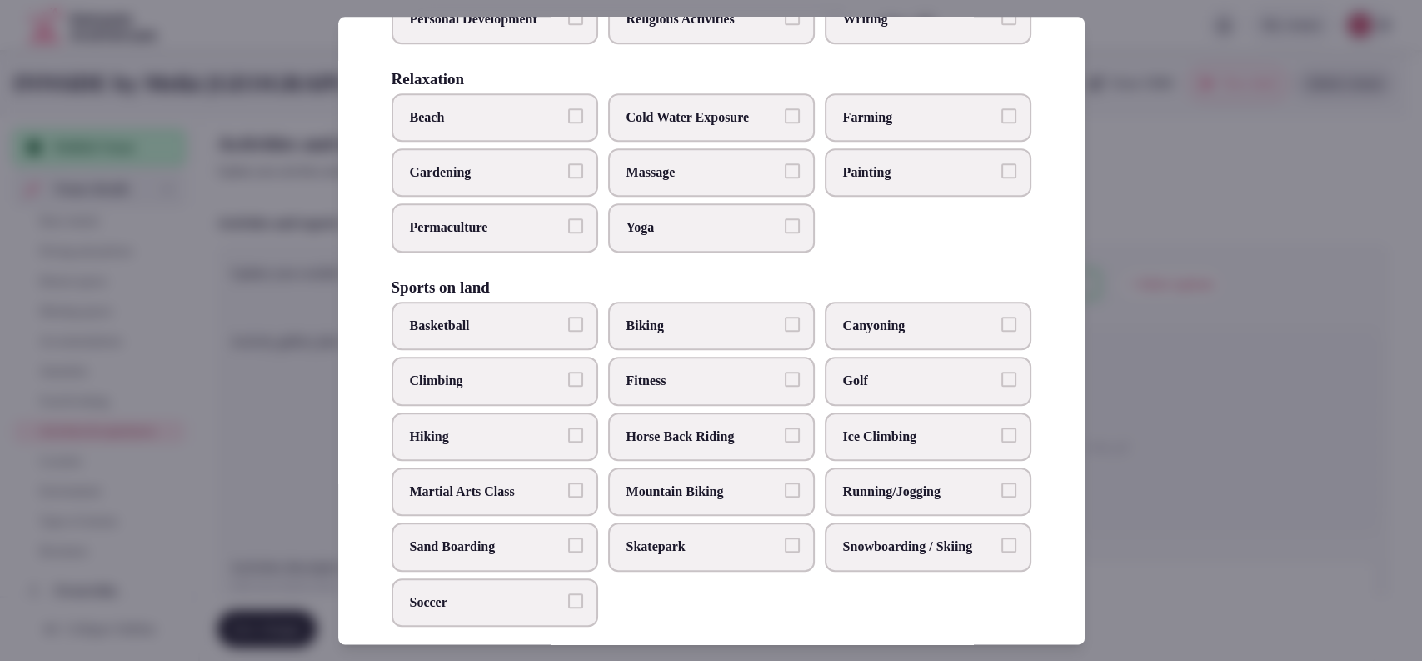
scroll to position [624, 0]
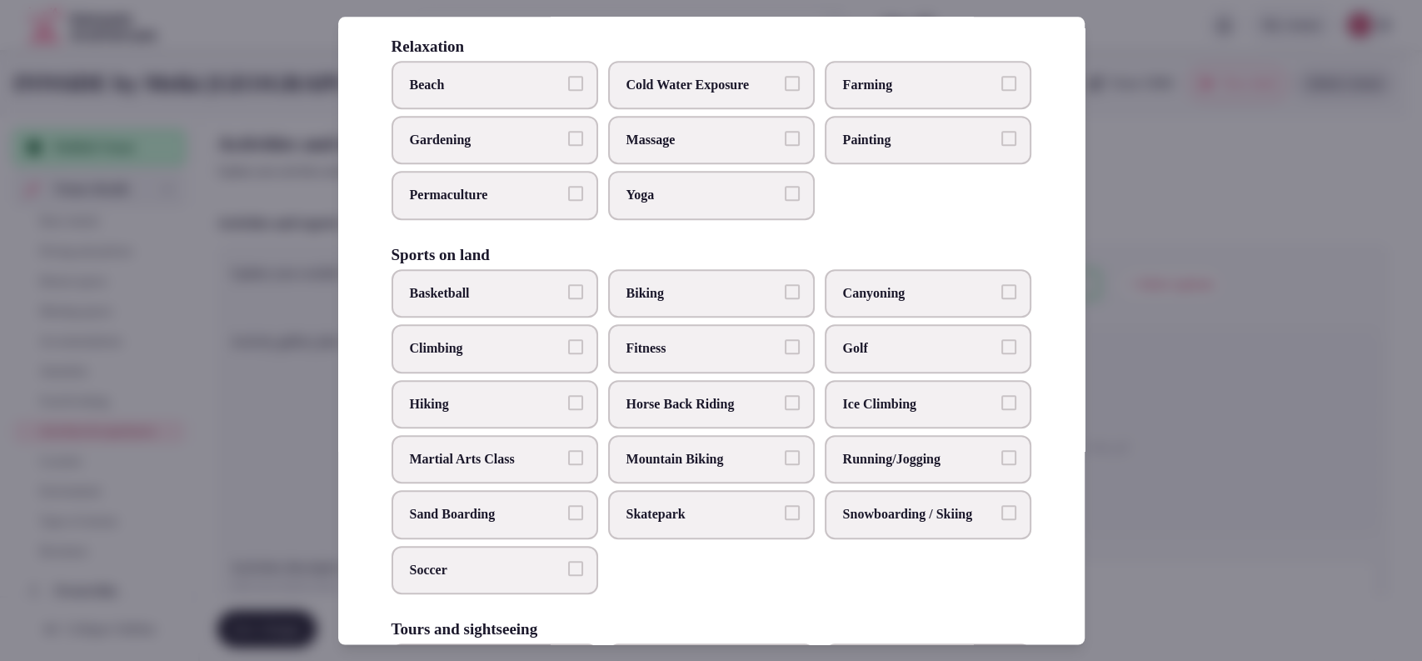
click at [730, 149] on span "Massage" at bounding box center [702, 140] width 153 height 18
click at [785, 146] on button "Massage" at bounding box center [792, 138] width 15 height 15
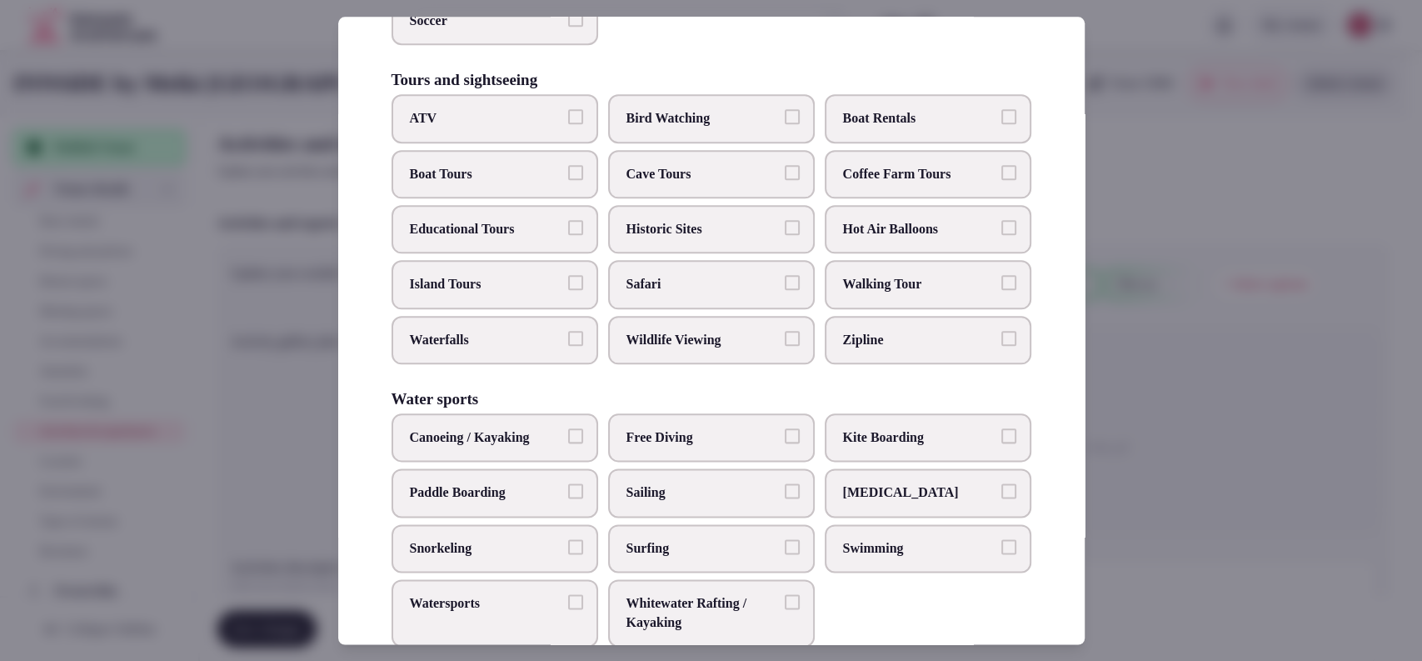
click at [864, 294] on span "Walking Tour" at bounding box center [919, 285] width 153 height 18
click at [1001, 291] on button "Walking Tour" at bounding box center [1008, 283] width 15 height 15
click at [707, 253] on label "Historic Sites" at bounding box center [711, 229] width 207 height 48
click at [785, 235] on button "Historic Sites" at bounding box center [792, 227] width 15 height 15
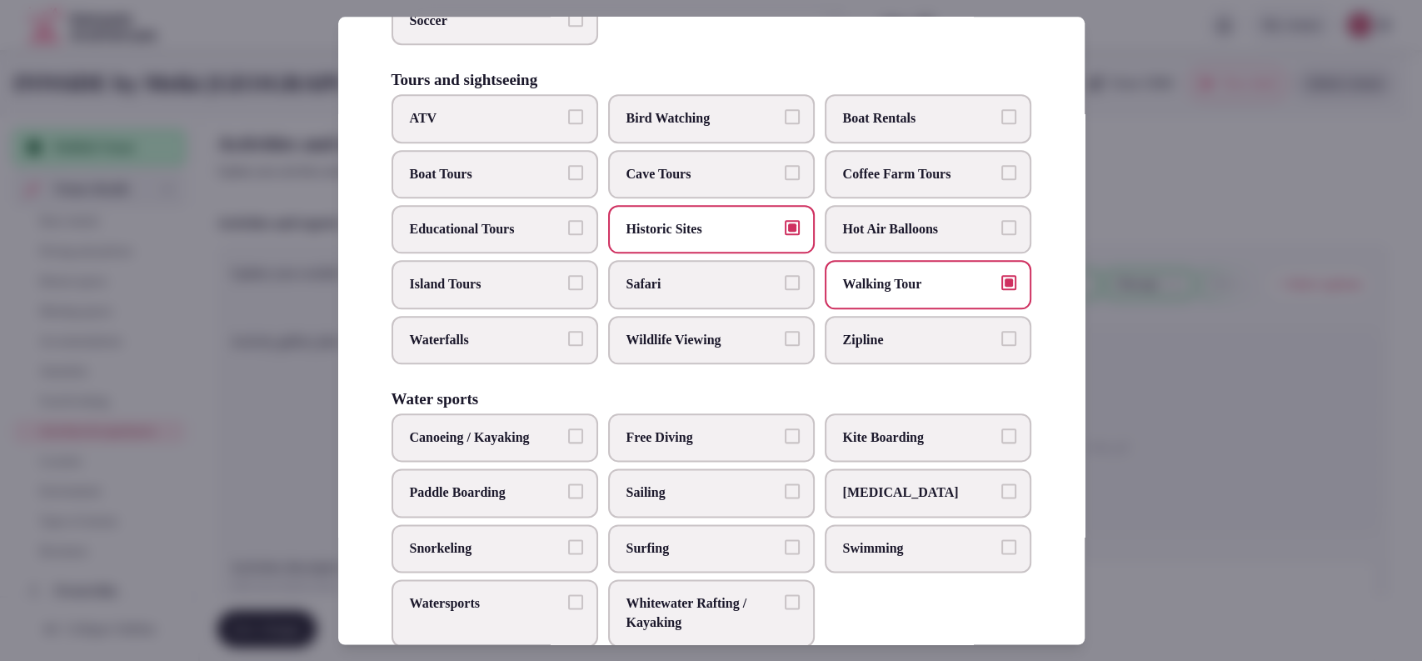
click at [536, 238] on span "Educational Tours" at bounding box center [486, 229] width 153 height 18
click at [568, 235] on button "Educational Tours" at bounding box center [575, 227] width 15 height 15
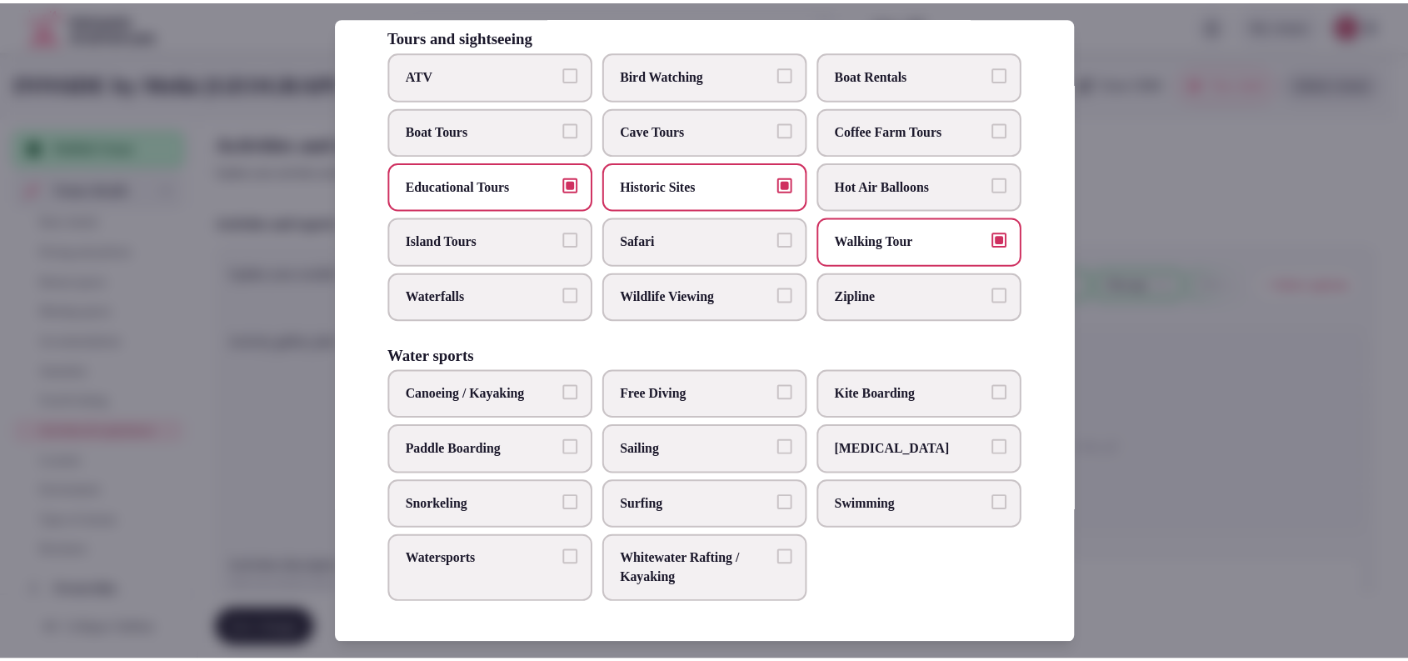
scroll to position [1231, 0]
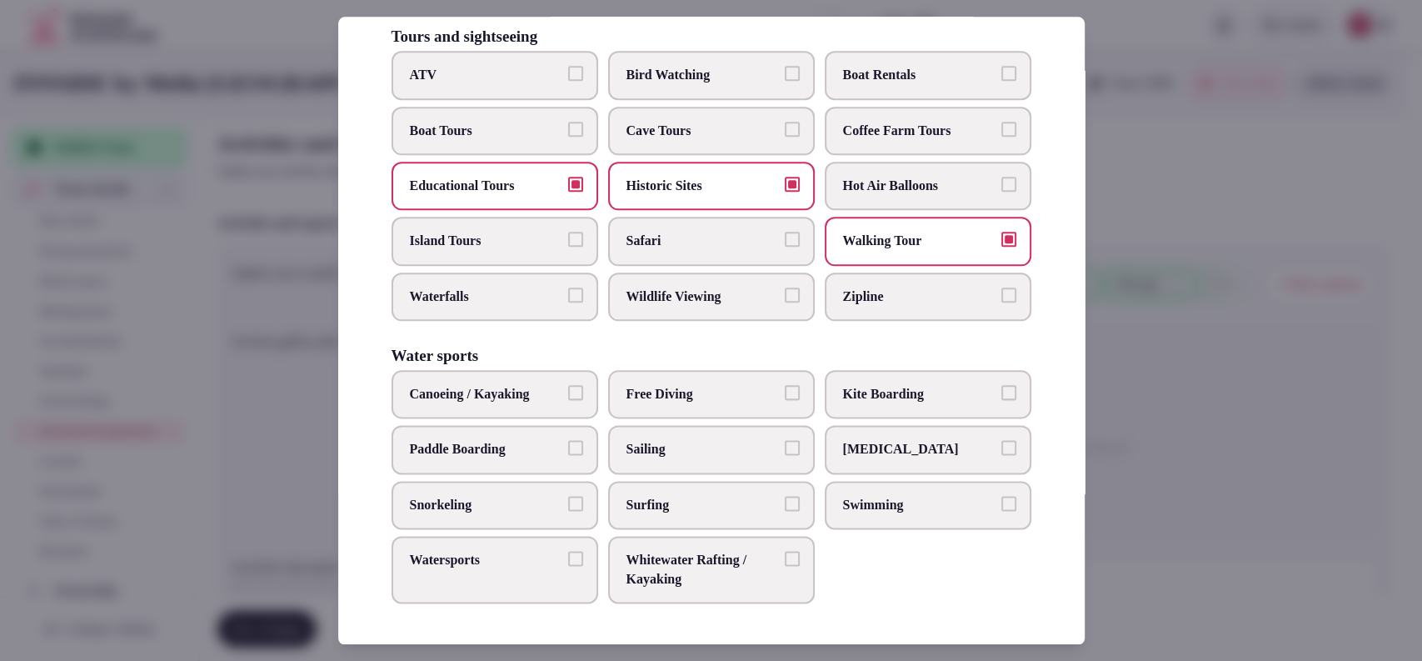
click at [1127, 359] on div at bounding box center [711, 330] width 1422 height 661
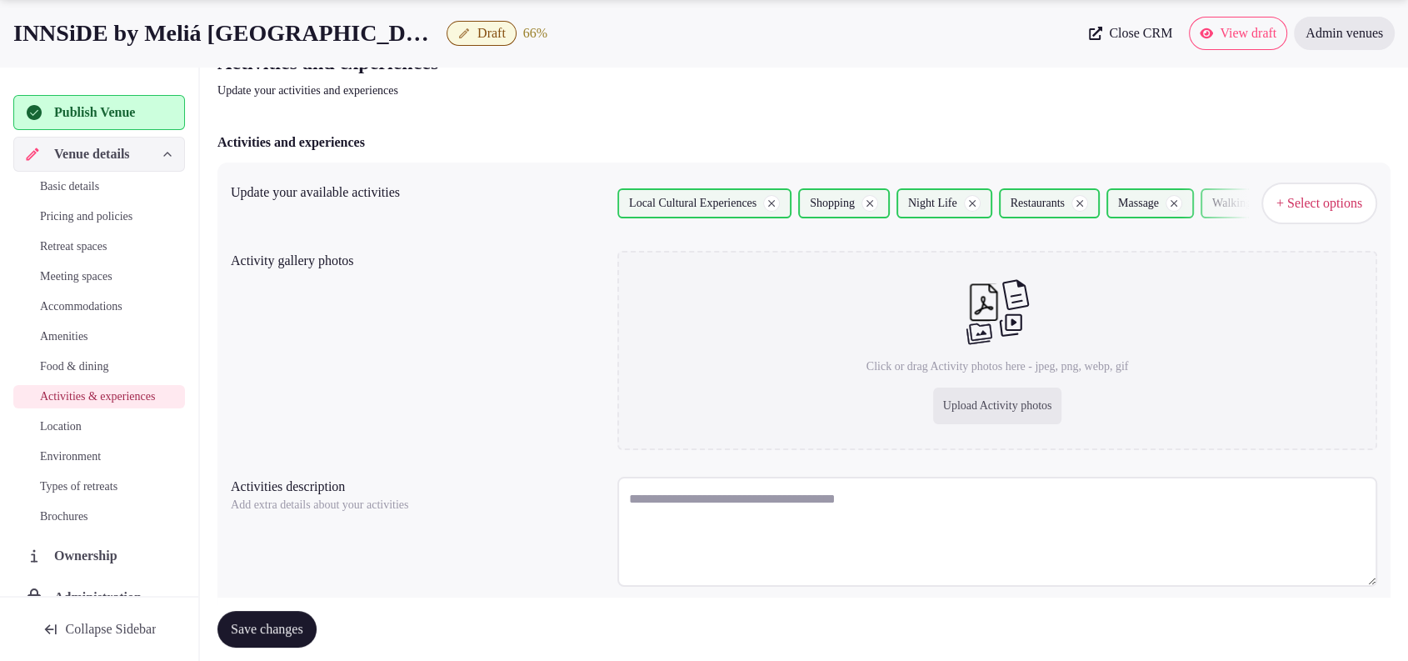
scroll to position [134, 0]
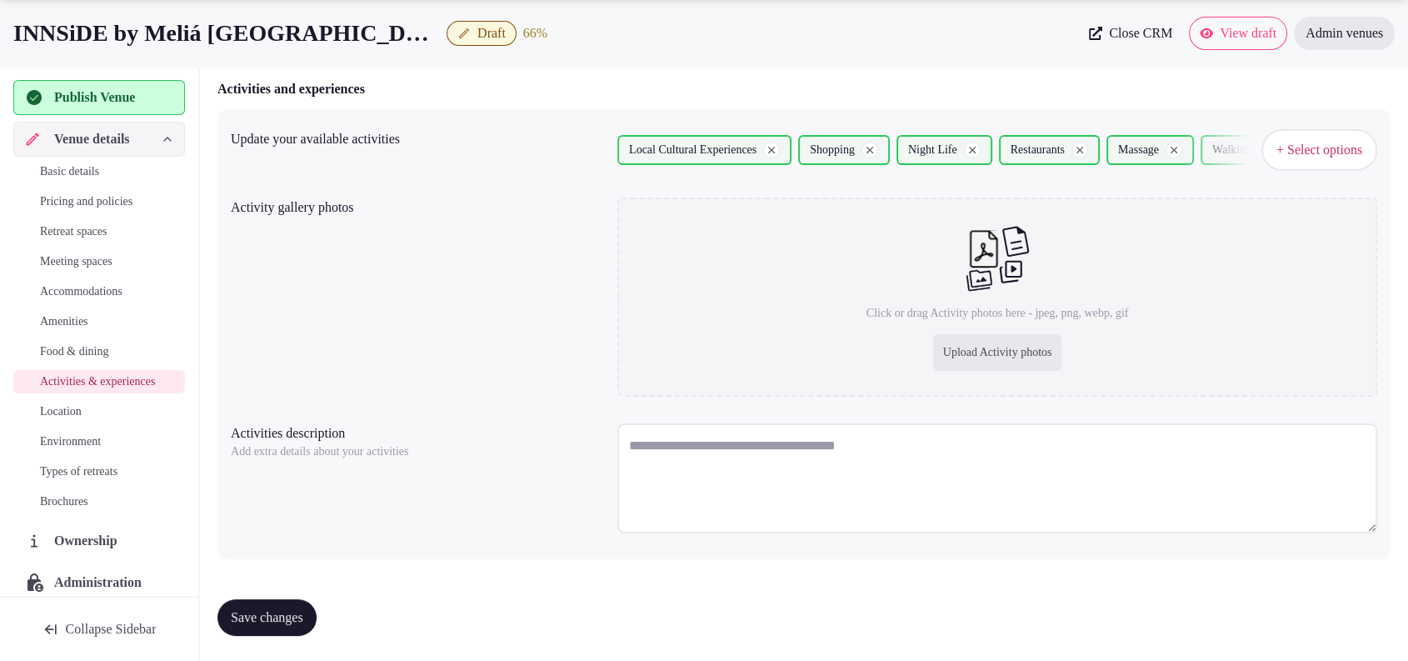
click at [1016, 347] on div "Upload Activity photos" at bounding box center [997, 352] width 129 height 37
type input "**********"
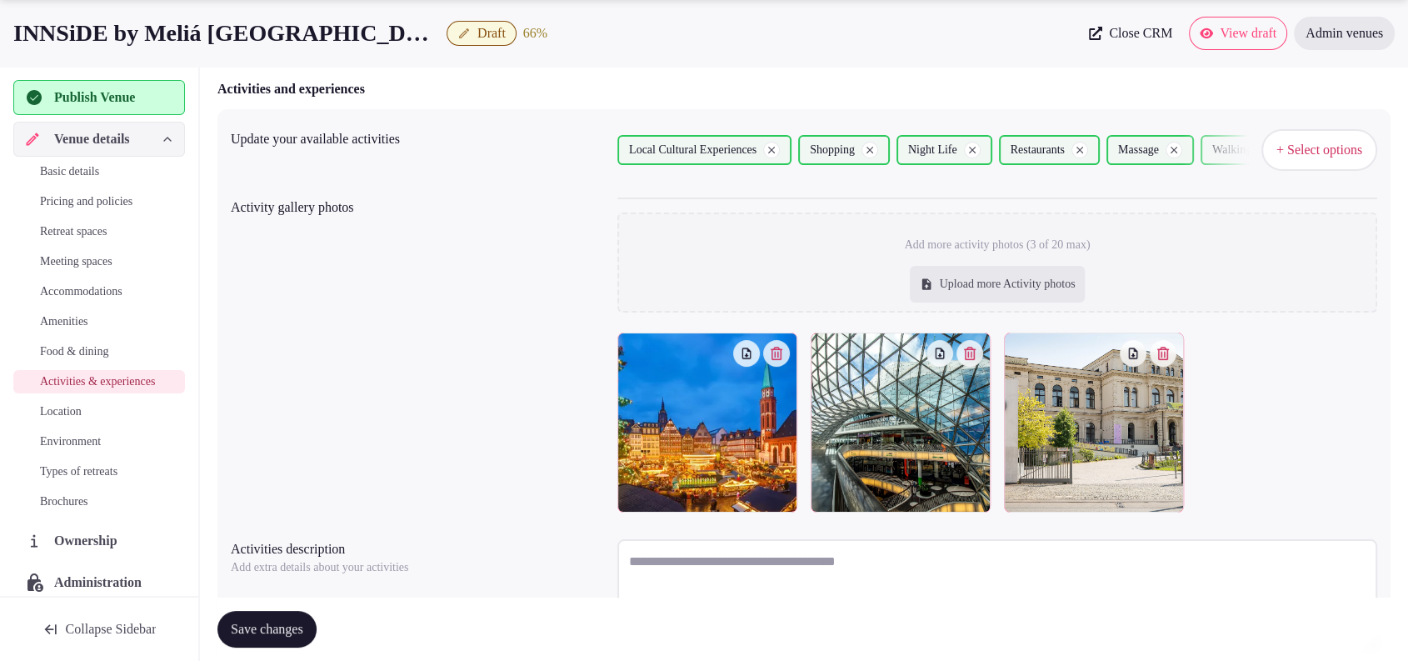
click at [926, 274] on div "Upload more Activity photos" at bounding box center [998, 284] width 176 height 37
type input "**********"
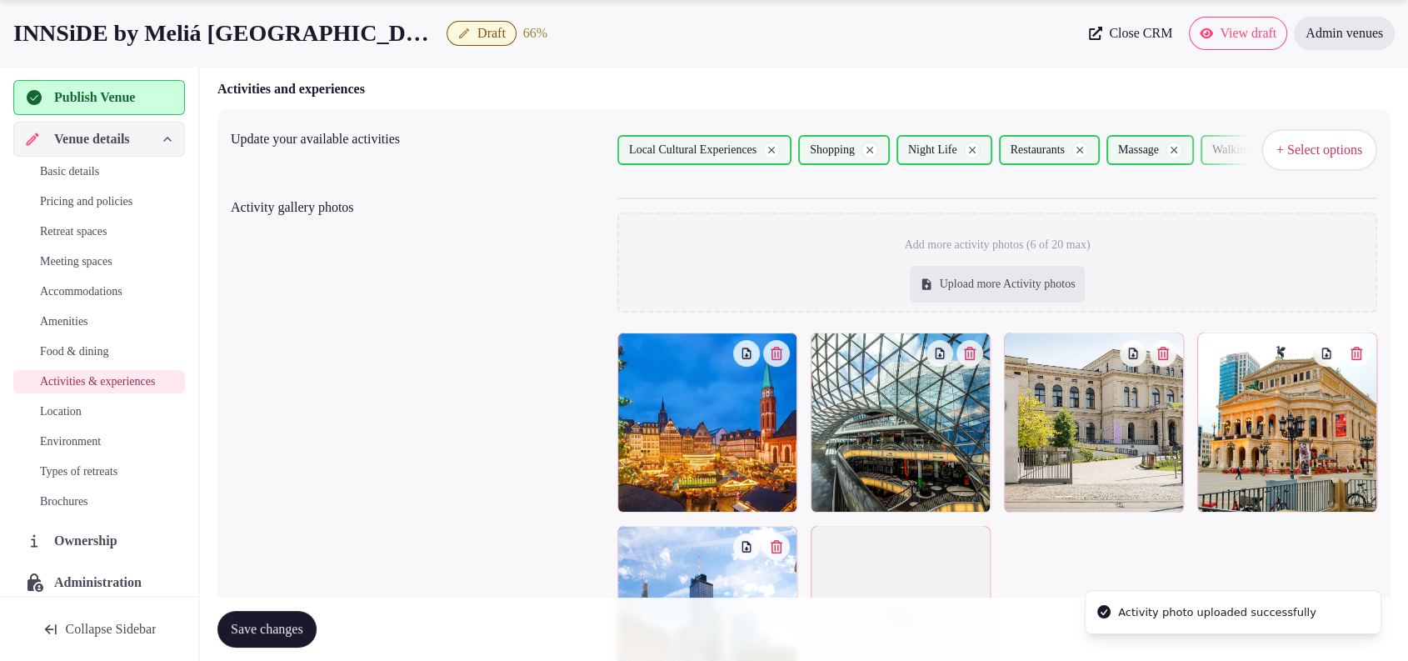
scroll to position [443, 0]
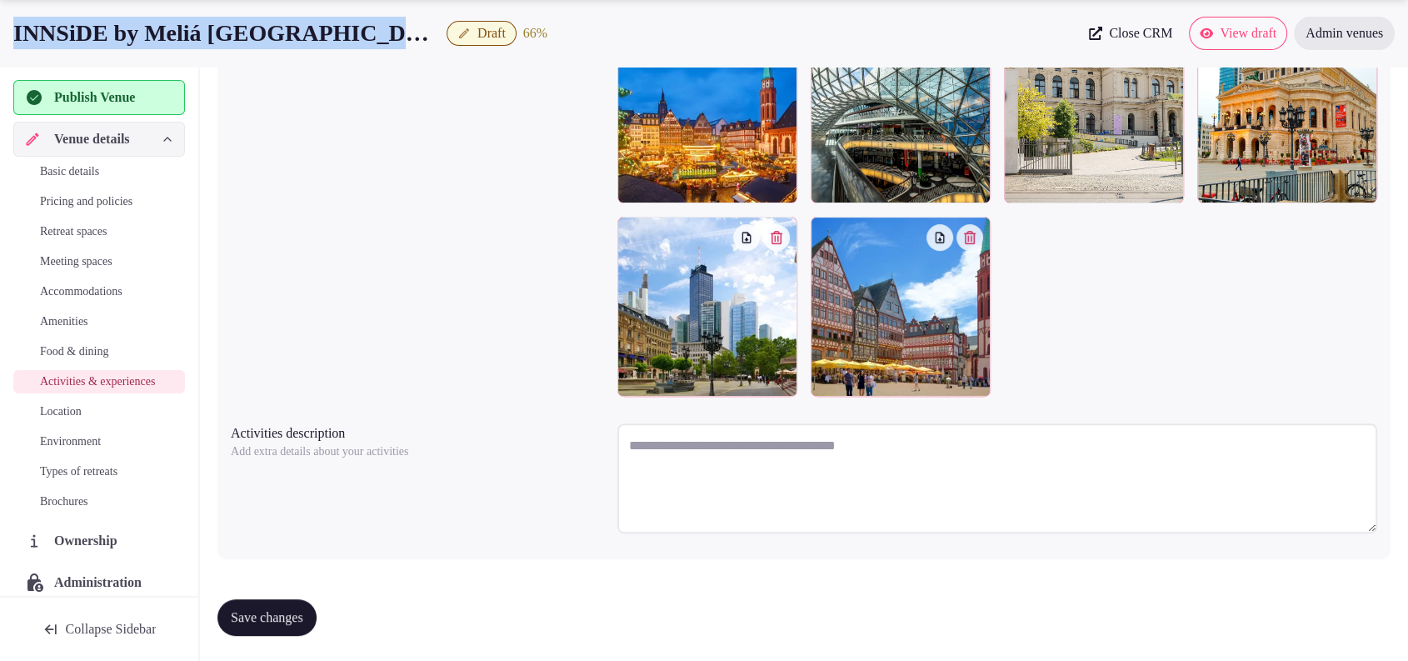
drag, startPoint x: 413, startPoint y: 36, endPoint x: 0, endPoint y: 24, distance: 413.4
click at [0, 24] on div "INNSiDE by Meliá Frankfurt Ostend Draft 66 % Close CRM View draft Admin venues" at bounding box center [704, 33] width 1408 height 33
copy div "INNSiDE by Meliá [GEOGRAPHIC_DATA]"
click at [696, 471] on textarea at bounding box center [997, 478] width 760 height 110
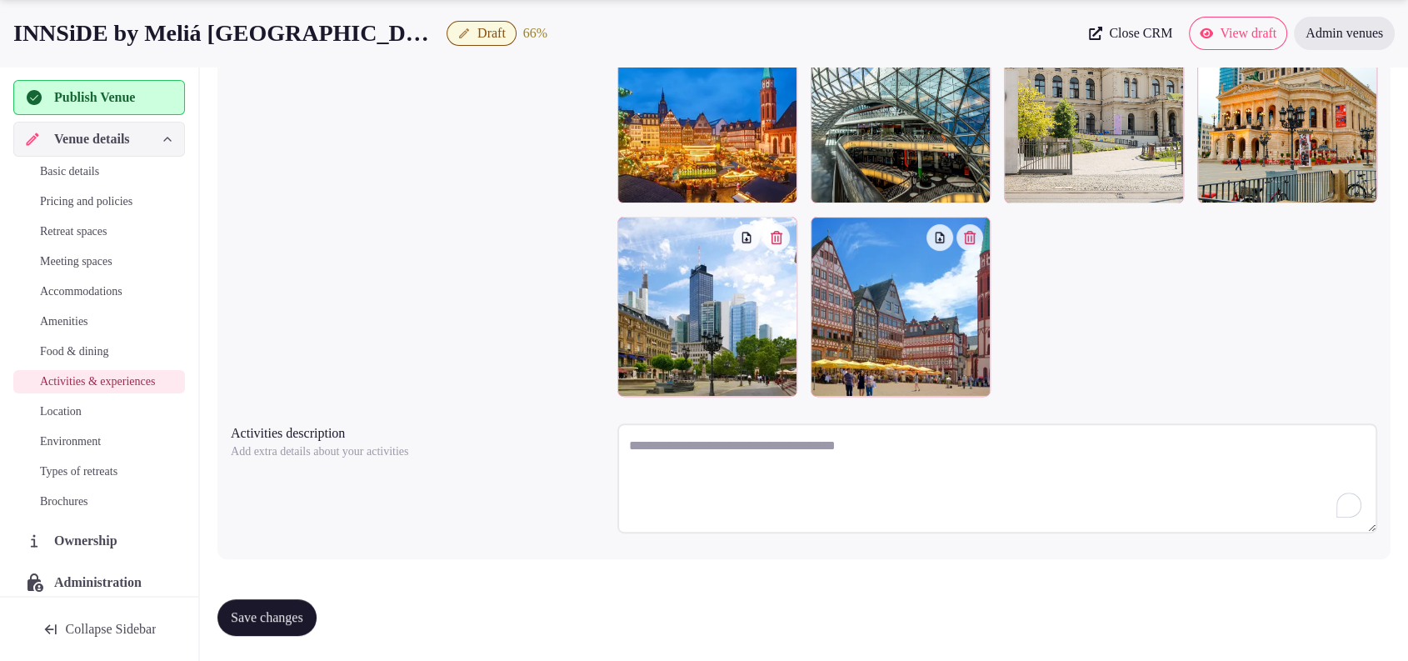
paste textarea "**********"
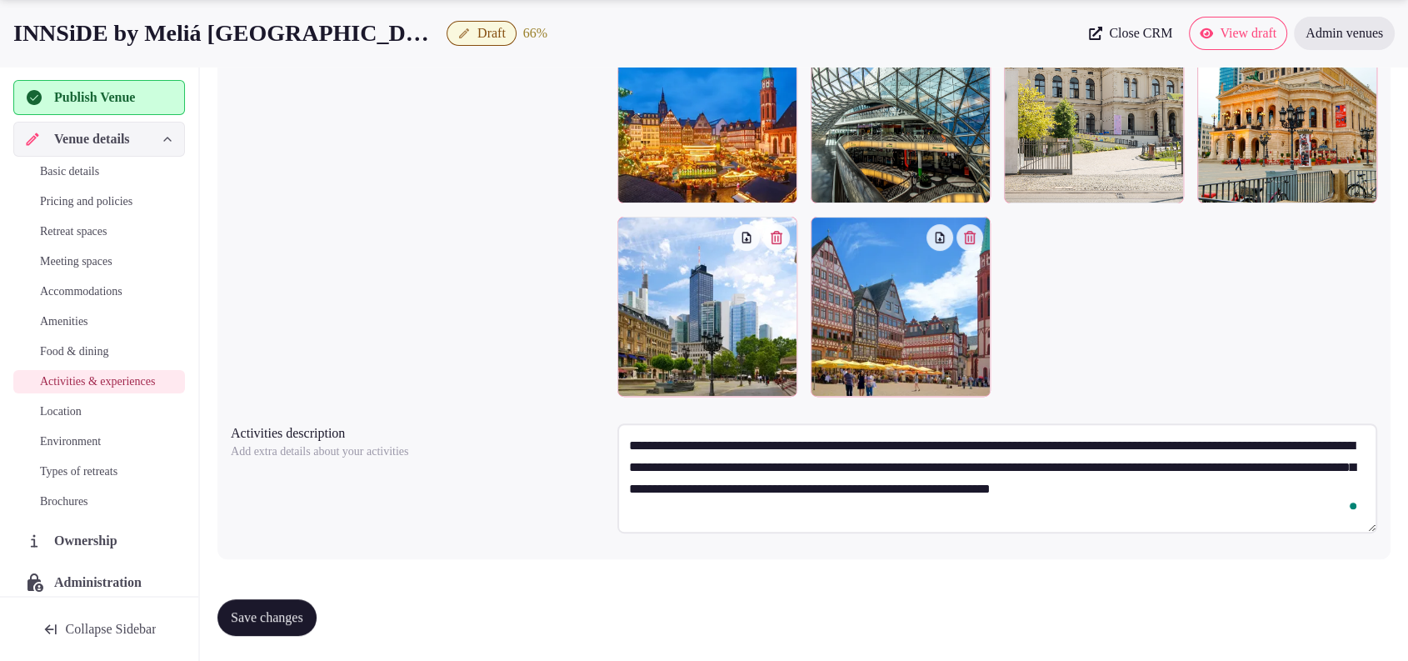
type textarea "**********"
click at [260, 617] on span "Save changes" at bounding box center [267, 617] width 72 height 17
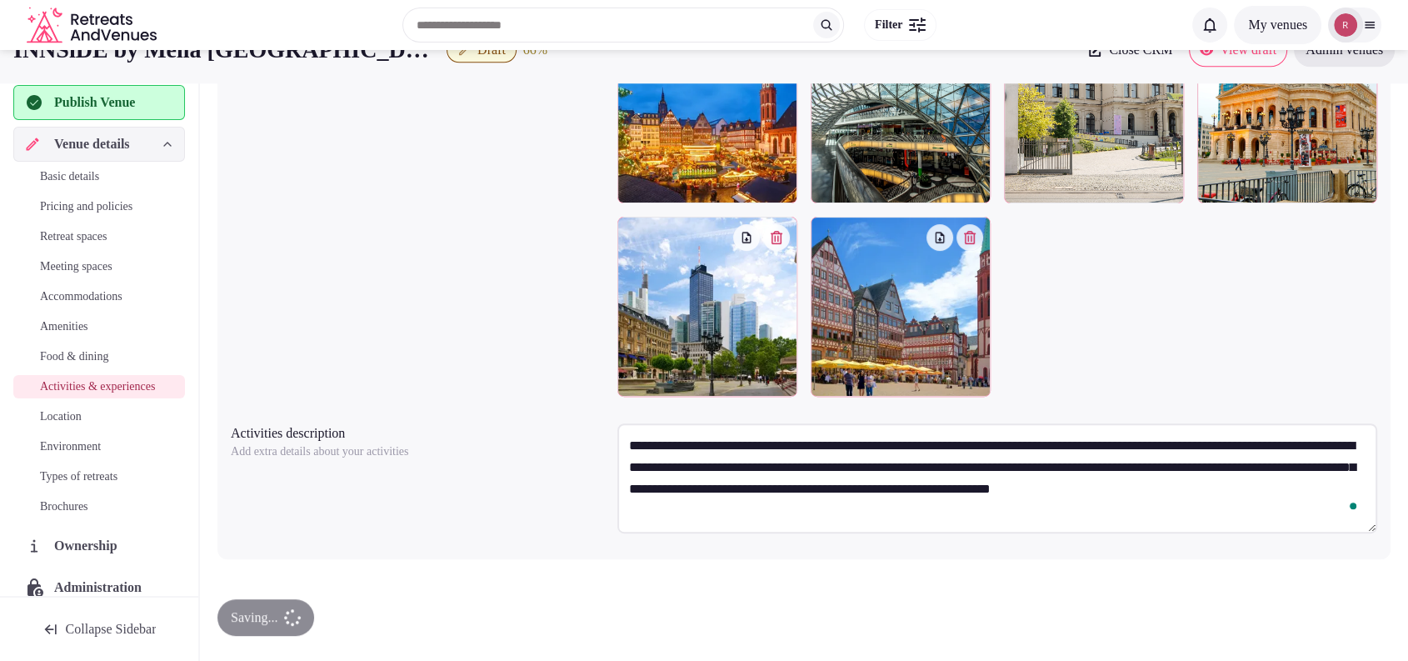
scroll to position [0, 0]
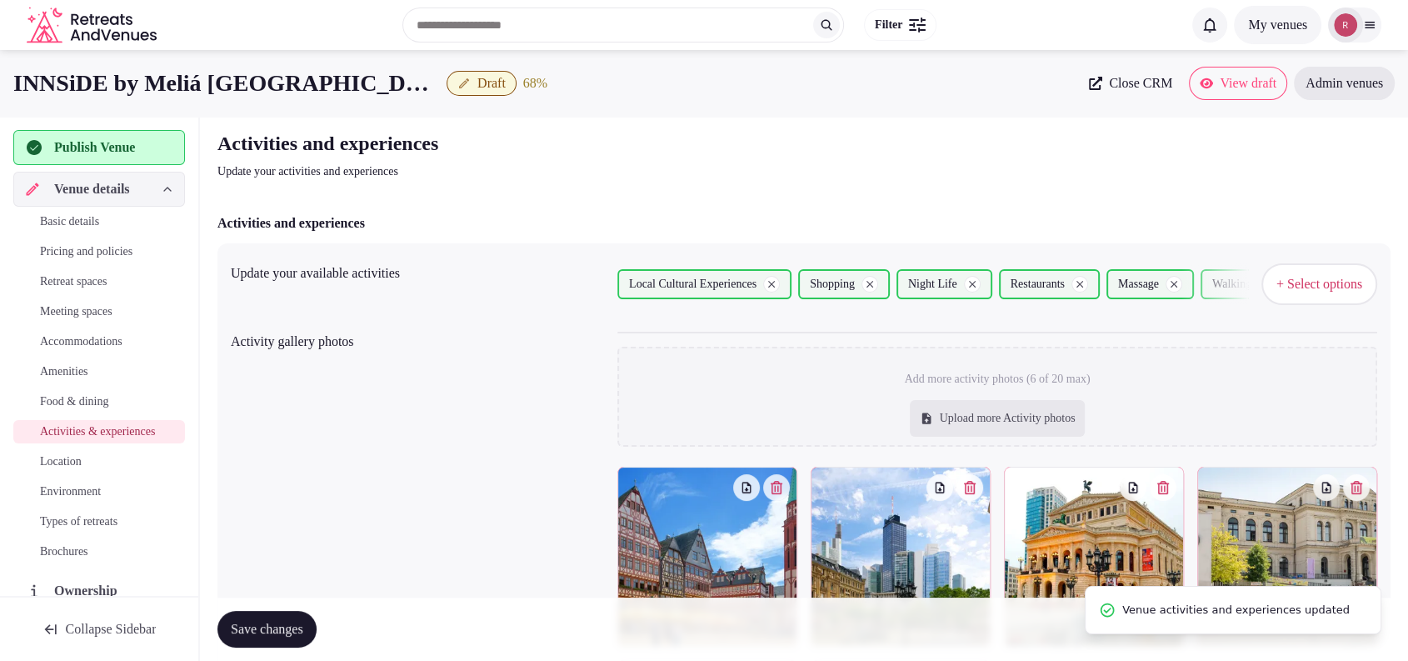
click at [72, 470] on span "Location" at bounding box center [61, 461] width 42 height 17
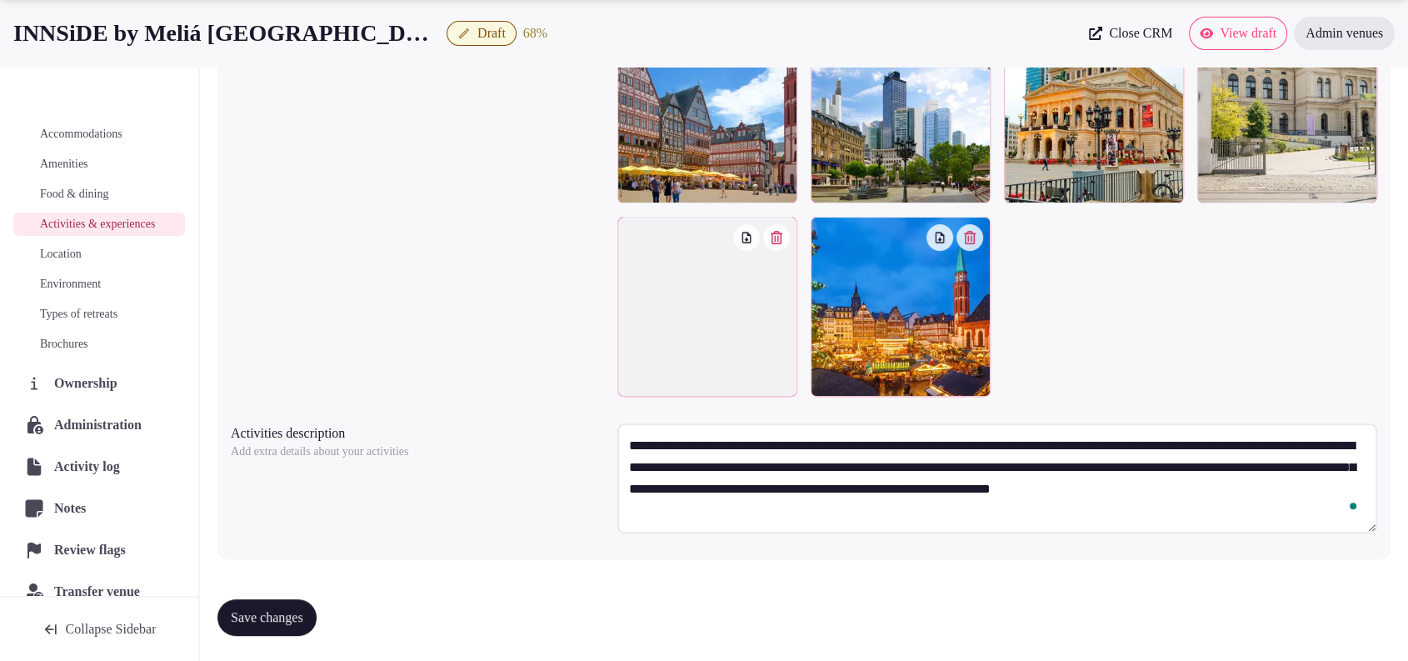
scroll to position [199, 0]
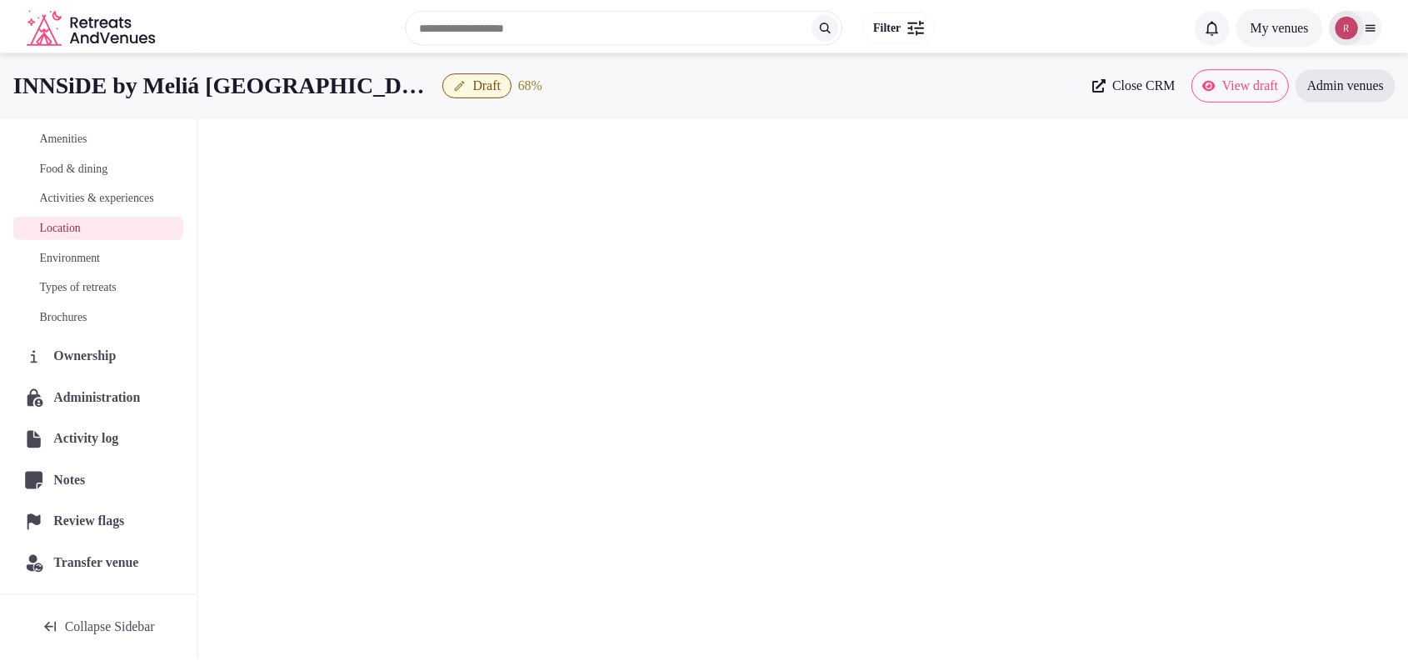
scroll to position [248, 0]
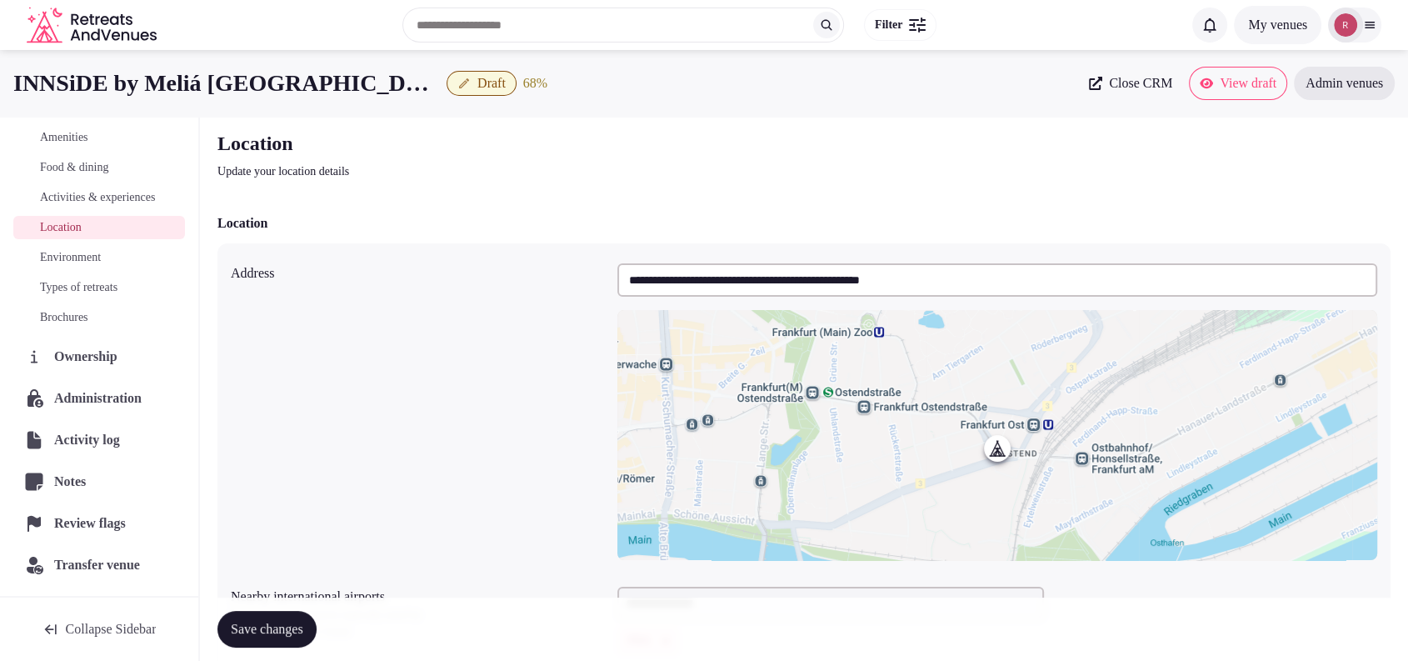
click at [67, 192] on span "Activities & experiences" at bounding box center [97, 197] width 115 height 17
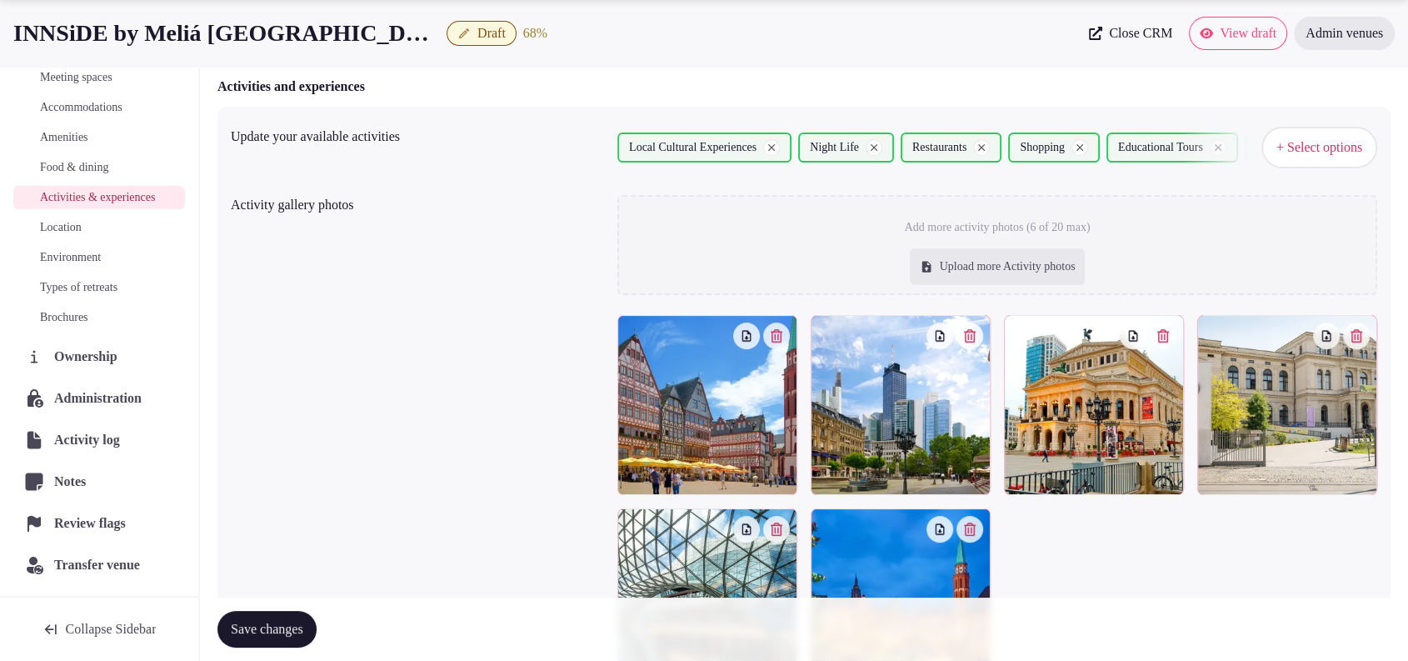
scroll to position [161, 0]
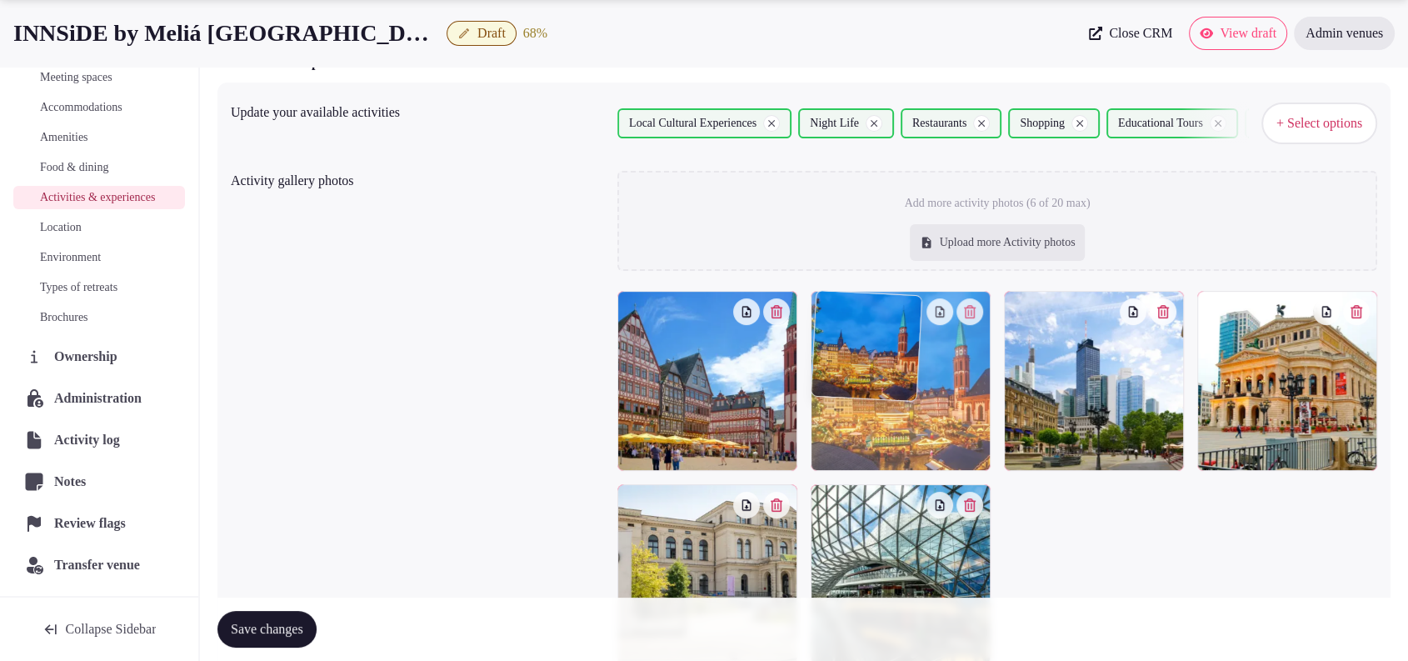
drag, startPoint x: 886, startPoint y: 552, endPoint x: 924, endPoint y: 433, distance: 124.1
click at [924, 433] on body "Search Popular Destinations Toscana, Italy Riviera Maya, Mexico Indonesia, Bali…" at bounding box center [704, 384] width 1408 height 1091
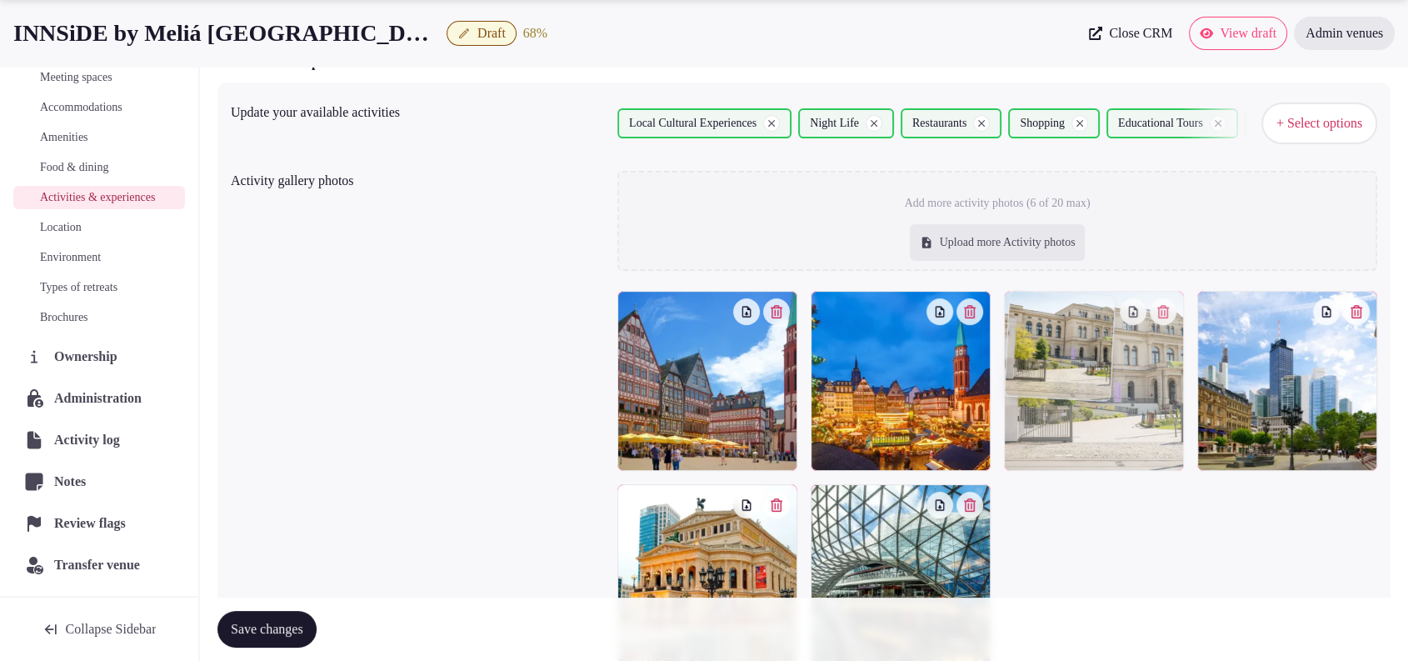
drag, startPoint x: 737, startPoint y: 528, endPoint x: 1161, endPoint y: 405, distance: 441.6
click at [1161, 405] on body "Search Popular Destinations Toscana, Italy Riviera Maya, Mexico Indonesia, Bali…" at bounding box center [704, 384] width 1408 height 1091
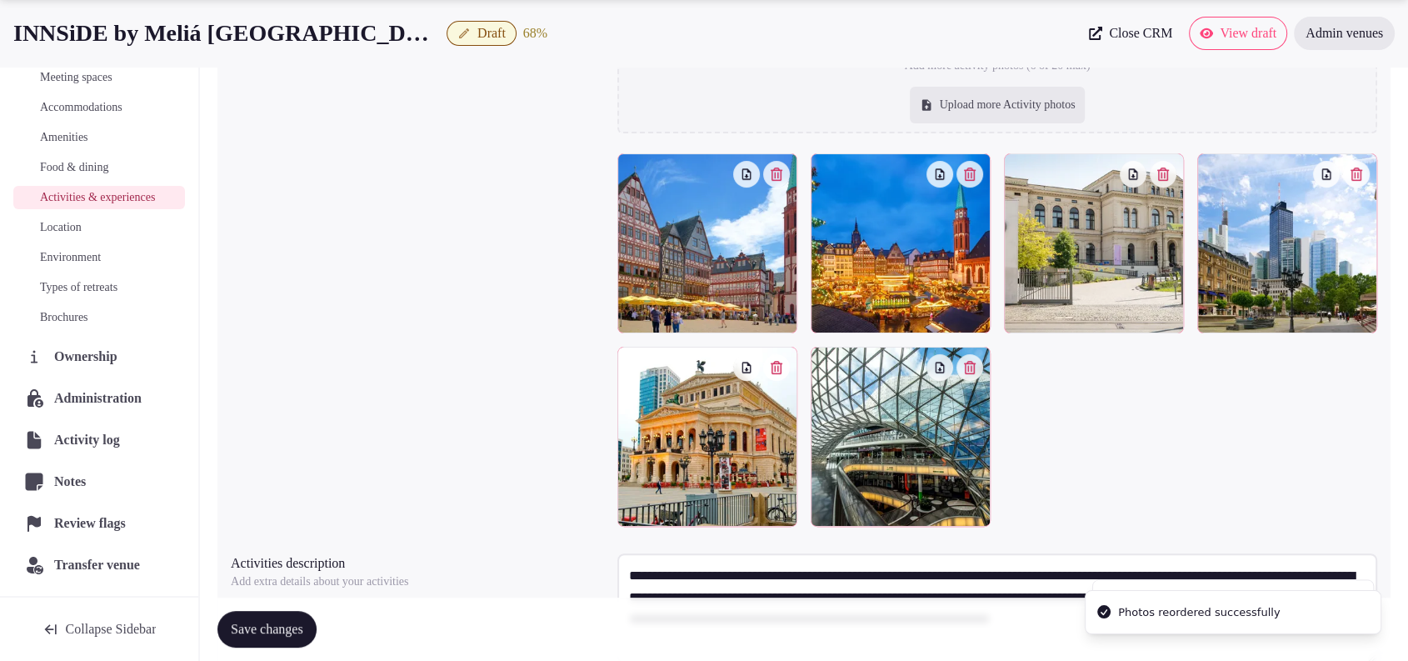
scroll to position [290, 0]
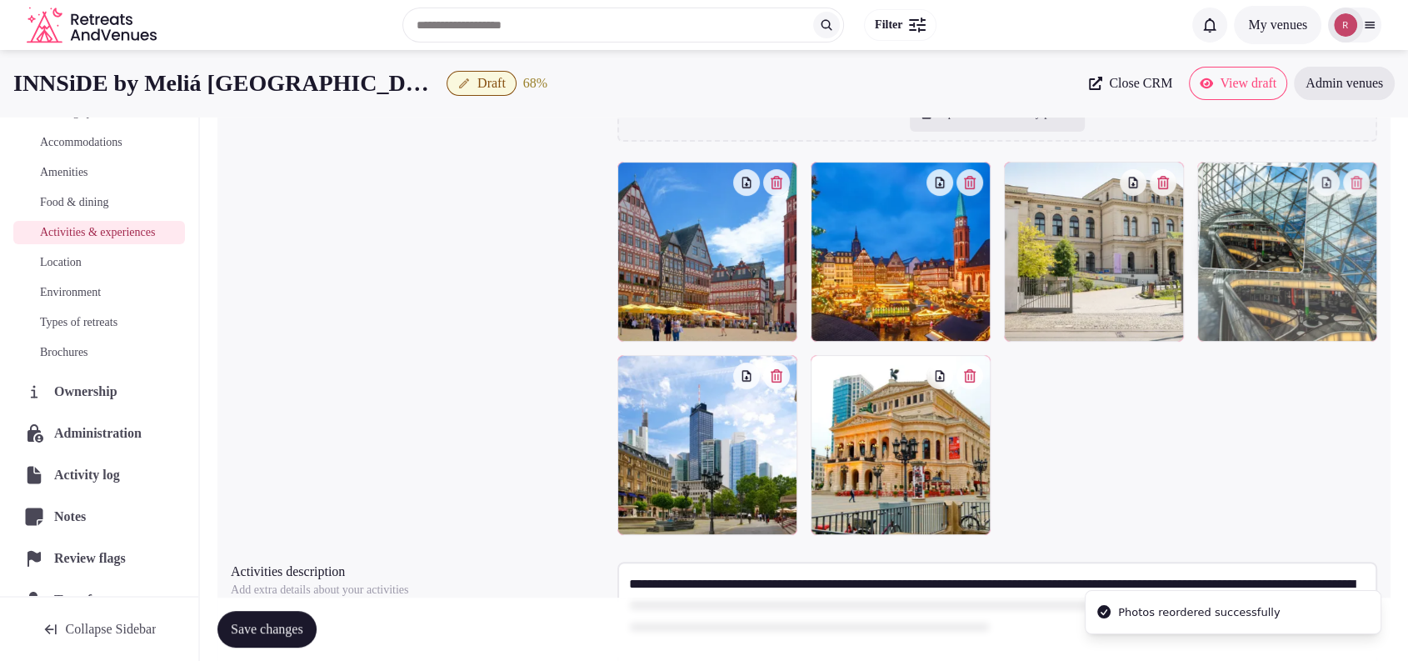
drag, startPoint x: 900, startPoint y: 482, endPoint x: 1240, endPoint y: 326, distance: 374.3
click at [1240, 326] on body "Search Popular Destinations Toscana, Italy Riviera Maya, Mexico Indonesia, Bali…" at bounding box center [704, 255] width 1408 height 1091
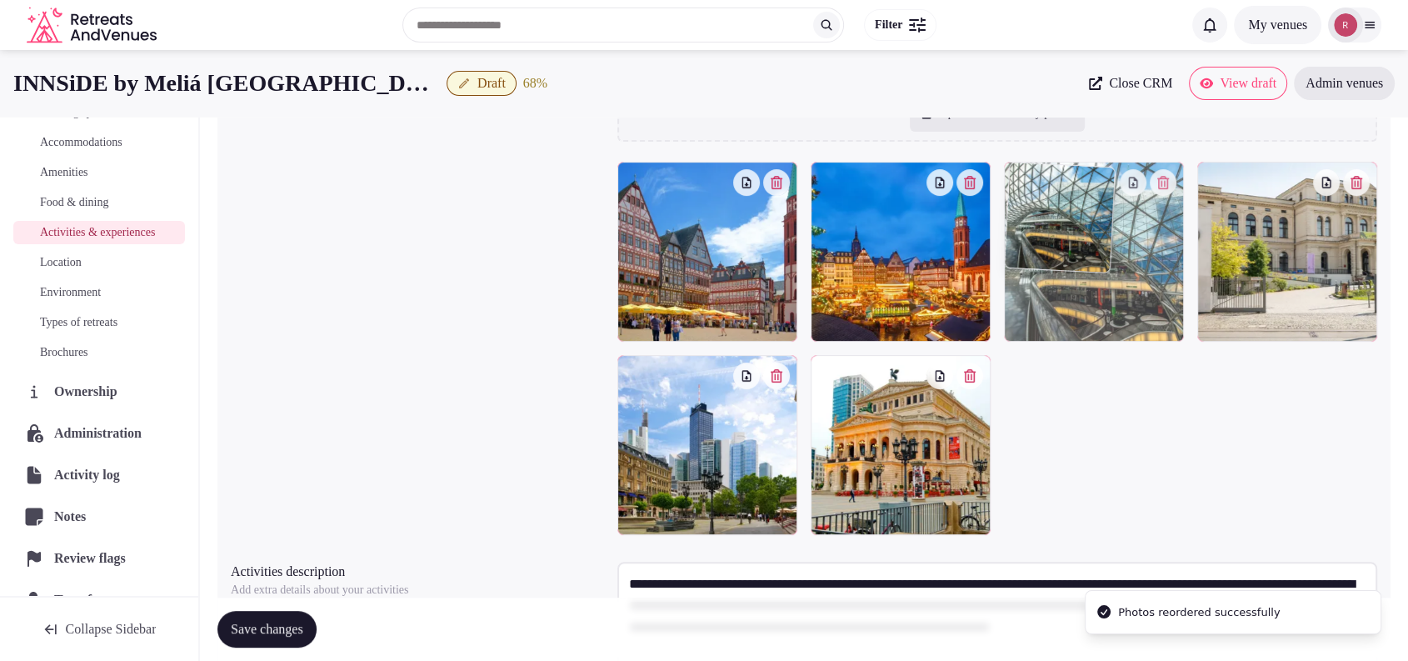
drag, startPoint x: 1258, startPoint y: 289, endPoint x: 1247, endPoint y: 290, distance: 10.9
click at [1149, 302] on body "Search Popular Destinations Toscana, Italy Riviera Maya, Mexico Indonesia, Bali…" at bounding box center [704, 255] width 1408 height 1091
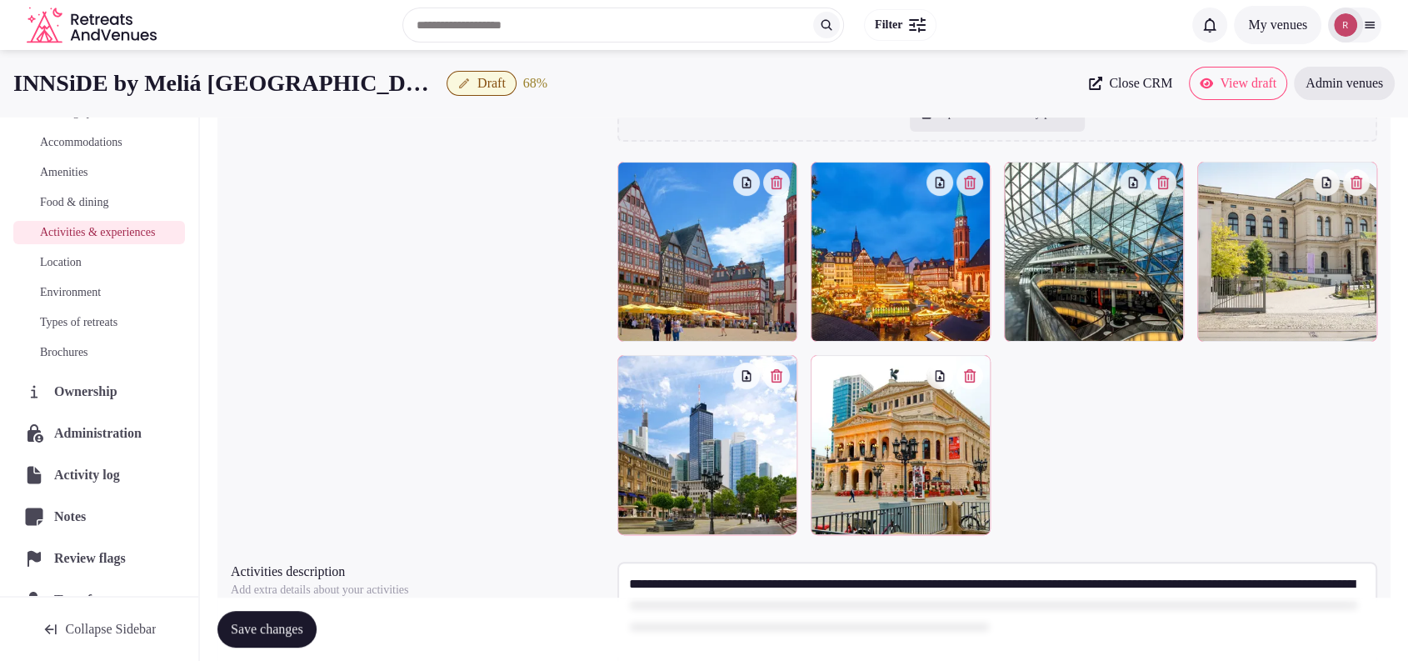
click at [81, 271] on span "Location" at bounding box center [61, 262] width 42 height 17
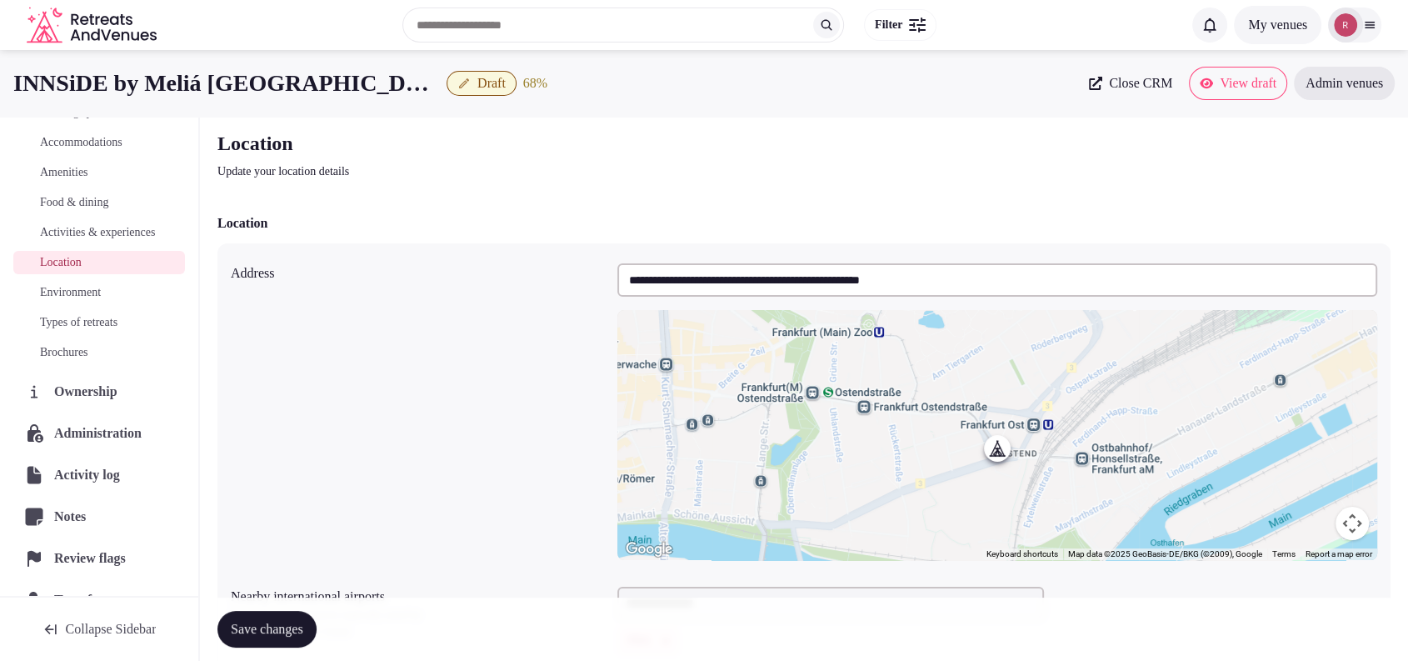
scroll to position [332, 0]
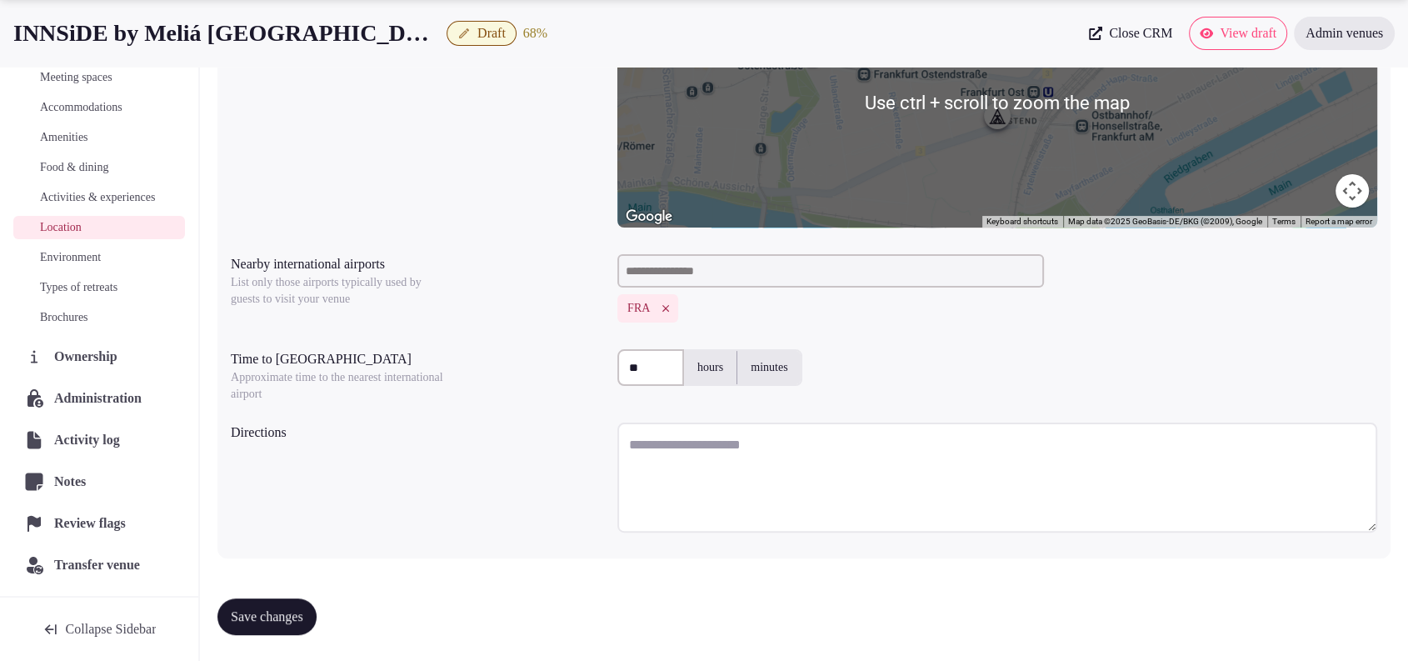
click at [726, 441] on textarea at bounding box center [997, 477] width 760 height 110
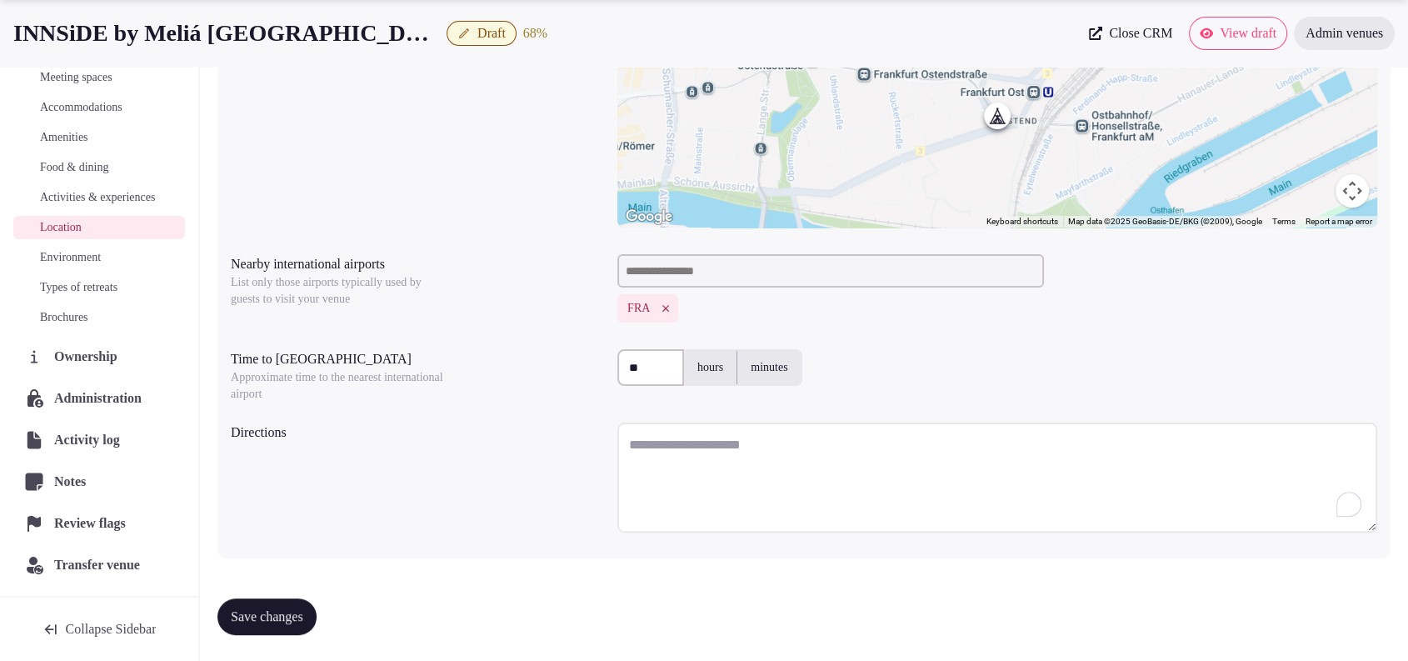
paste textarea "**********"
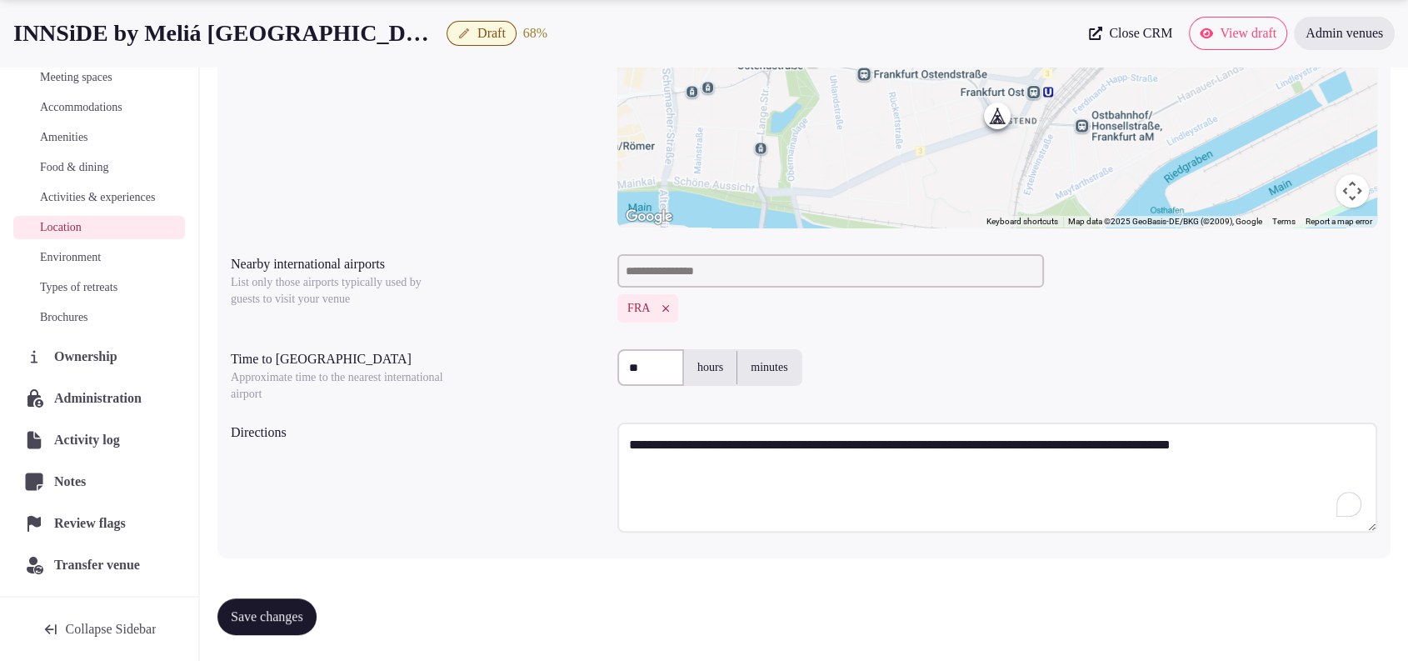
paste textarea "**********"
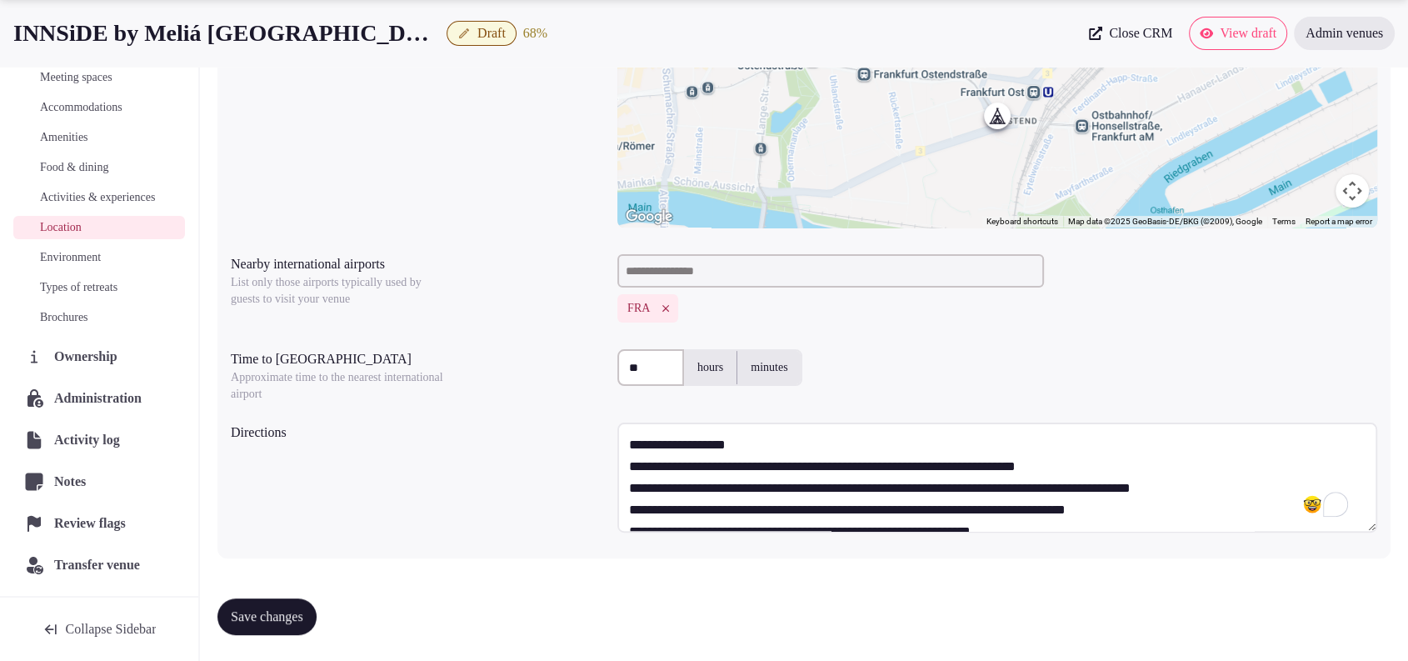
scroll to position [2, 0]
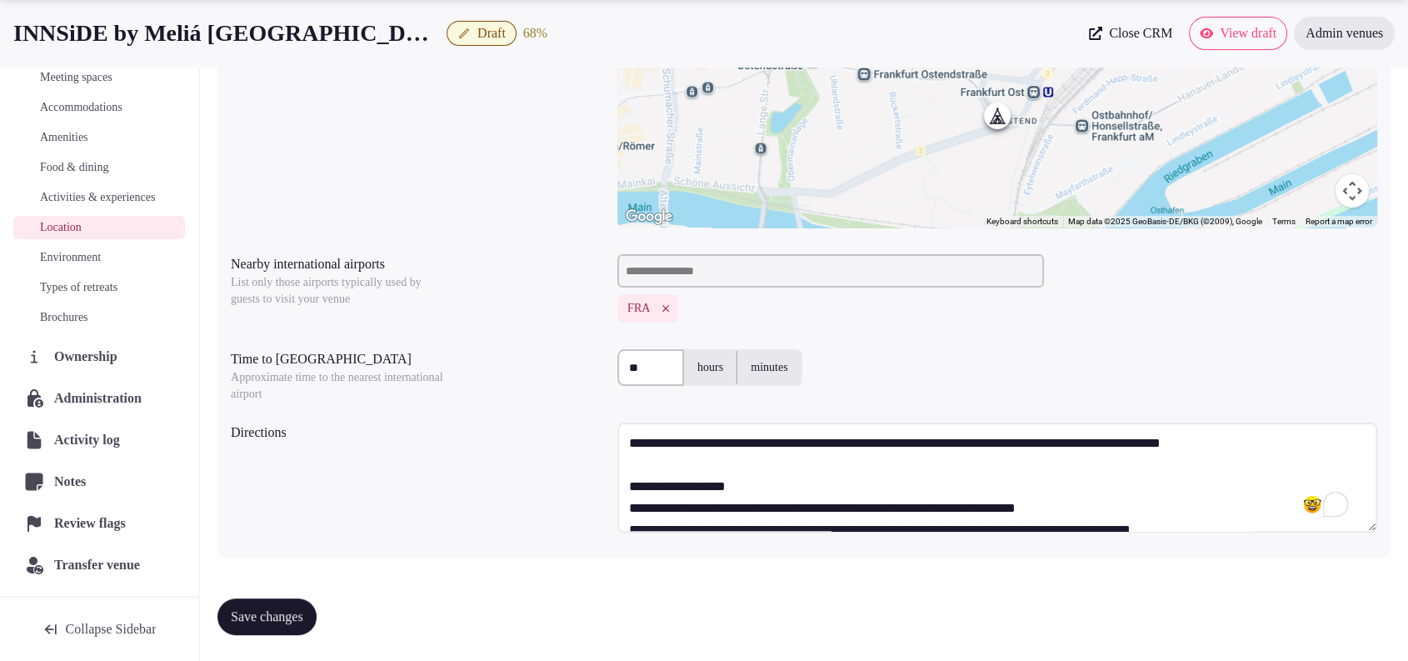
click at [821, 490] on textarea "**********" at bounding box center [997, 477] width 760 height 110
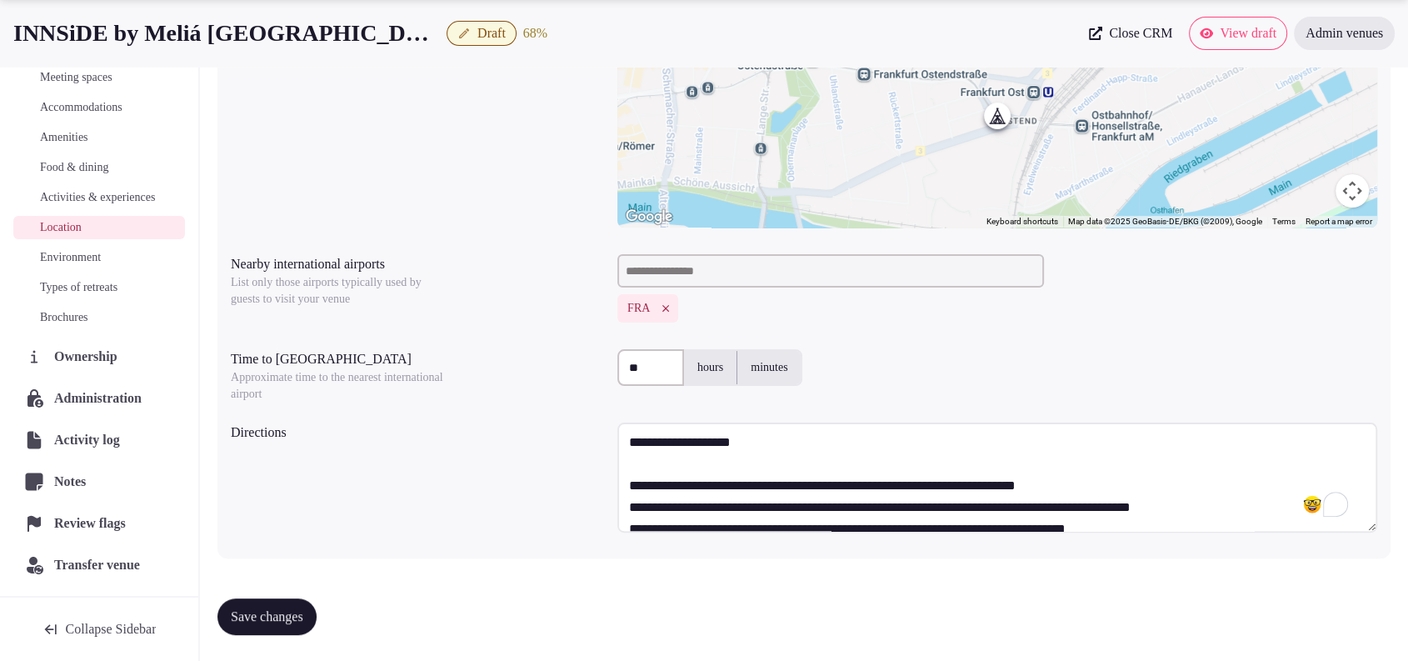
scroll to position [34, 0]
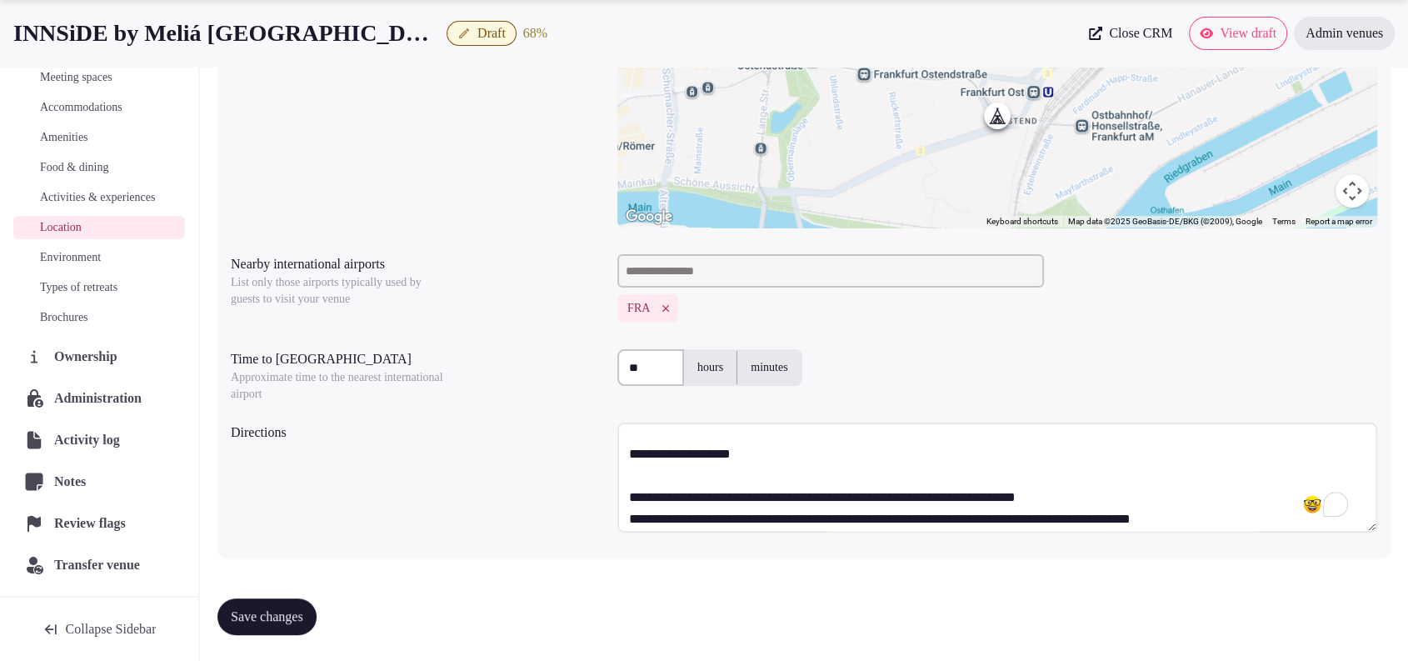
drag, startPoint x: 1122, startPoint y: 436, endPoint x: 631, endPoint y: 502, distance: 495.9
click at [631, 502] on textarea "**********" at bounding box center [997, 477] width 760 height 110
drag, startPoint x: 630, startPoint y: 499, endPoint x: 1141, endPoint y: 497, distance: 511.5
click at [1141, 497] on textarea "**********" at bounding box center [997, 477] width 760 height 110
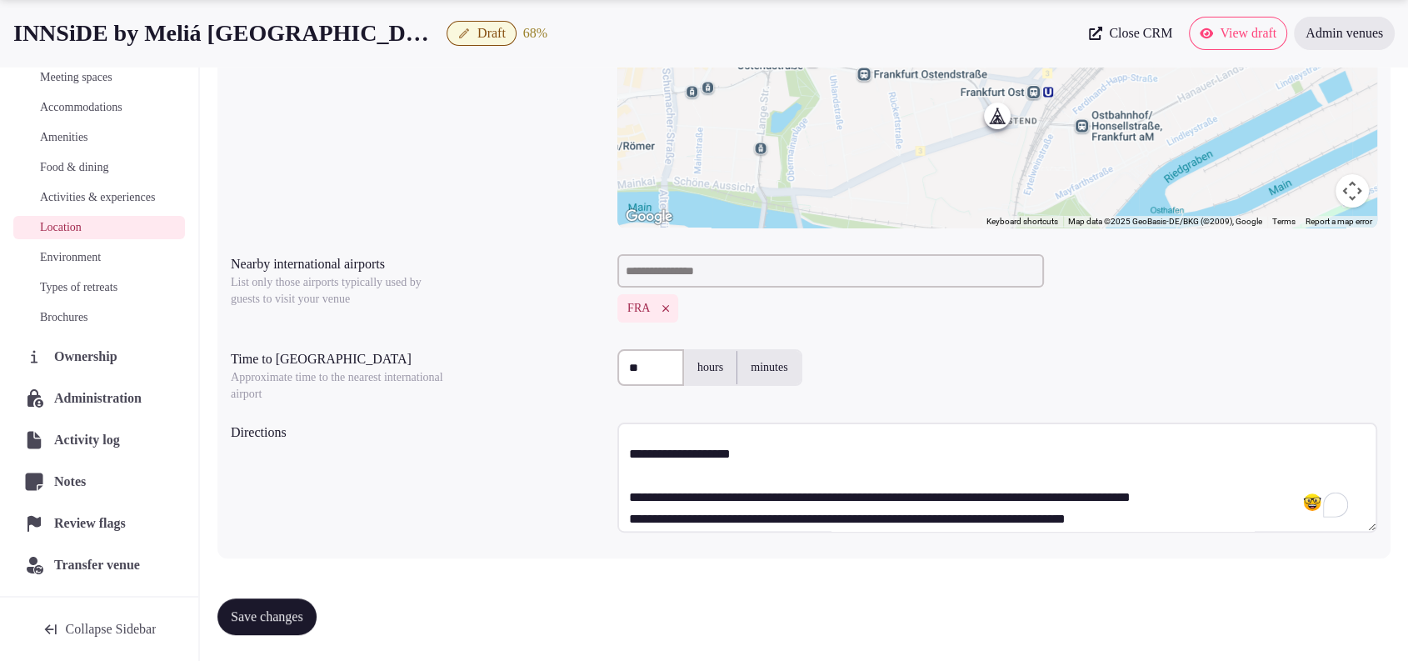
scroll to position [107, 0]
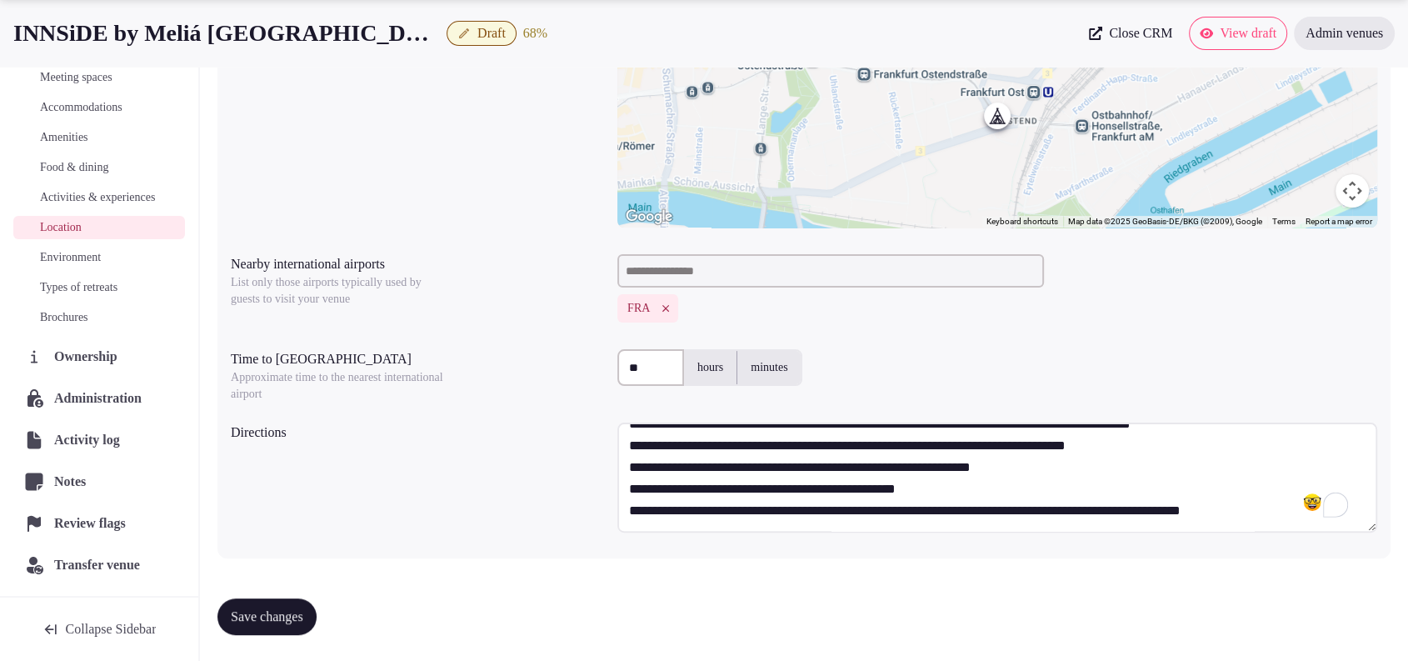
type textarea "**********"
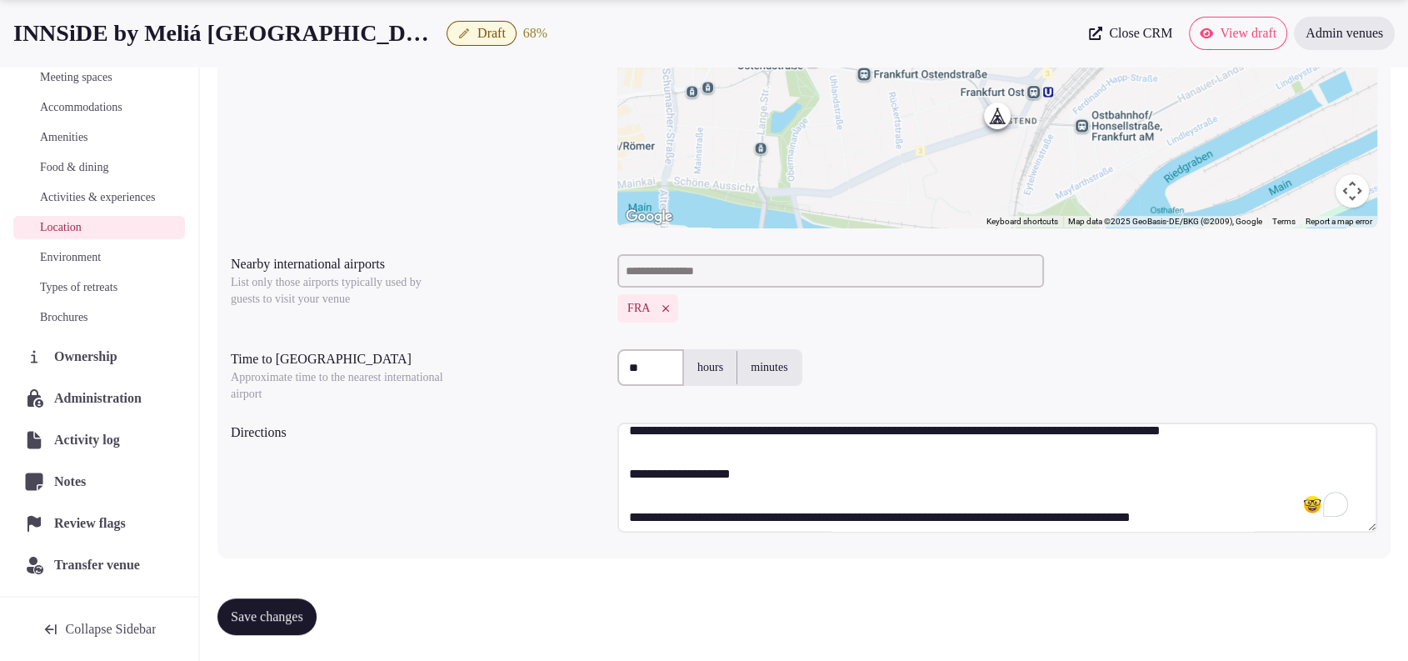
scroll to position [0, 0]
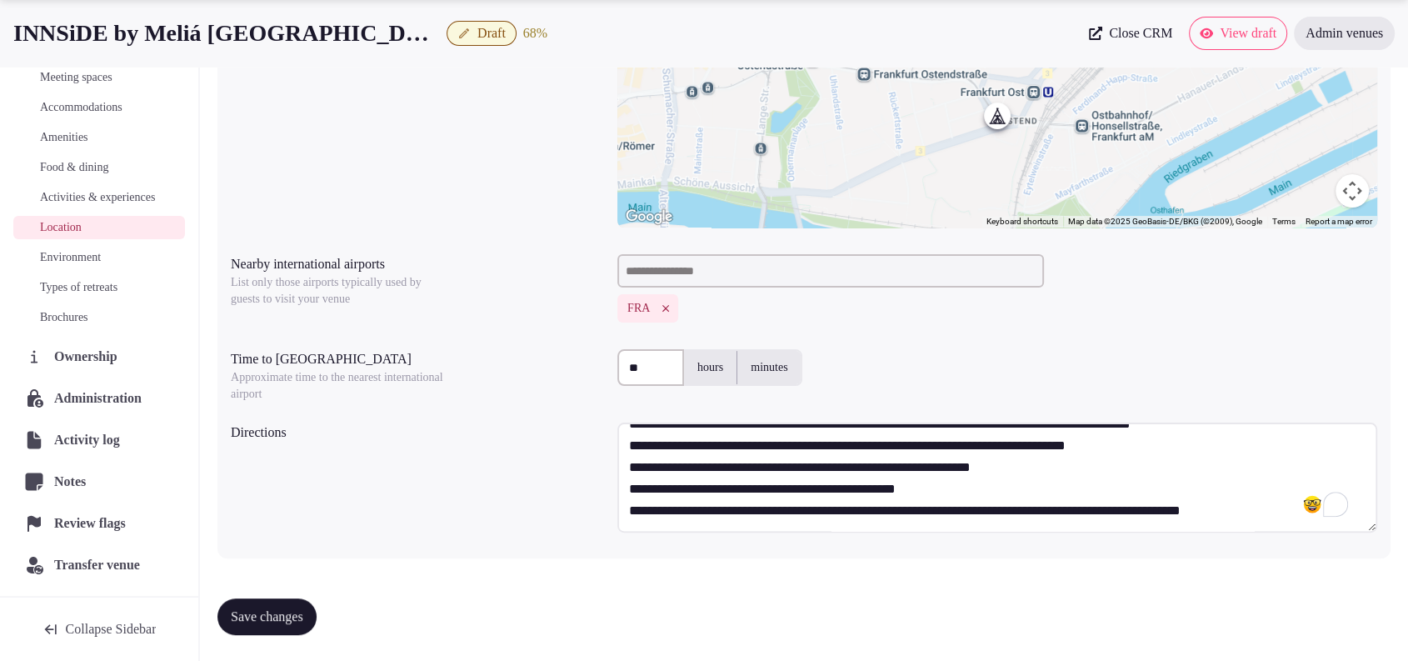
click at [285, 629] on button "Save changes" at bounding box center [266, 616] width 99 height 37
click at [292, 614] on span "Save changes" at bounding box center [267, 616] width 72 height 17
click at [97, 252] on span "Environment" at bounding box center [70, 257] width 61 height 17
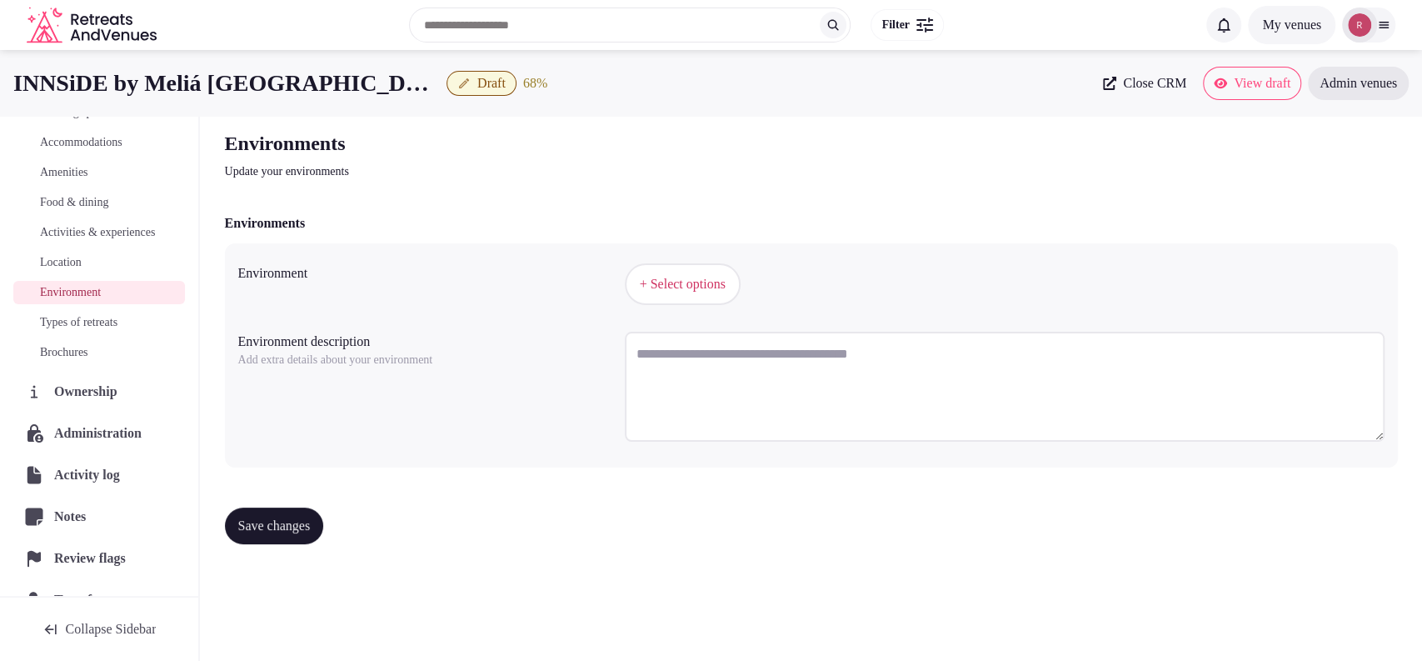
click at [706, 296] on button "+ Select options" at bounding box center [683, 284] width 116 height 42
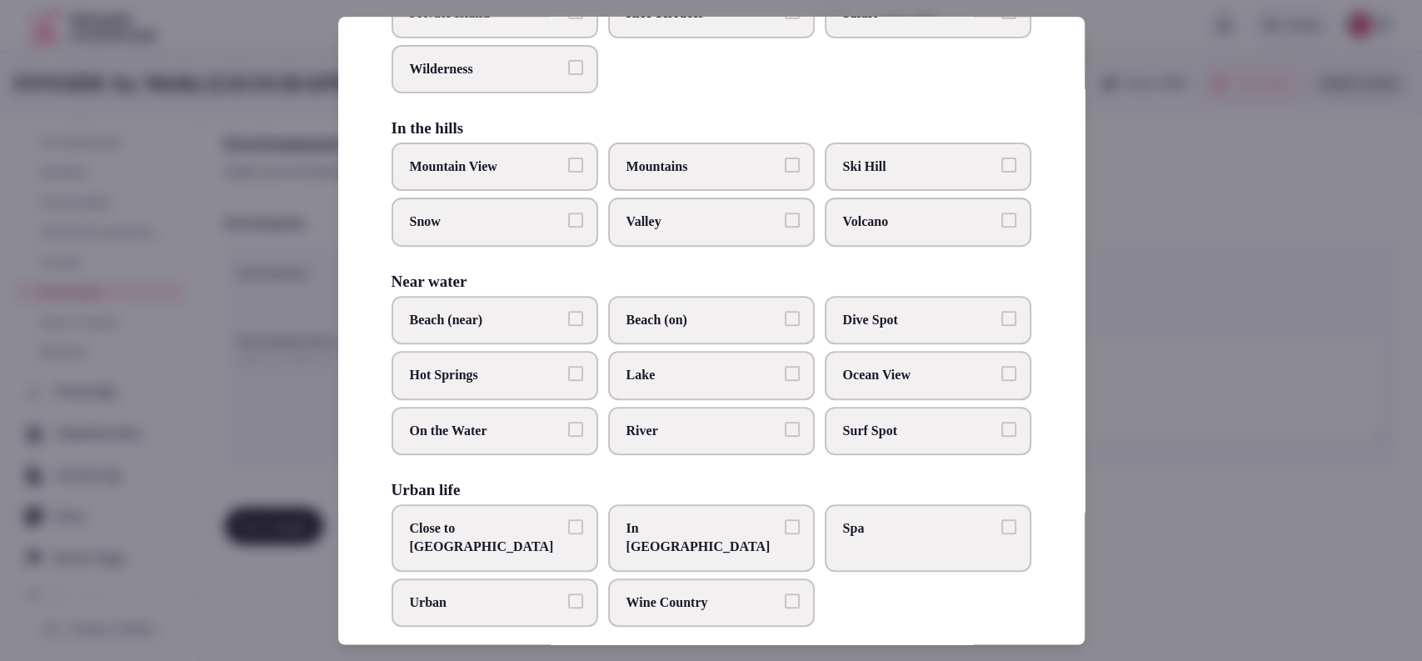
click at [497, 534] on label "Close to City Center" at bounding box center [495, 537] width 207 height 67
click at [568, 534] on button "Close to City Center" at bounding box center [575, 526] width 15 height 15
click at [1207, 444] on div at bounding box center [711, 330] width 1422 height 661
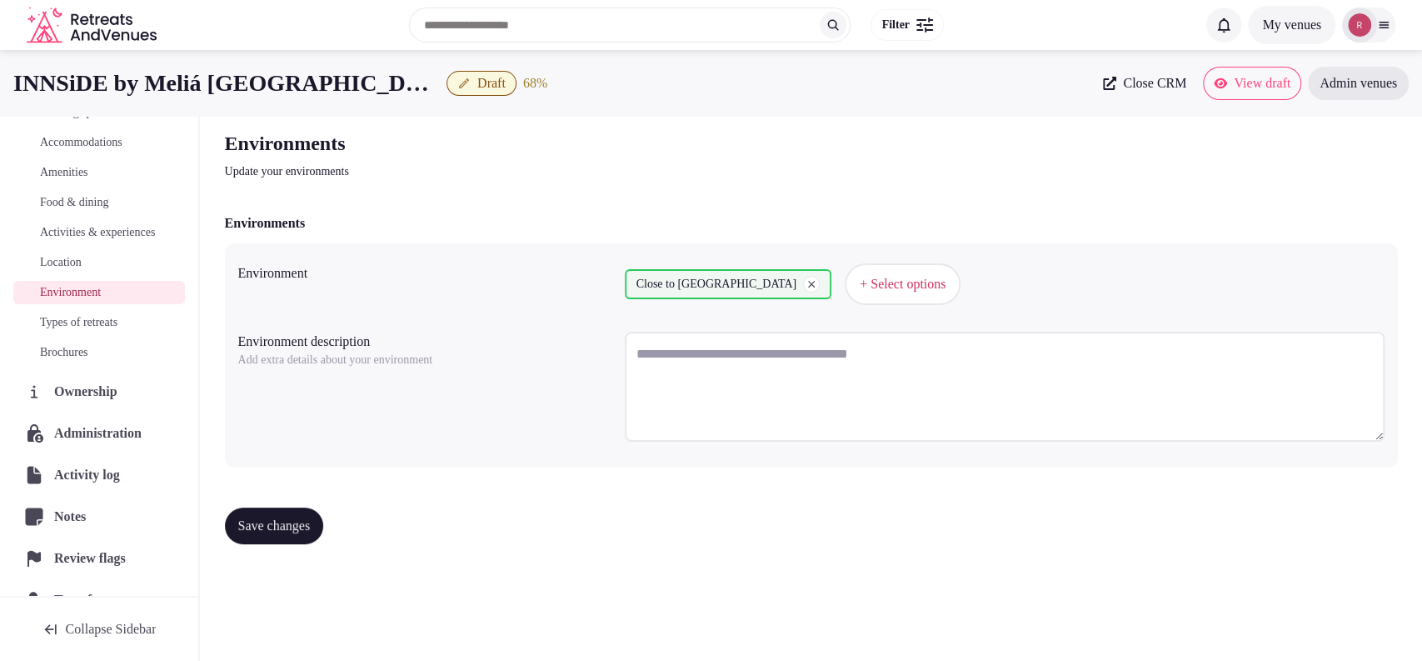
click at [243, 523] on span "Save changes" at bounding box center [274, 525] width 72 height 17
click at [82, 331] on span "Types of retreats" at bounding box center [78, 322] width 77 height 17
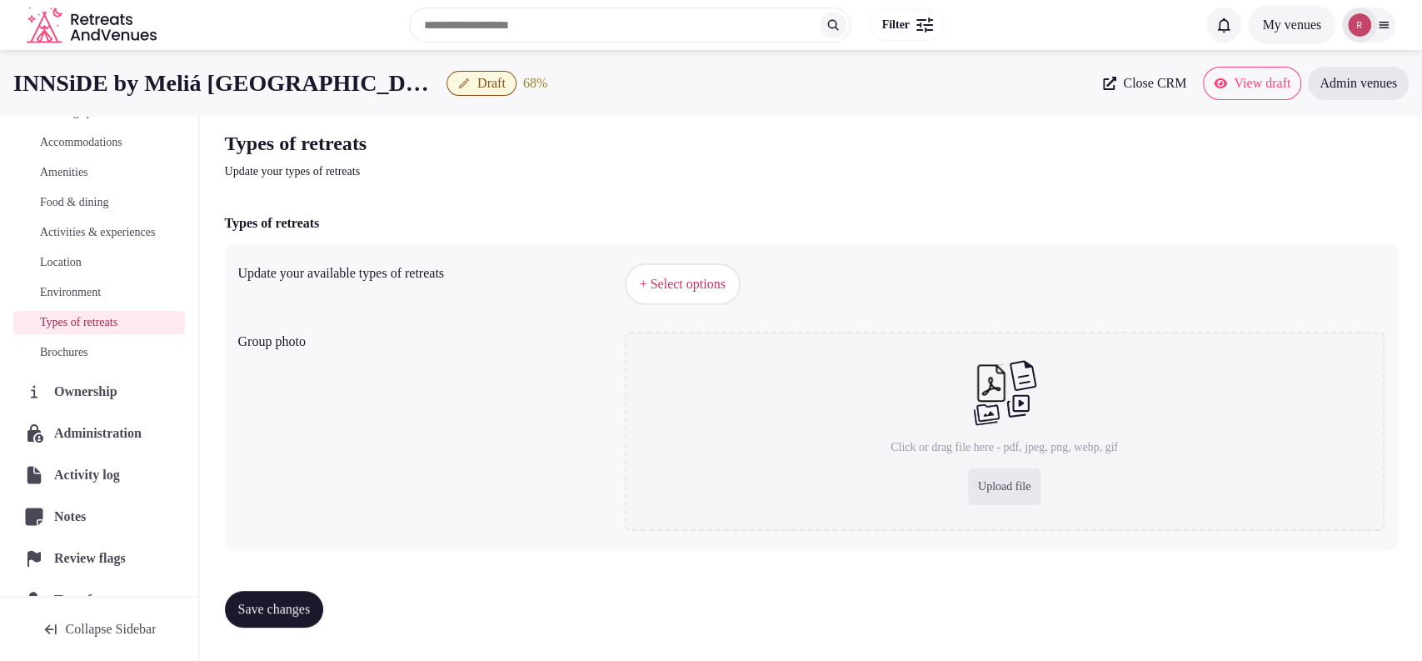
click at [93, 304] on link "Environment" at bounding box center [99, 292] width 172 height 23
click at [100, 301] on span "Environment" at bounding box center [70, 292] width 61 height 17
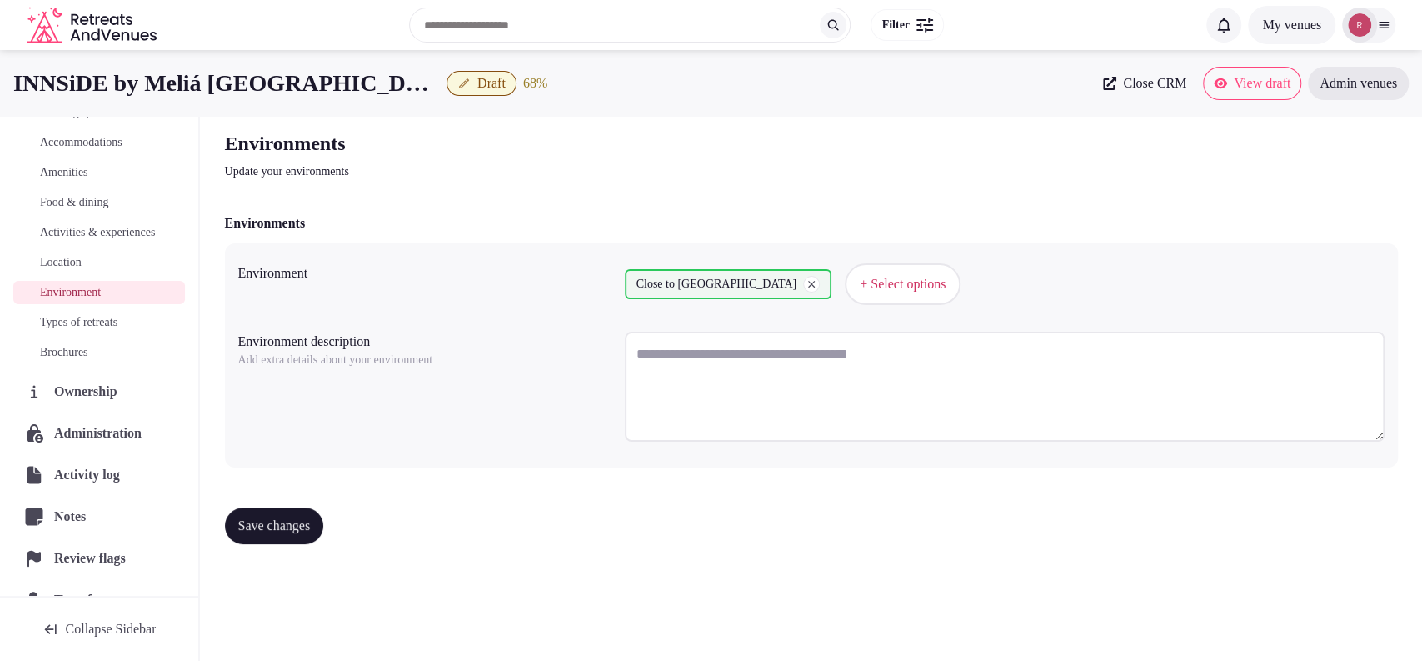
click at [80, 331] on span "Types of retreats" at bounding box center [78, 322] width 77 height 17
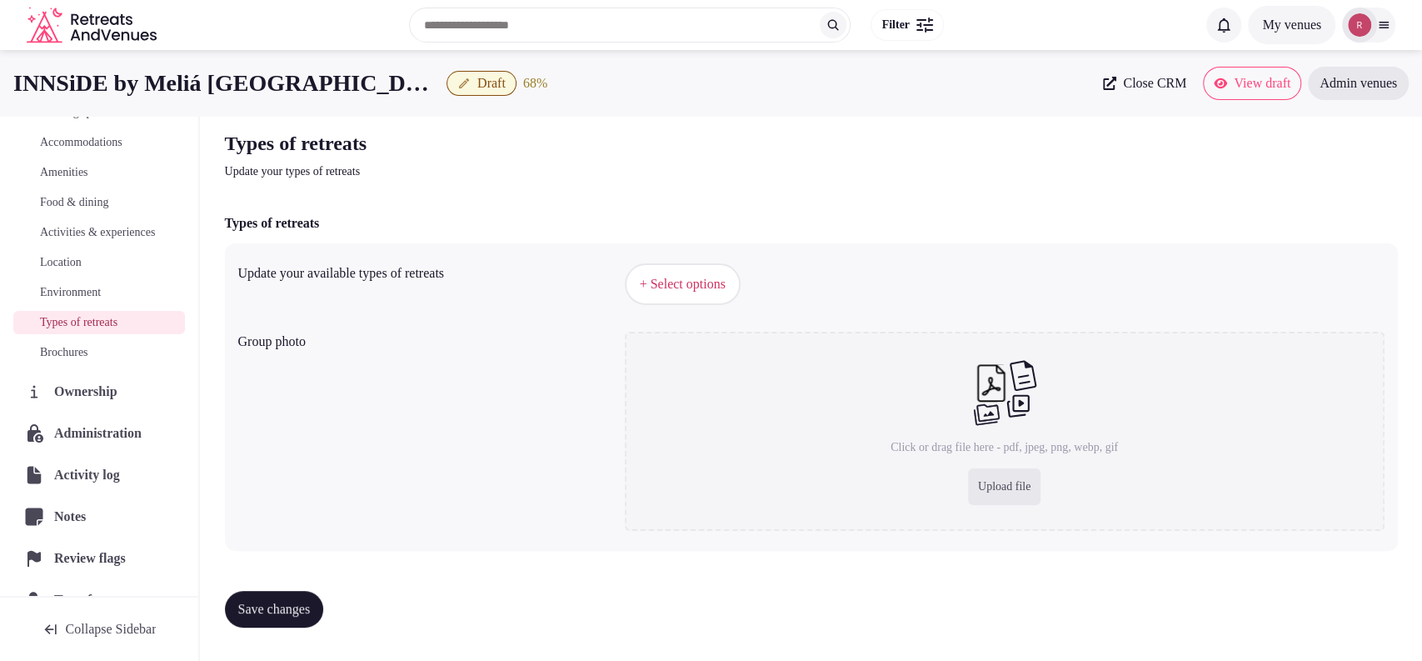
click at [685, 306] on div "+ Select options" at bounding box center [1005, 284] width 760 height 55
click at [693, 287] on span "+ Select options" at bounding box center [683, 284] width 86 height 18
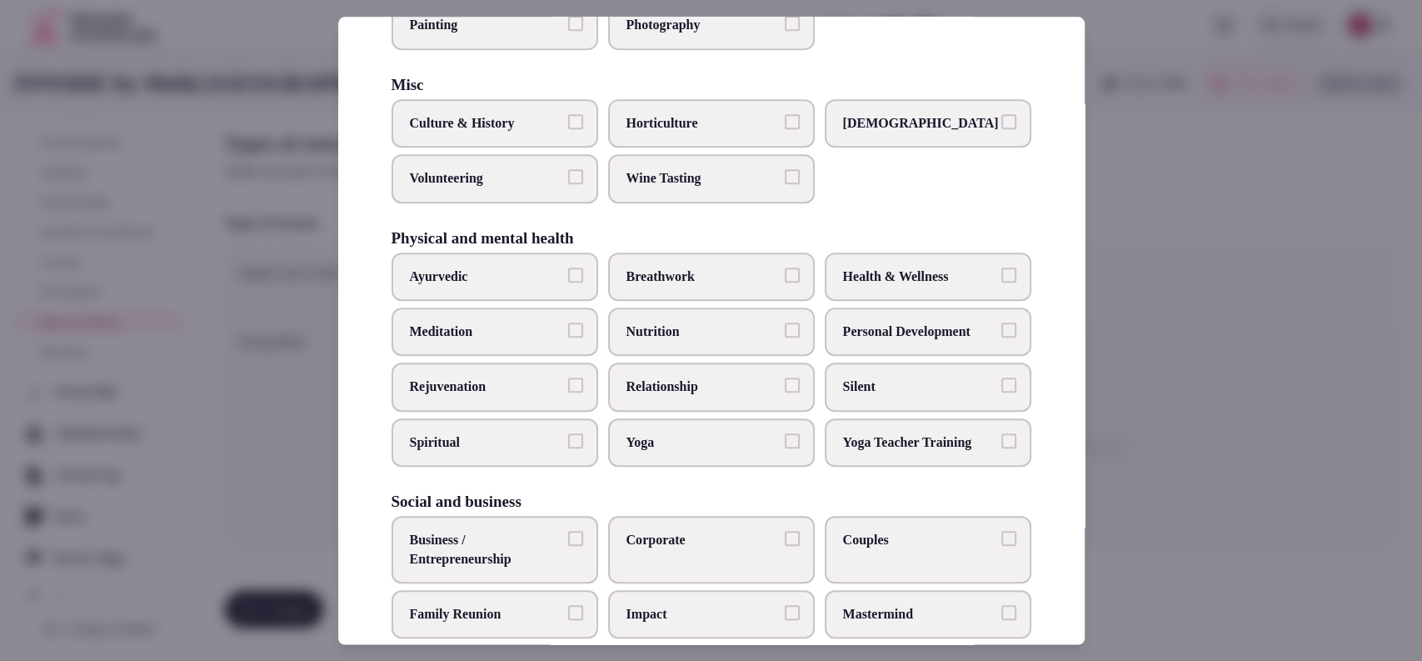
scroll to position [632, 0]
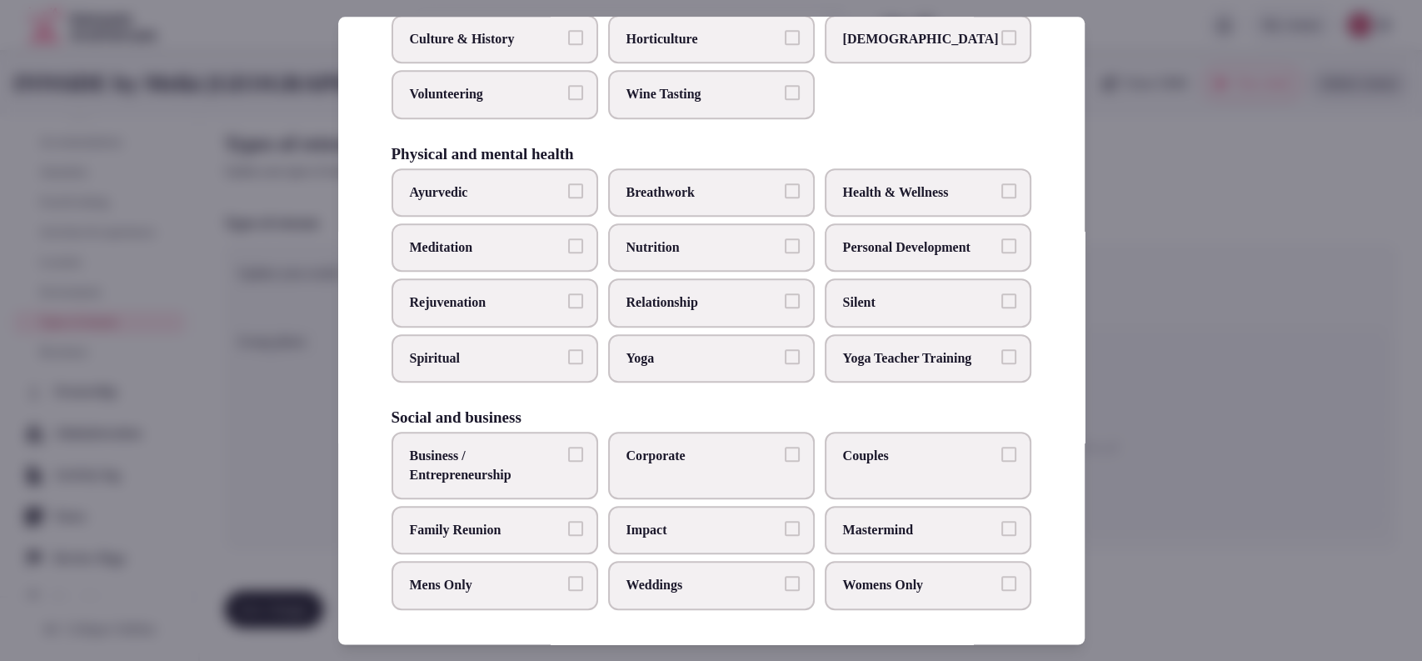
click at [565, 465] on label "Business / Entrepreneurship" at bounding box center [495, 465] width 207 height 67
click at [568, 462] on button "Business / Entrepreneurship" at bounding box center [575, 454] width 15 height 15
click at [693, 448] on span "Corporate" at bounding box center [702, 456] width 153 height 18
click at [785, 448] on button "Corporate" at bounding box center [792, 454] width 15 height 15
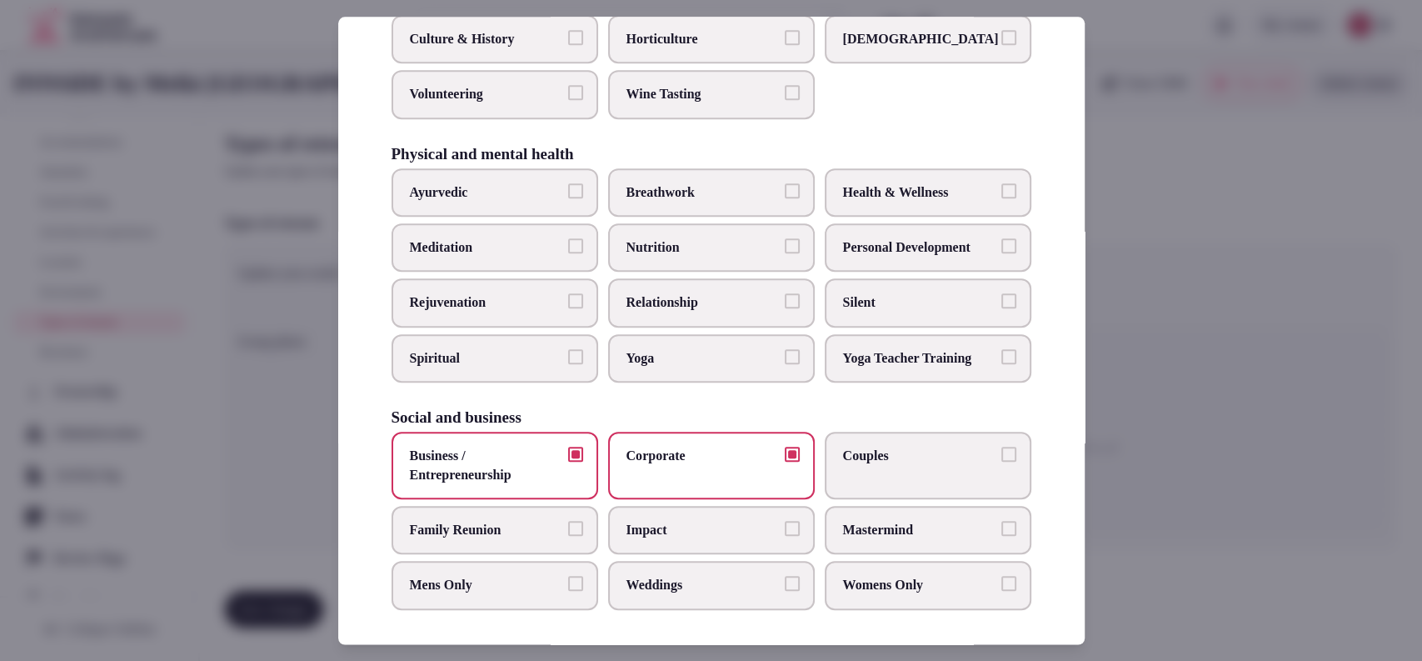
click at [896, 440] on label "Couples" at bounding box center [928, 465] width 207 height 67
click at [1001, 447] on button "Couples" at bounding box center [1008, 454] width 15 height 15
click at [1153, 367] on div at bounding box center [711, 330] width 1422 height 661
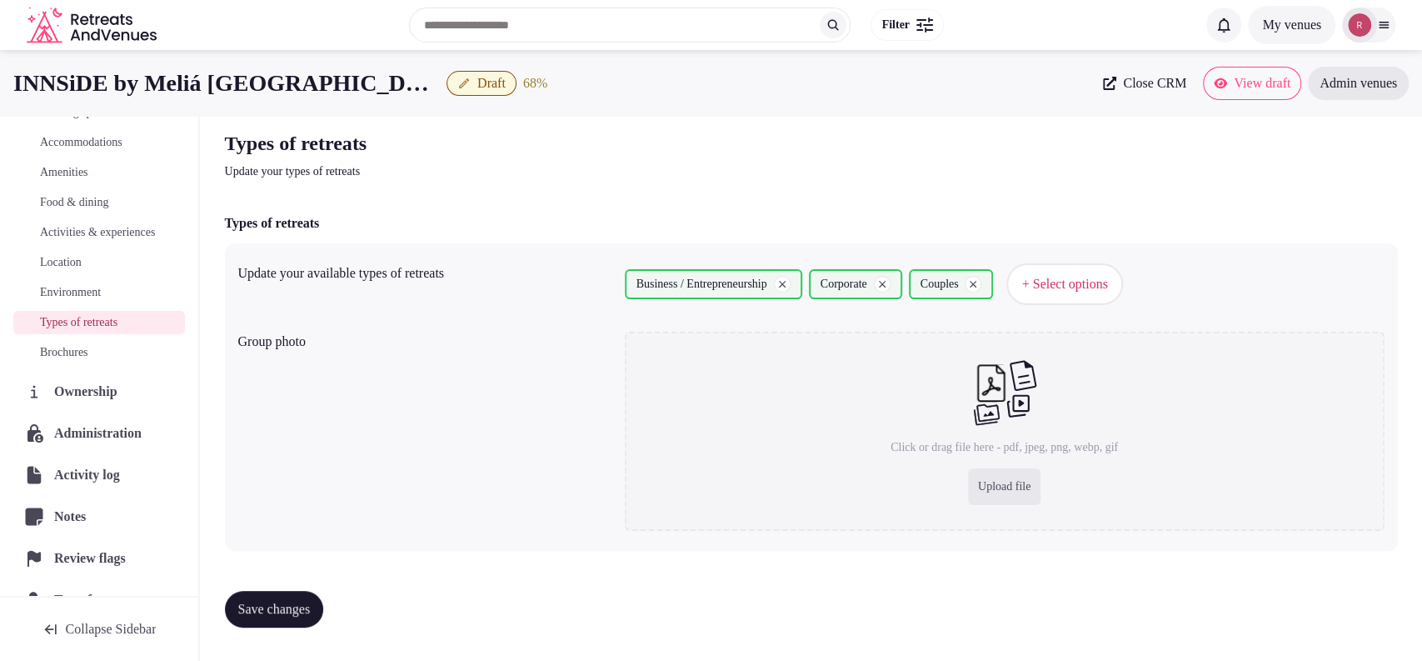
click at [290, 610] on span "Save changes" at bounding box center [274, 609] width 72 height 17
click at [447, 86] on button "Draft" at bounding box center [482, 83] width 70 height 25
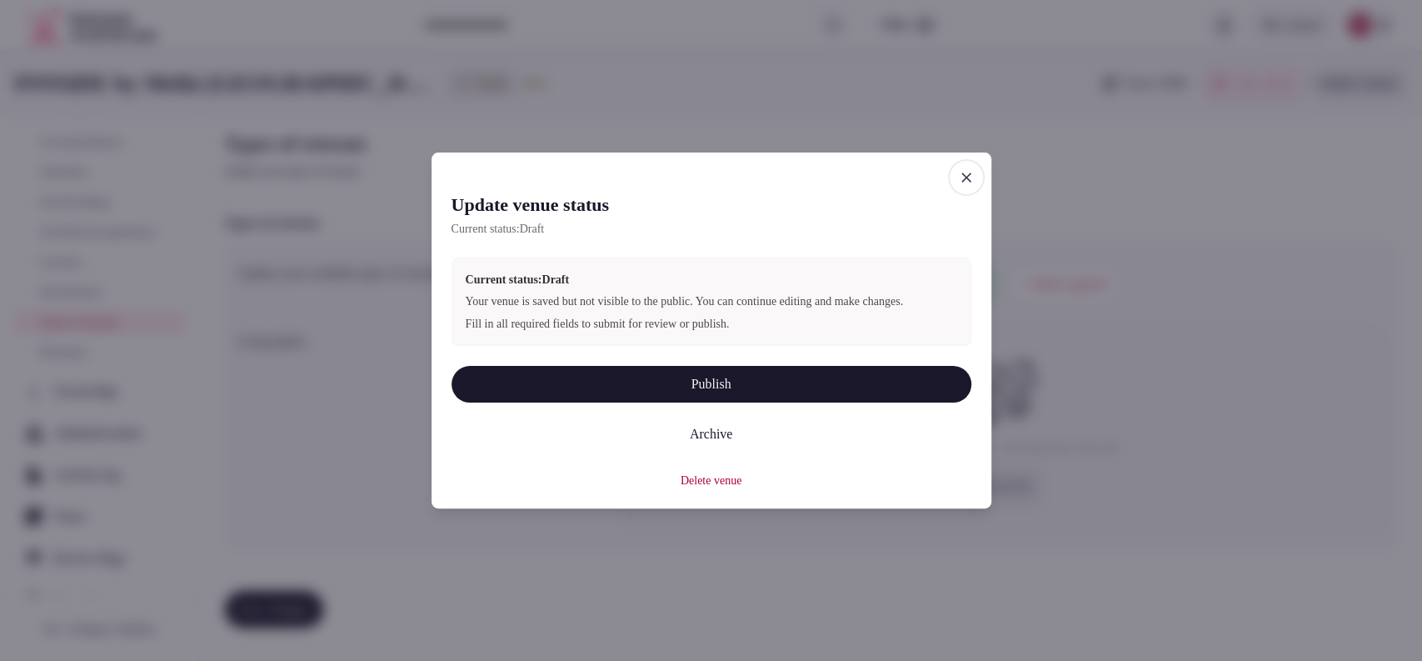
click at [658, 390] on button "Publish" at bounding box center [712, 384] width 520 height 37
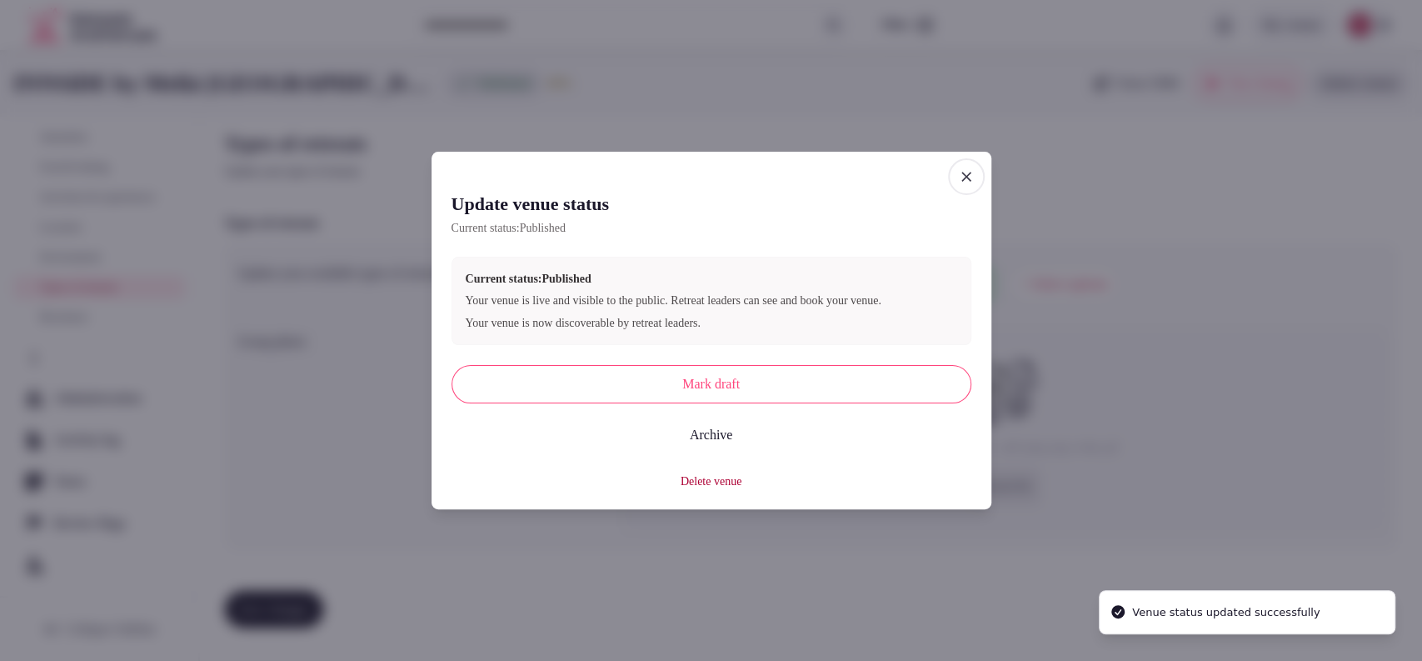
scroll to position [207, 0]
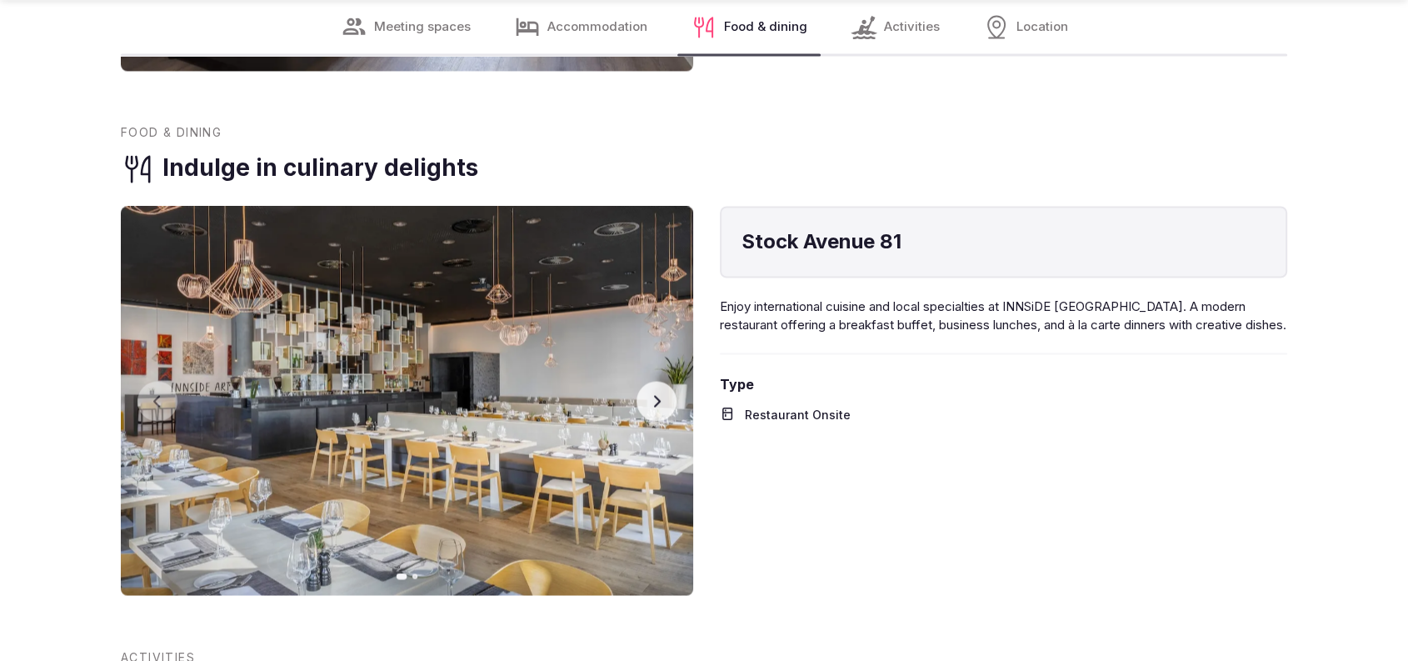
scroll to position [2939, 0]
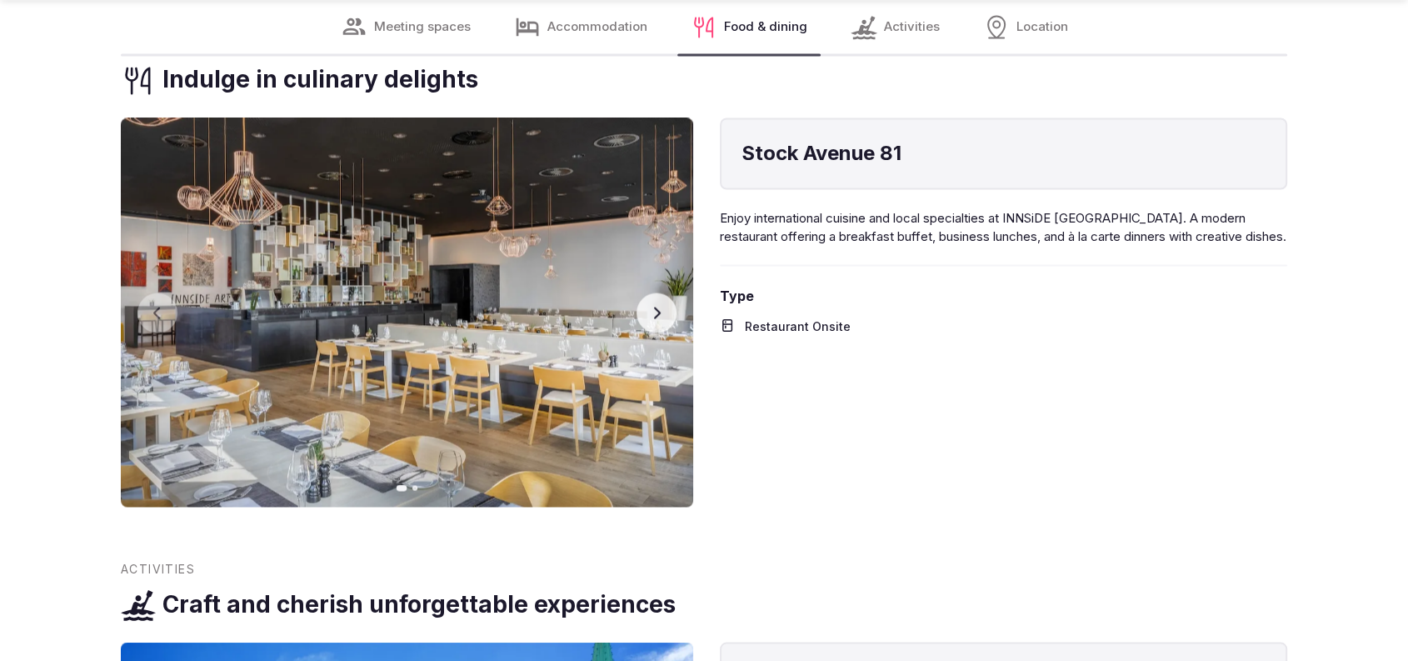
click at [661, 306] on icon "button" at bounding box center [656, 312] width 13 height 13
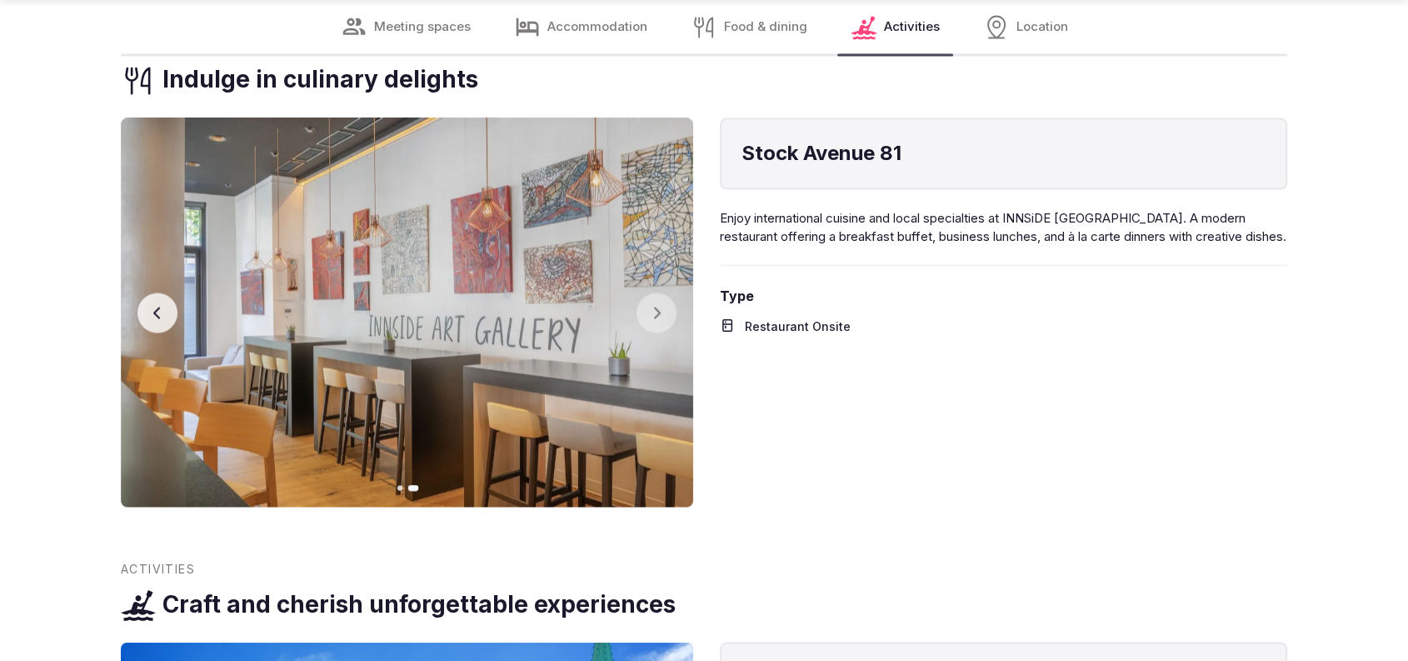
scroll to position [3517, 0]
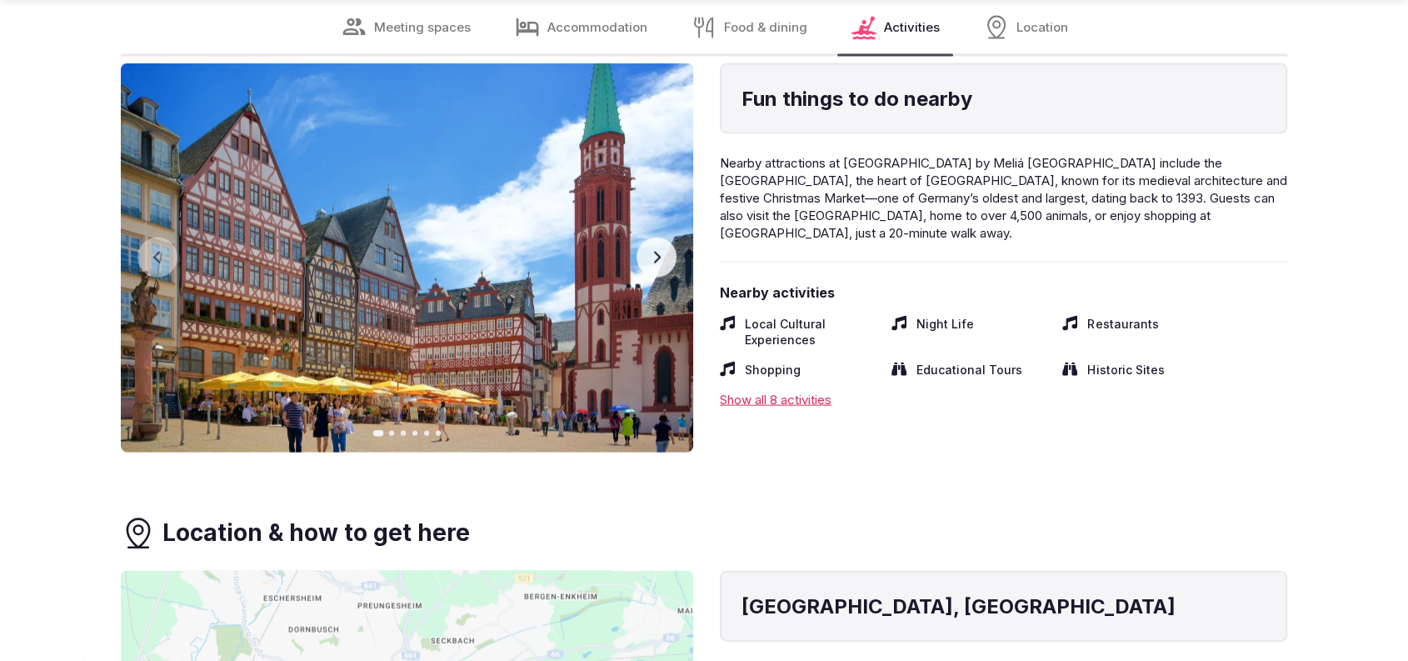
click at [656, 237] on button "Next slide" at bounding box center [656, 257] width 40 height 40
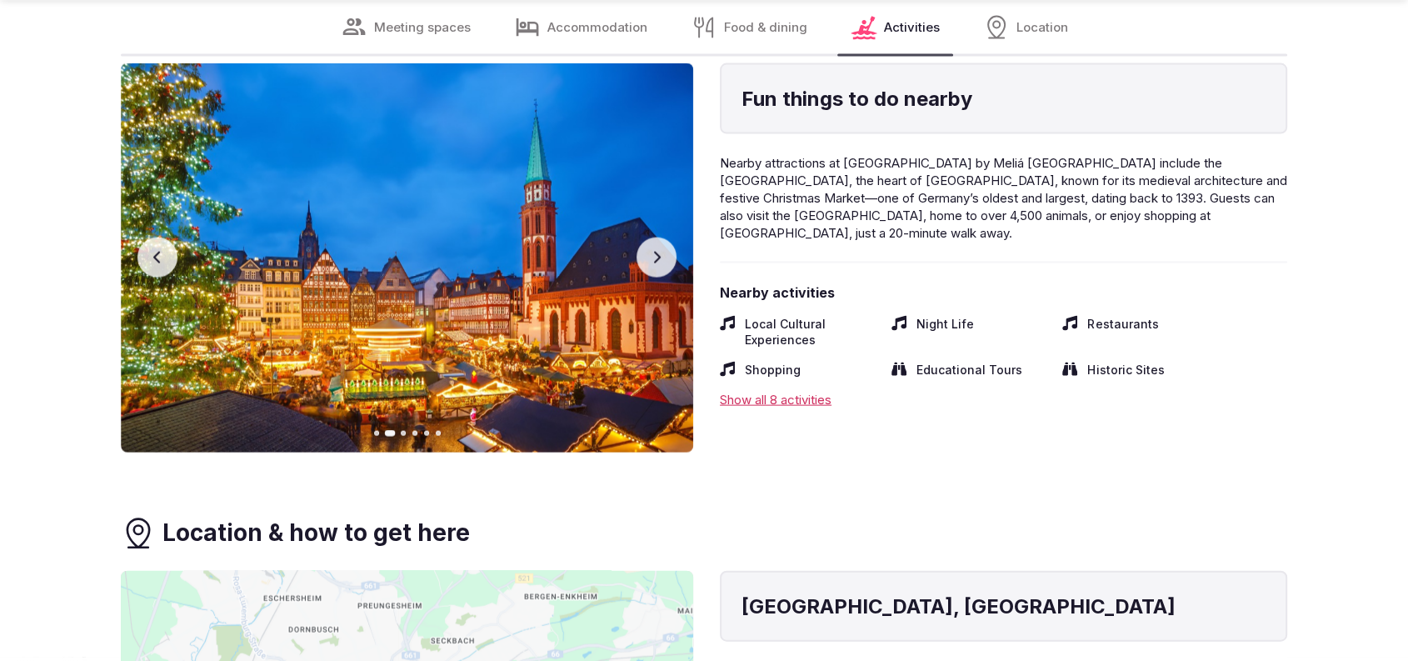
click at [656, 237] on button "Next slide" at bounding box center [656, 257] width 40 height 40
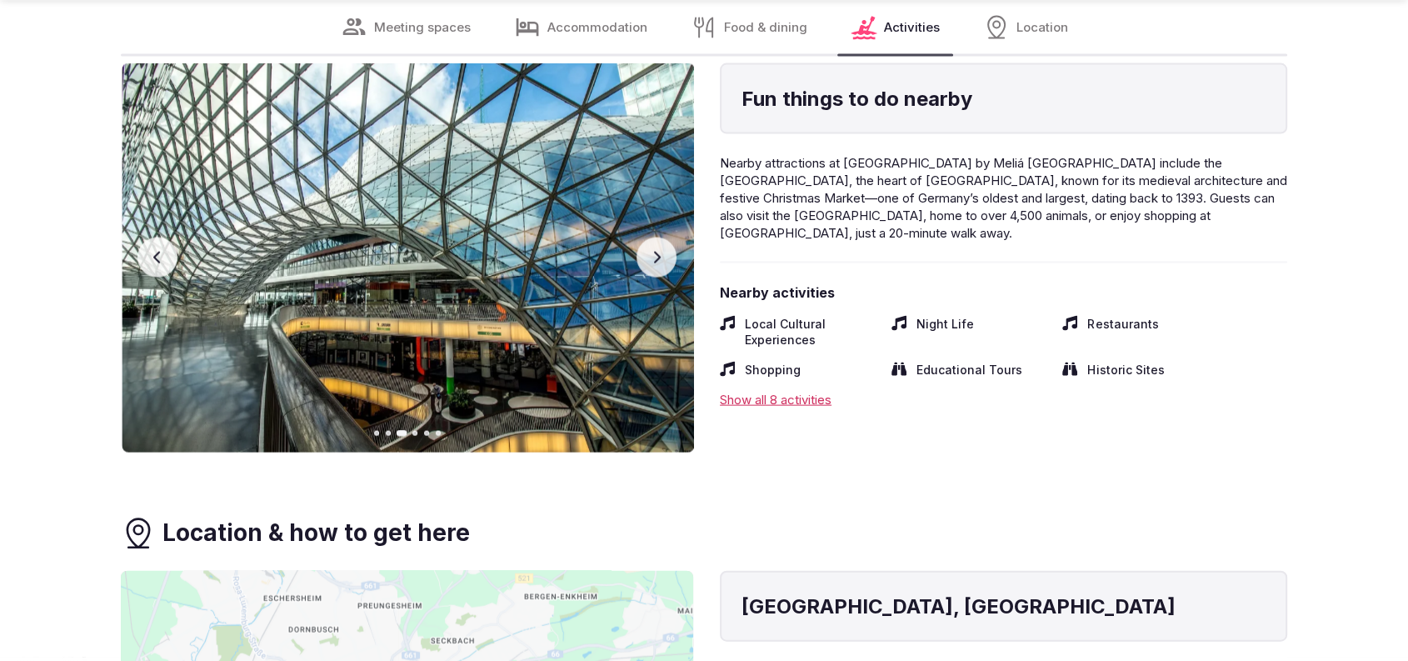
click at [656, 237] on button "Next slide" at bounding box center [656, 257] width 40 height 40
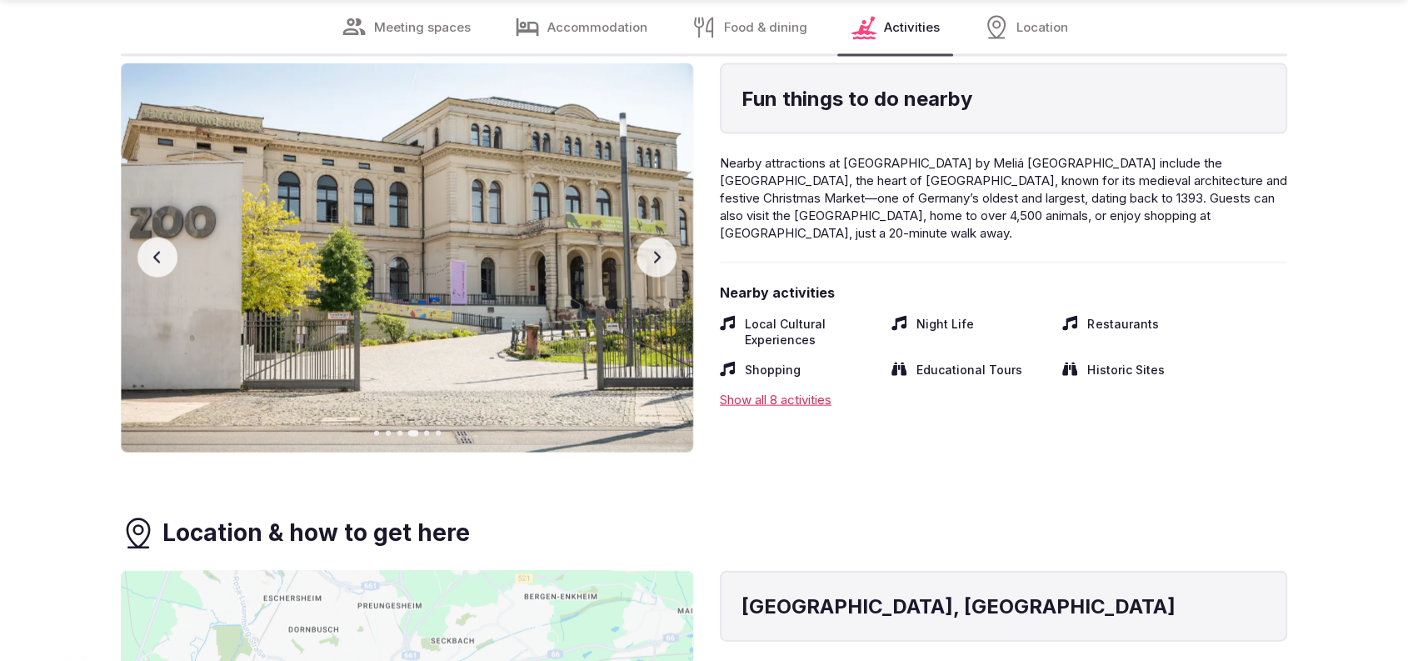
click at [656, 237] on button "Next slide" at bounding box center [656, 257] width 40 height 40
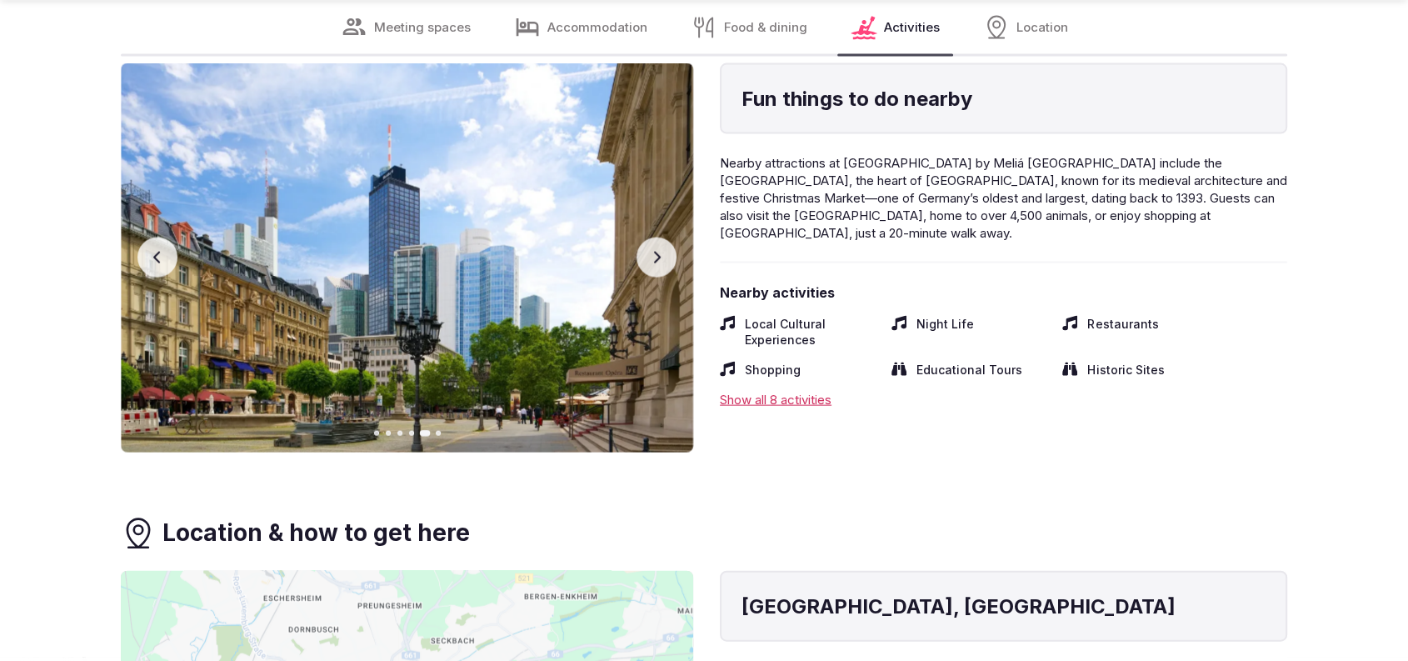
click at [656, 237] on button "Next slide" at bounding box center [656, 257] width 40 height 40
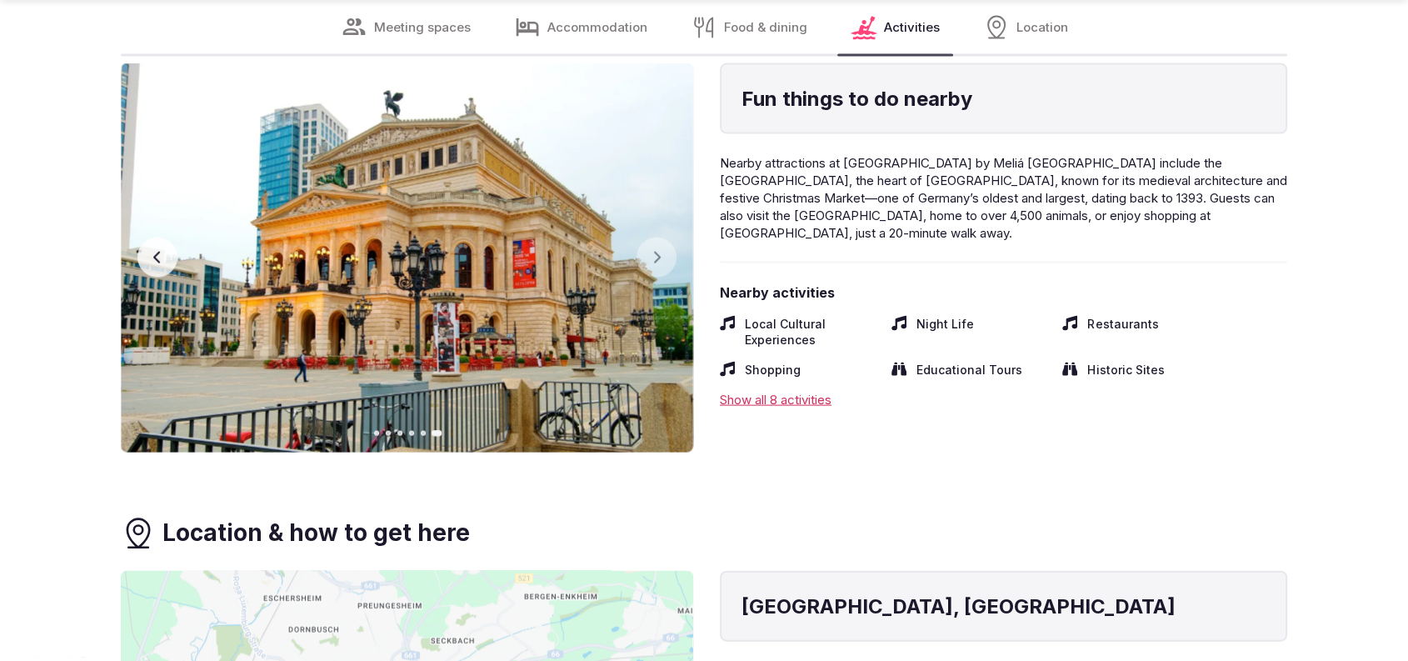
click at [798, 391] on div "Show all 8 activities" at bounding box center [1003, 399] width 567 height 17
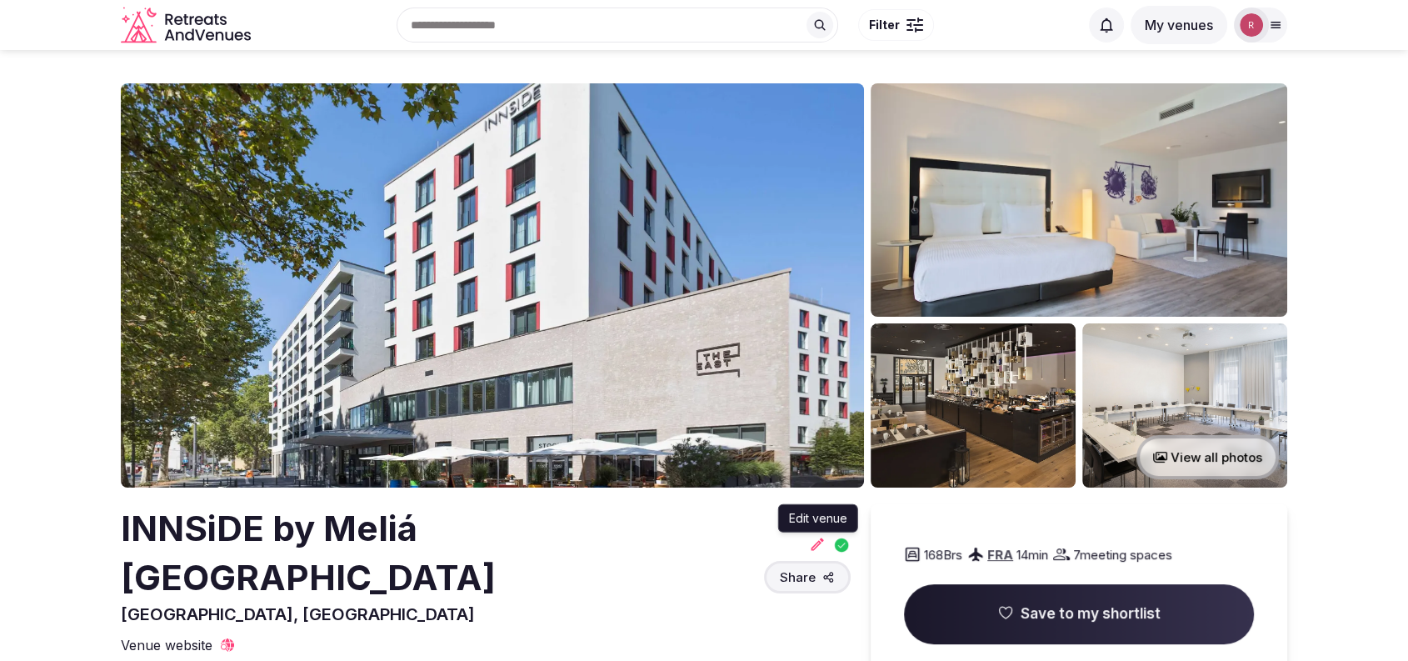
click at [815, 536] on icon at bounding box center [817, 544] width 17 height 17
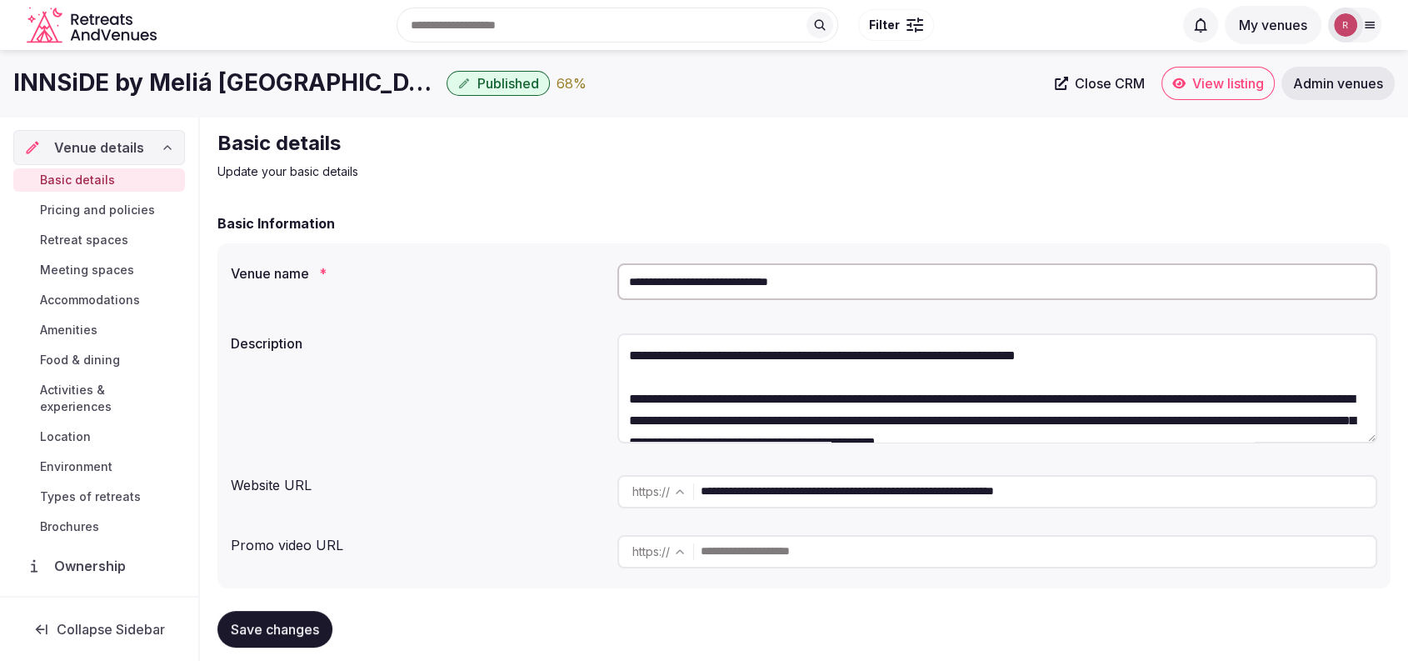
click at [1059, 85] on icon at bounding box center [1061, 83] width 13 height 13
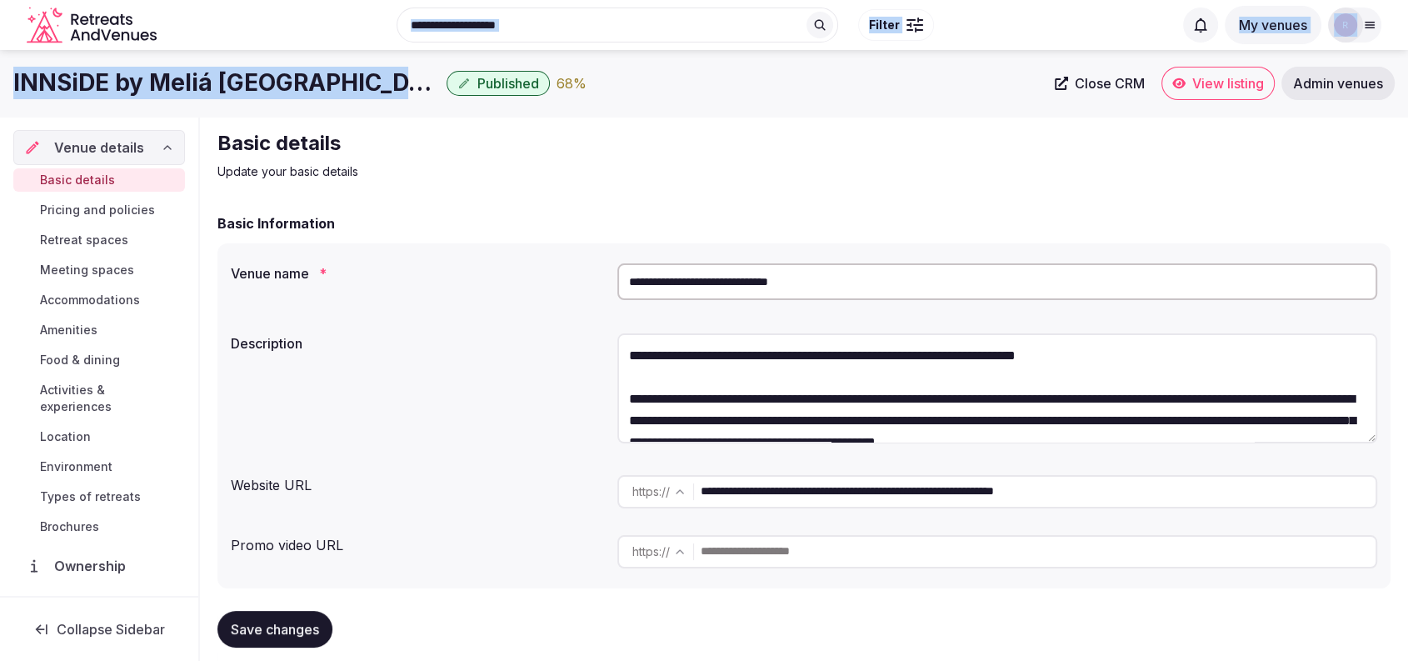
drag, startPoint x: 412, startPoint y: 76, endPoint x: 27, endPoint y: 67, distance: 384.2
copy body "Search Popular Destinations Toscana, Italy Riviera Maya, Mexico Indonesia, Bali…"
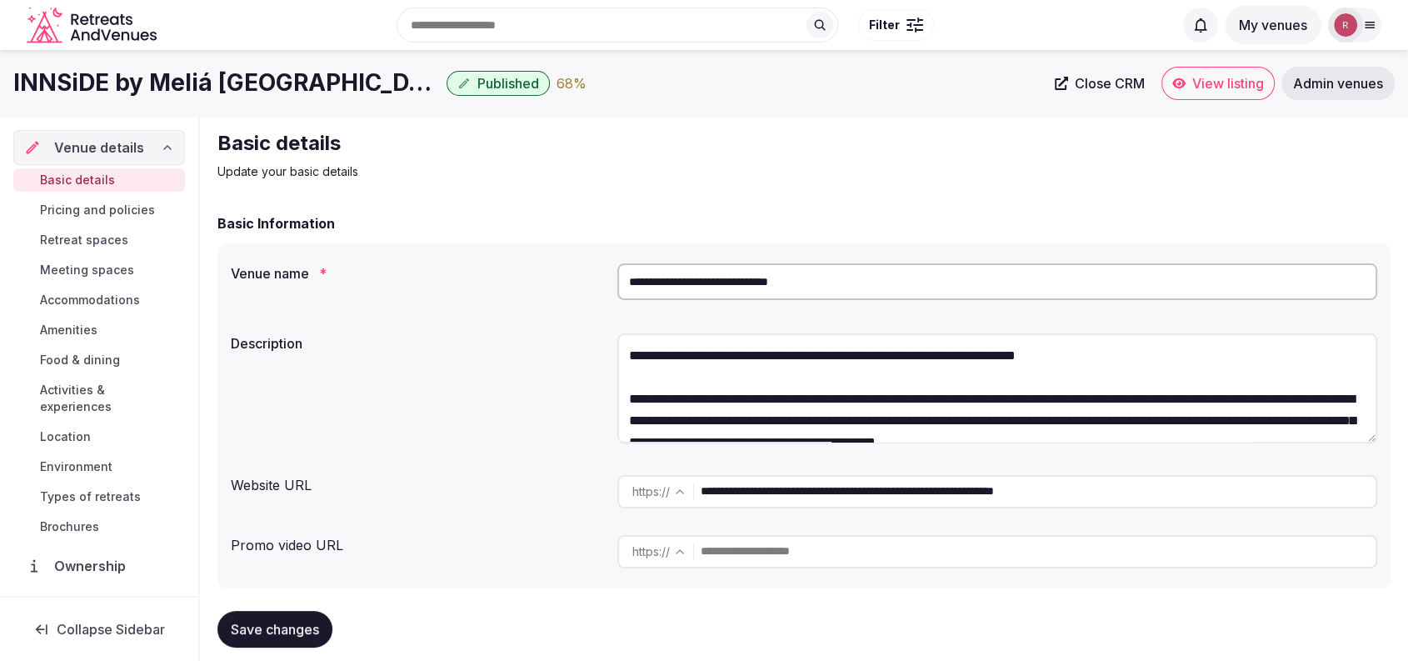
click at [477, 308] on div "**********" at bounding box center [804, 285] width 1146 height 57
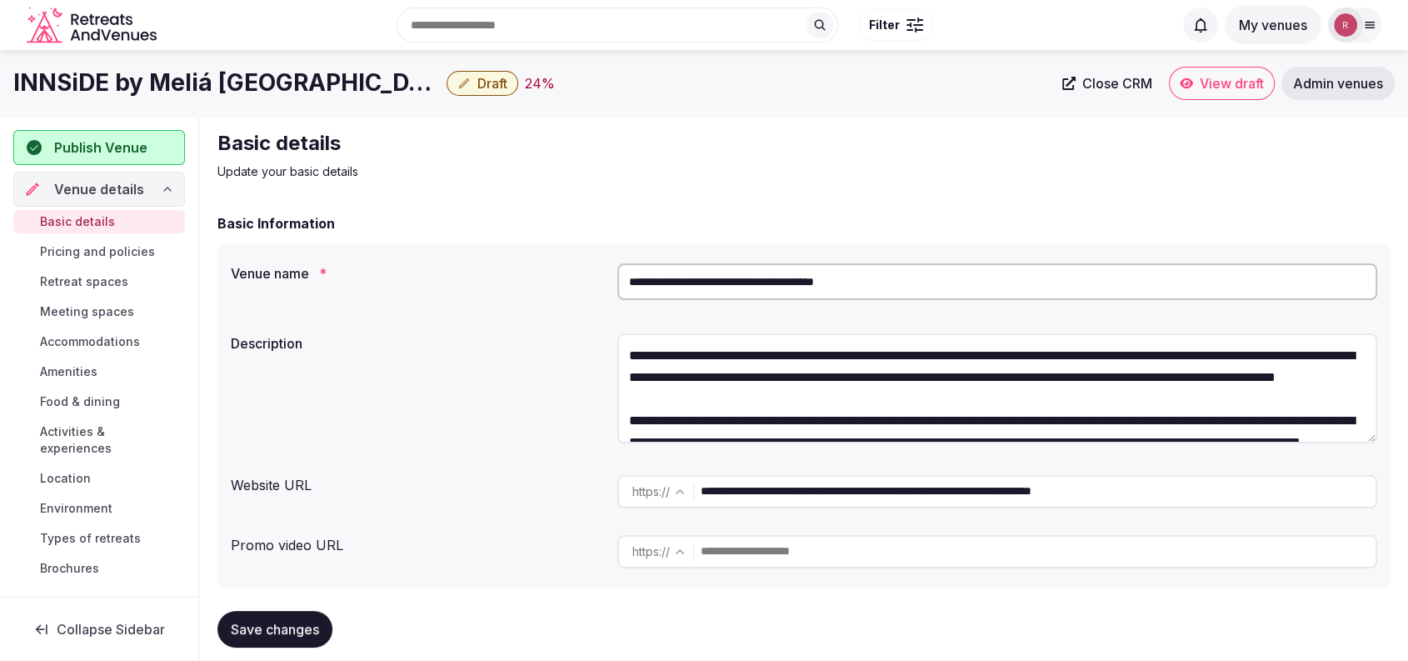
click at [821, 292] on input "**********" at bounding box center [997, 281] width 760 height 37
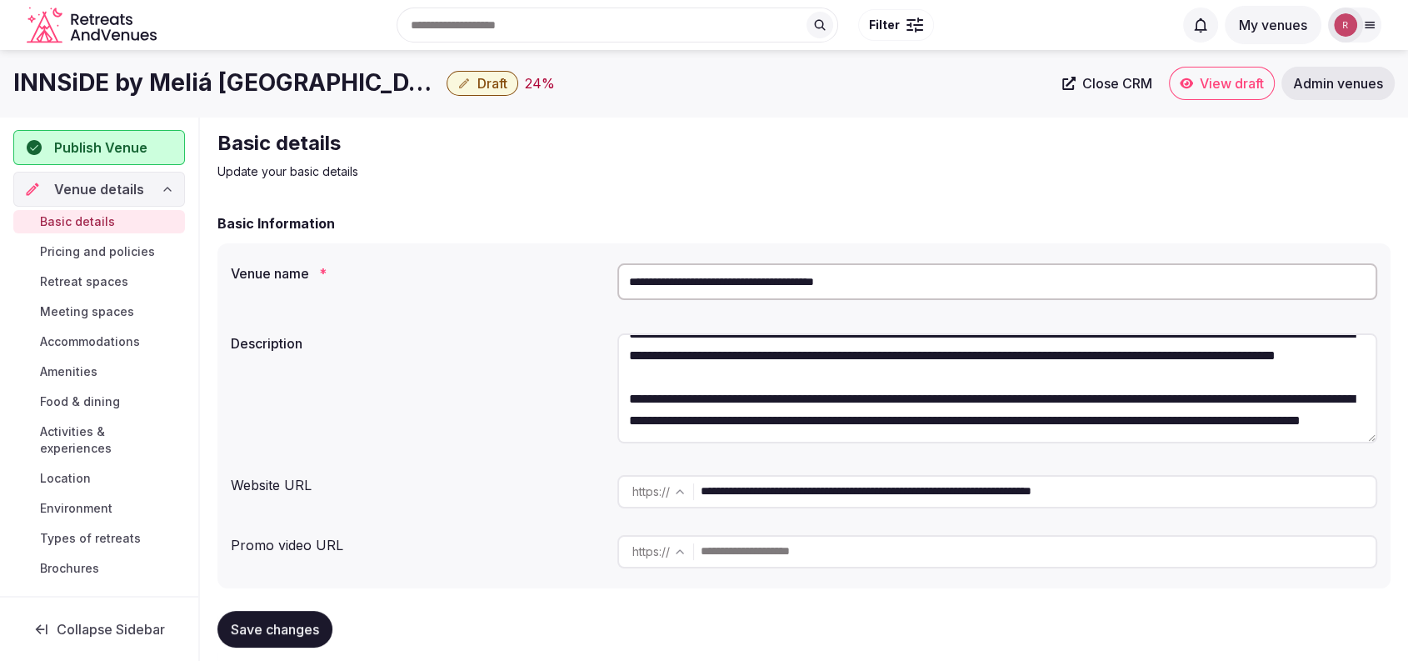
click at [874, 493] on input "**********" at bounding box center [1038, 491] width 675 height 33
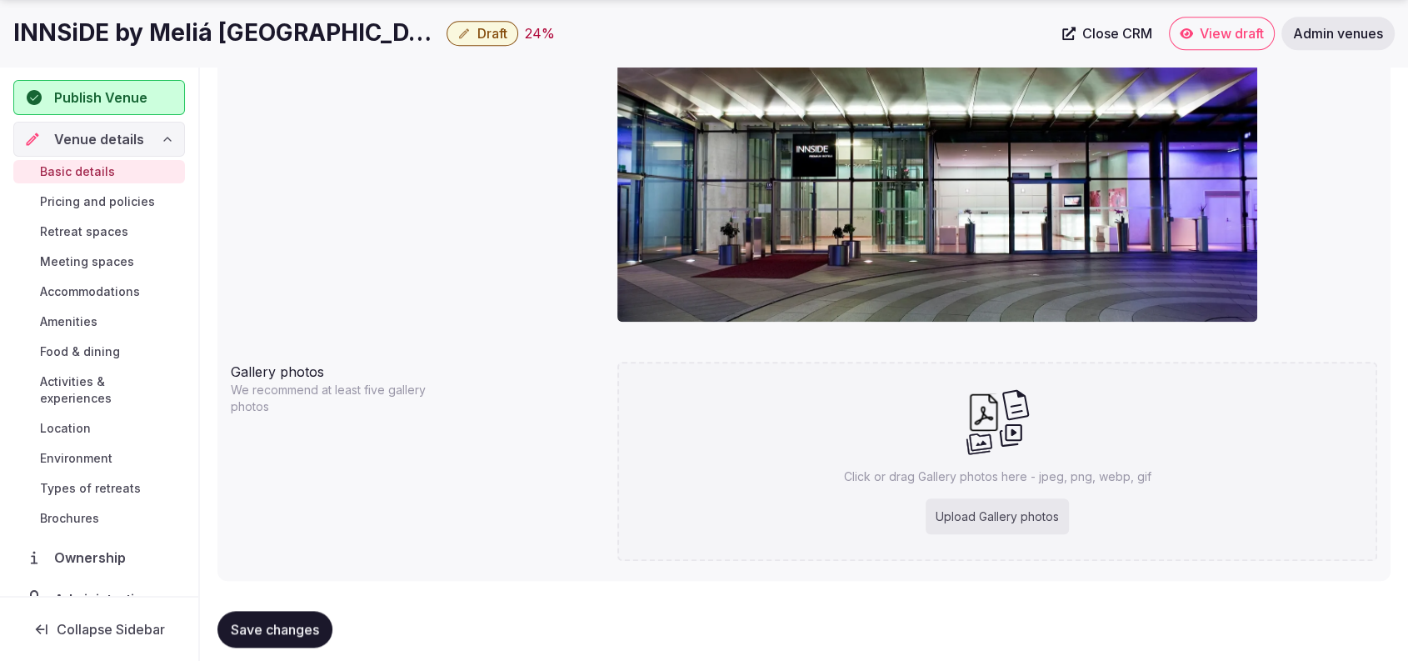
scroll to position [1535, 0]
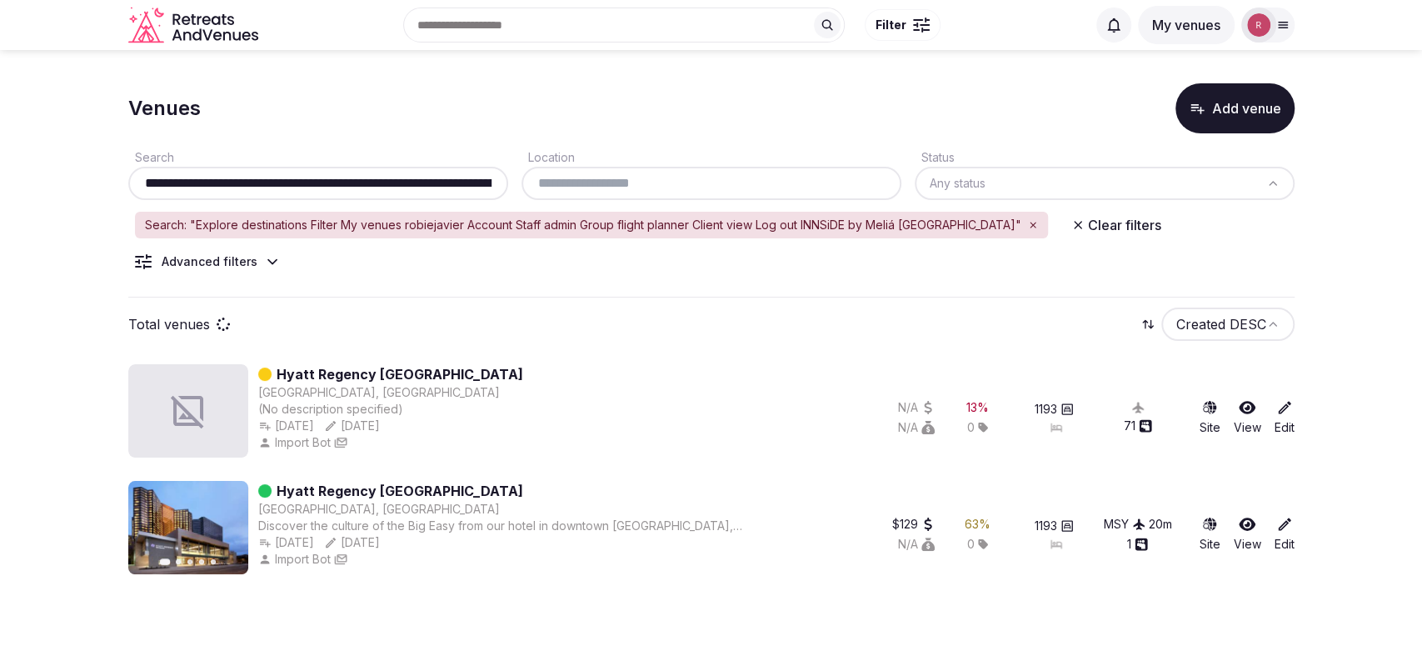
scroll to position [0, 582]
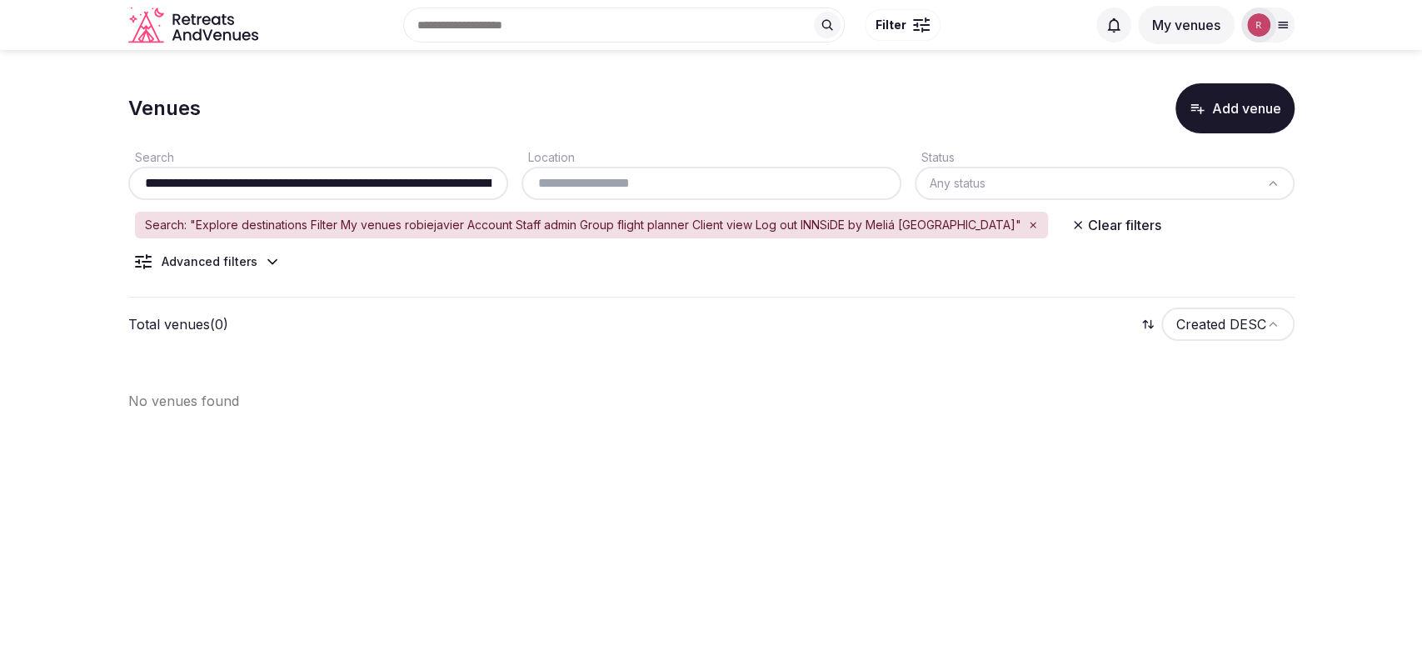
drag, startPoint x: 272, startPoint y: 182, endPoint x: 92, endPoint y: 155, distance: 182.0
click at [92, 155] on section "**********" at bounding box center [711, 240] width 1422 height 381
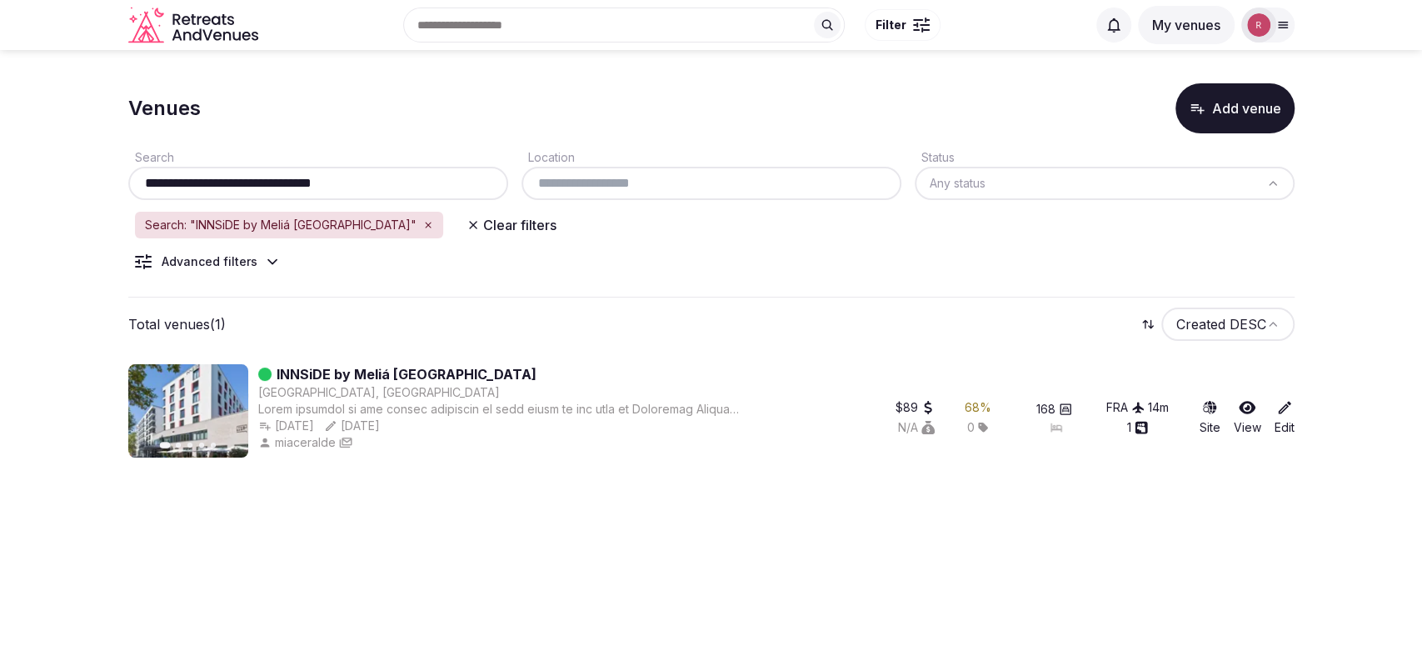
type input "**********"
